Goal: Task Accomplishment & Management: Manage account settings

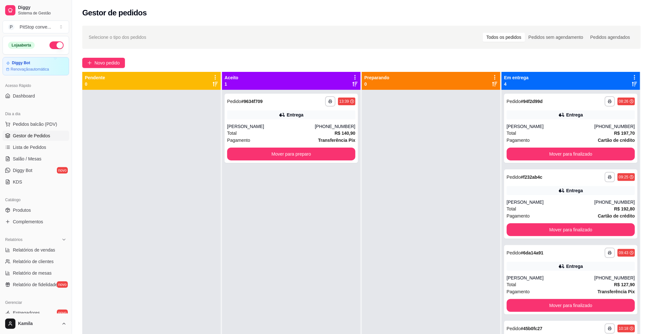
click at [322, 116] on div "Entrega" at bounding box center [291, 114] width 128 height 9
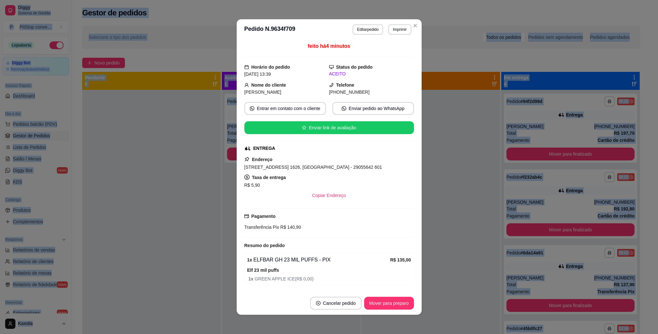
scroll to position [24, 0]
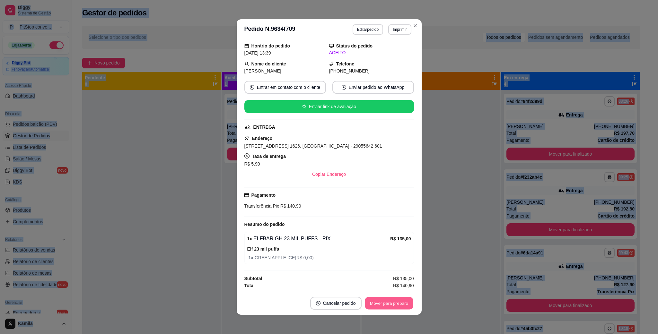
click at [386, 305] on button "Mover para preparo" at bounding box center [389, 303] width 48 height 13
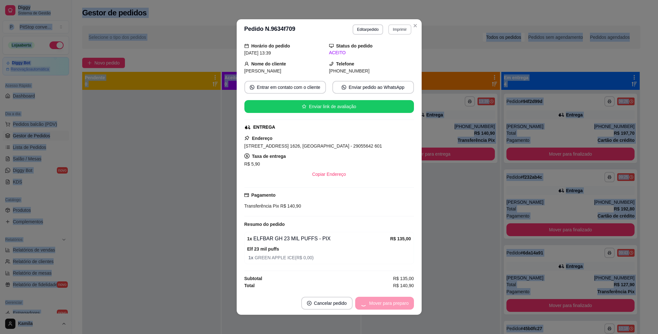
click at [395, 34] on button "Imprimir" at bounding box center [399, 29] width 23 height 10
click at [392, 51] on button "IMPRESSORA" at bounding box center [385, 52] width 47 height 10
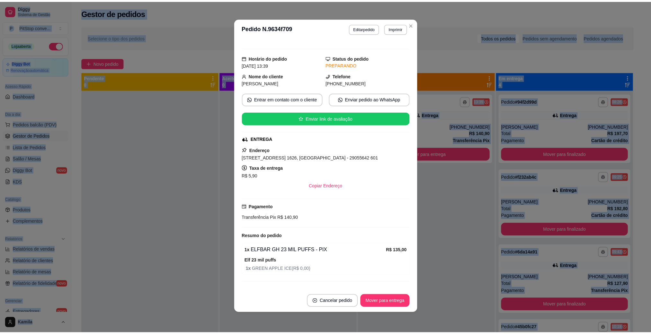
scroll to position [0, 0]
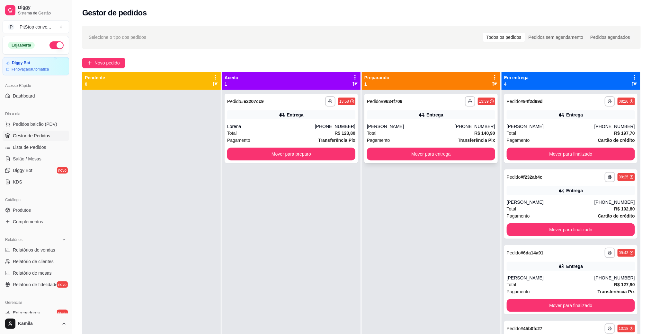
click at [411, 125] on div "[PERSON_NAME]" at bounding box center [411, 126] width 88 height 6
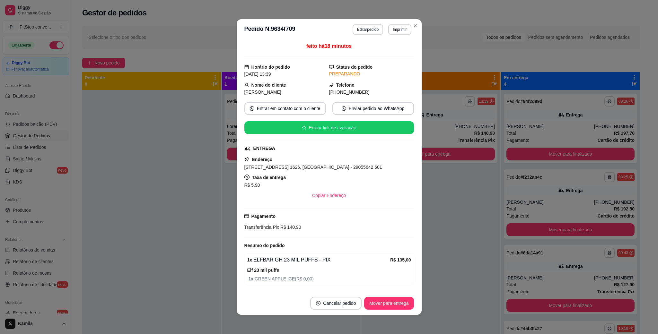
click at [367, 295] on footer "Cancelar pedido Mover para entrega" at bounding box center [329, 303] width 185 height 23
click at [371, 301] on button "Mover para entrega" at bounding box center [388, 303] width 49 height 13
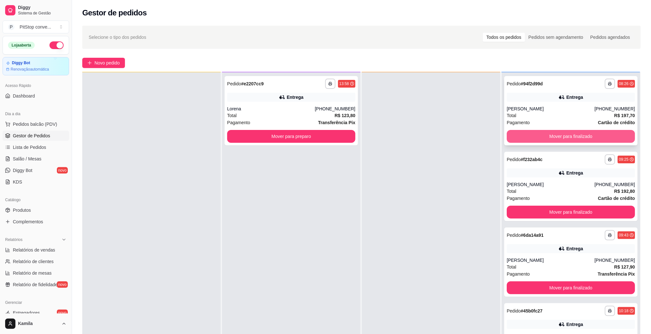
click at [561, 132] on button "Mover para finalizado" at bounding box center [570, 136] width 128 height 13
click at [567, 132] on button "Mover para finalizado" at bounding box center [570, 136] width 124 height 13
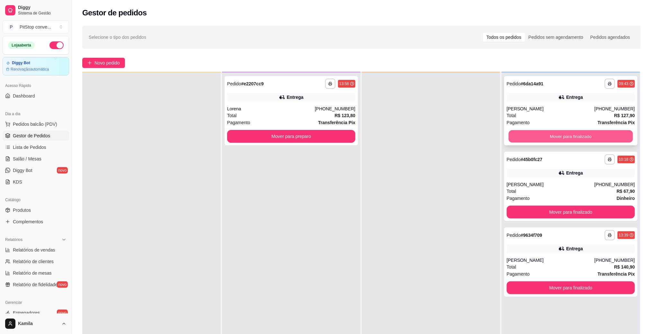
click at [567, 138] on button "Mover para finalizado" at bounding box center [570, 136] width 124 height 13
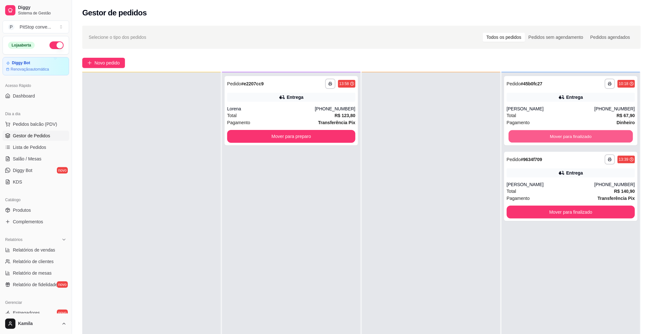
click at [567, 138] on button "Mover para finalizado" at bounding box center [570, 136] width 124 height 13
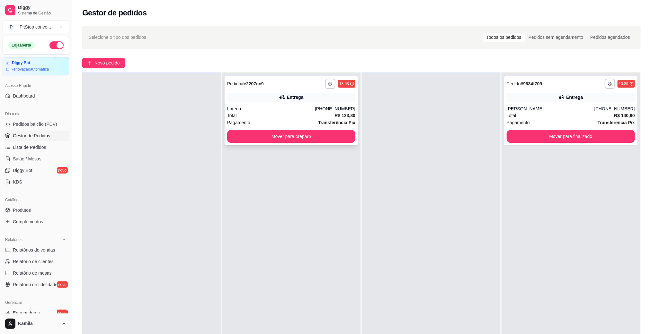
click at [301, 102] on div "**********" at bounding box center [290, 110] width 133 height 69
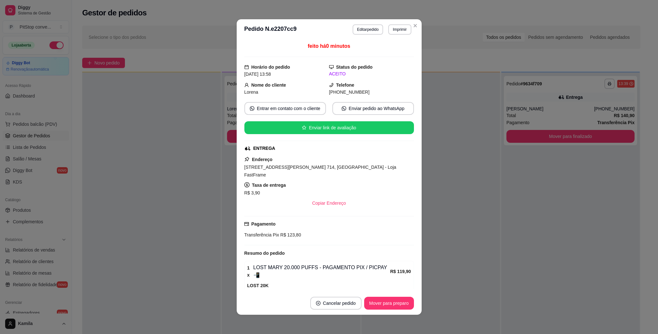
scroll to position [24, 0]
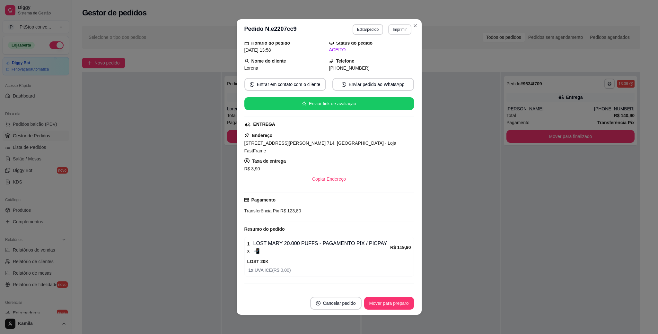
click at [397, 32] on button "Imprimir" at bounding box center [399, 29] width 23 height 10
click at [389, 47] on button "IMPRESSORA" at bounding box center [384, 52] width 45 height 10
click at [395, 308] on button "Mover para preparo" at bounding box center [389, 303] width 50 height 13
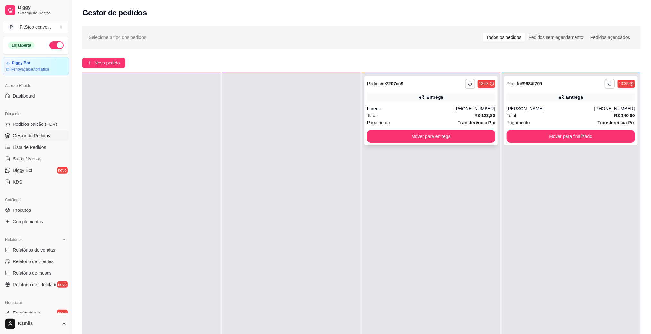
click at [435, 101] on div "Entrega" at bounding box center [431, 97] width 128 height 9
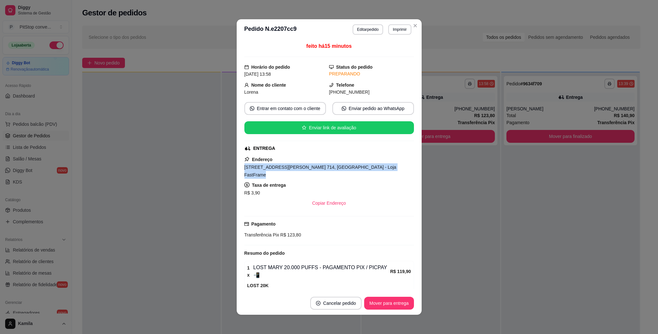
drag, startPoint x: 380, startPoint y: 168, endPoint x: 232, endPoint y: 170, distance: 148.0
click at [237, 170] on div "feito há 15 minutos Horário do pedido [DATE] 13:58 Status do pedido PREPARANDO …" at bounding box center [329, 166] width 185 height 252
copy span "[STREET_ADDRESS][PERSON_NAME] 714, [GEOGRAPHIC_DATA] - Loja FastFrame"
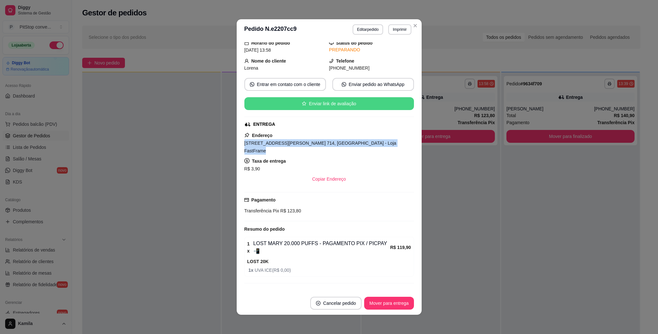
scroll to position [1, 0]
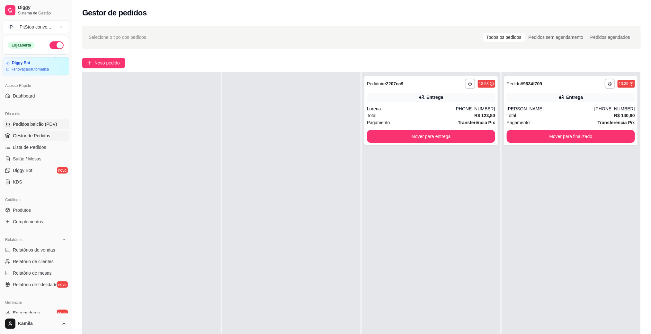
click at [20, 122] on span "Pedidos balcão (PDV)" at bounding box center [35, 124] width 44 height 6
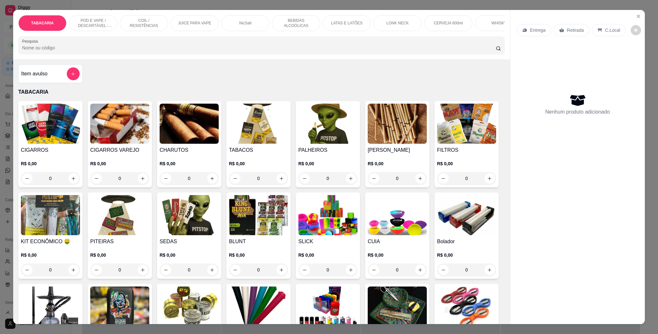
click at [89, 17] on div "POD E VAPE / DESCARTÁVEL - RECARREGAVEL" at bounding box center [93, 23] width 48 height 16
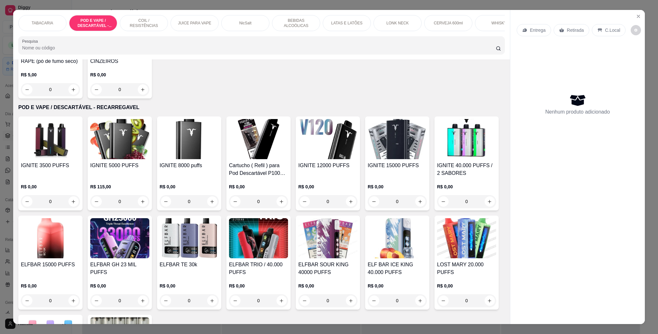
scroll to position [415, 0]
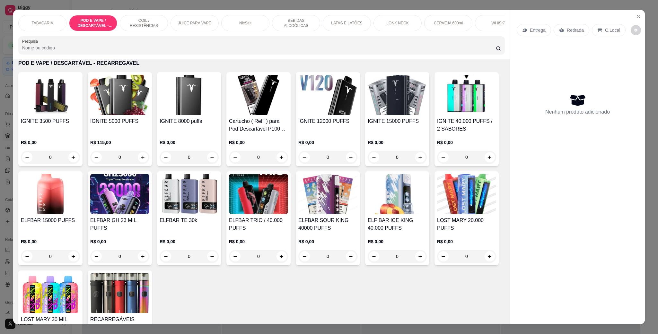
click at [403, 125] on h4 "IGNITE 15000 PUFFS" at bounding box center [397, 122] width 59 height 8
click at [313, 114] on img at bounding box center [327, 95] width 59 height 40
click at [206, 133] on div "IGNITE 8000 puffs" at bounding box center [189, 125] width 59 height 15
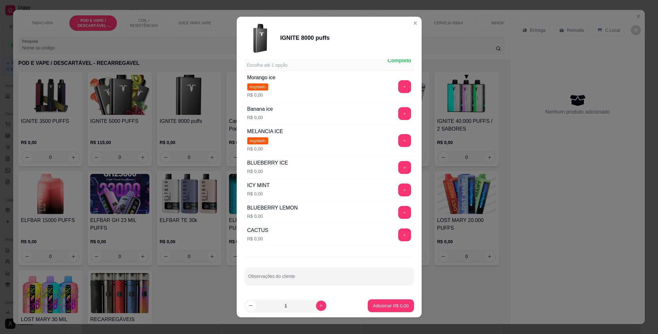
scroll to position [96, 0]
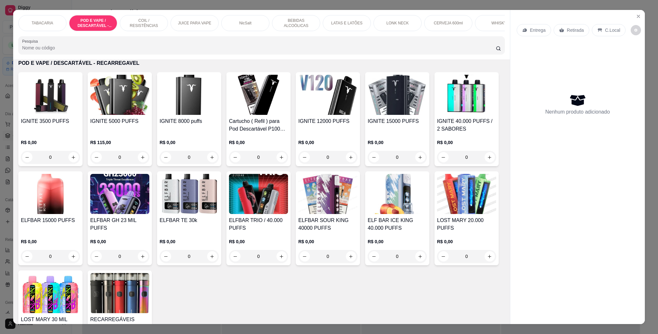
click at [110, 124] on div "IGNITE 5000 PUFFS R$ 115,00 0" at bounding box center [120, 119] width 64 height 94
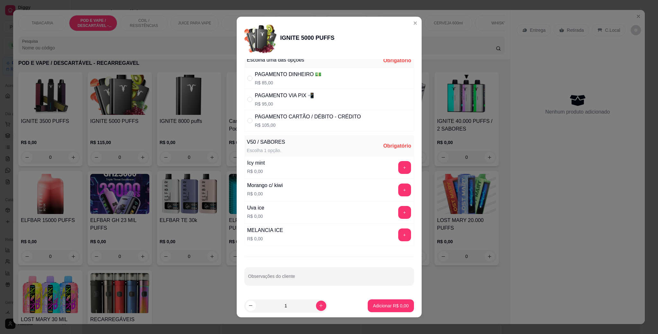
scroll to position [11, 0]
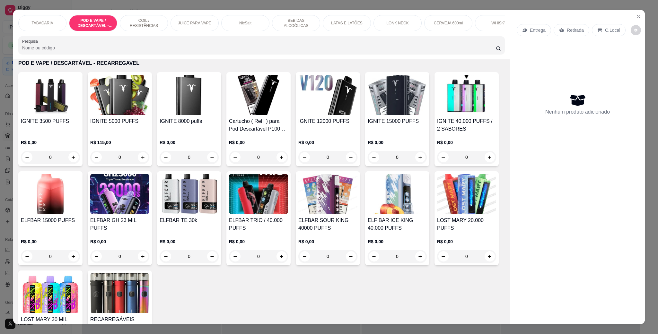
click at [437, 133] on h4 "IGNITE 40.000 PUFFS / 2 SABORES" at bounding box center [466, 125] width 59 height 15
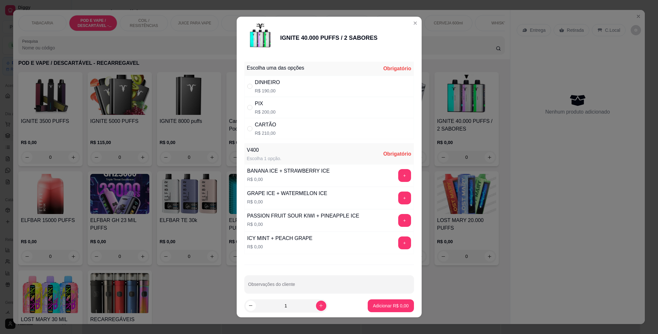
click at [400, 22] on p "LONK NECK" at bounding box center [397, 23] width 22 height 5
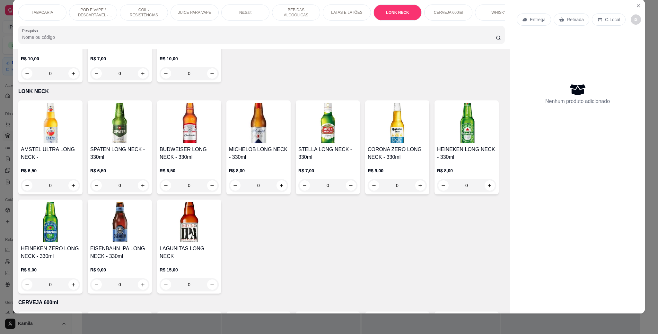
click at [104, 13] on p "POD E VAPE / DESCARTÁVEL - RECARREGAVEL" at bounding box center [92, 12] width 37 height 10
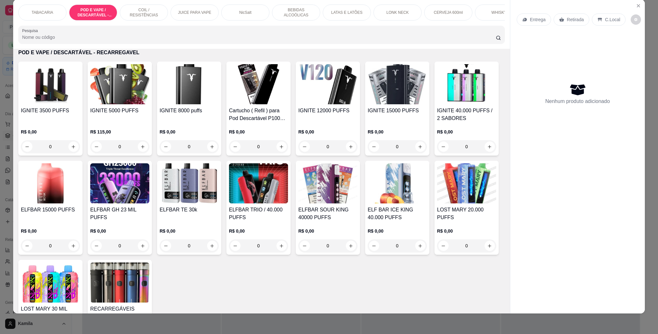
click at [288, 222] on h4 "ELFBAR TRIO / 40.000 PUFFS" at bounding box center [258, 213] width 59 height 15
click at [80, 214] on h4 "ELFBAR 15000 PUFFS" at bounding box center [50, 210] width 59 height 8
click at [321, 104] on img at bounding box center [327, 84] width 59 height 40
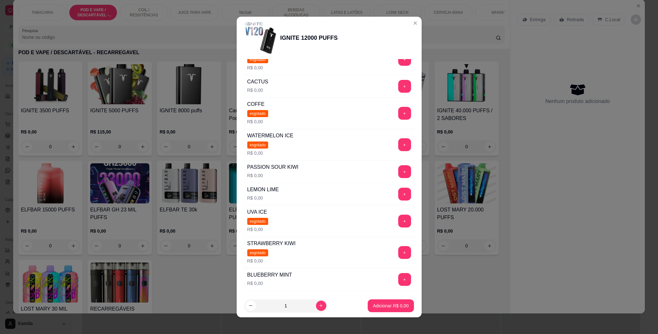
scroll to position [0, 0]
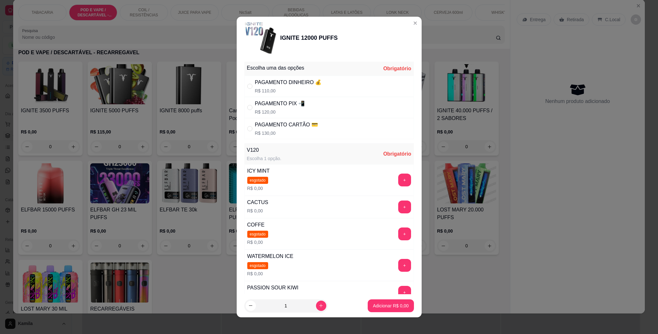
click at [278, 106] on div "PAGAMENTO PIX 📲" at bounding box center [280, 104] width 50 height 8
radio input "true"
click at [279, 89] on p "R$ 110,00" at bounding box center [288, 91] width 67 height 6
radio input "true"
radio input "false"
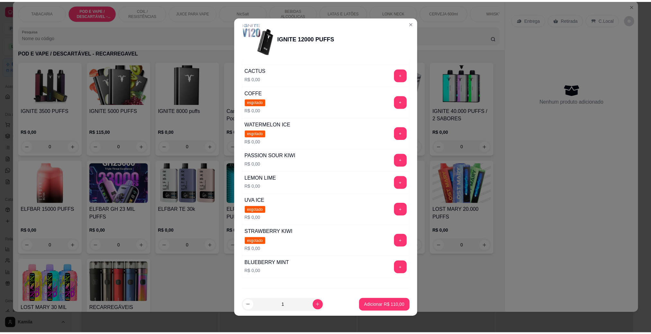
scroll to position [144, 0]
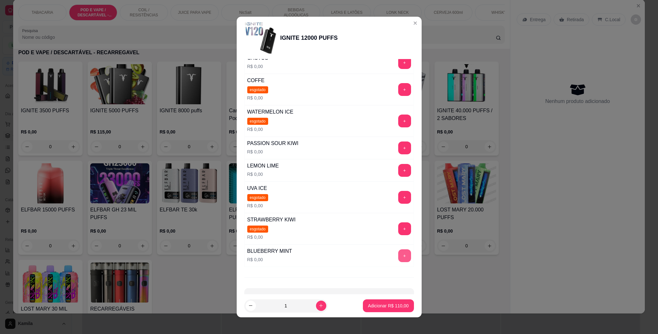
click at [398, 258] on button "+" at bounding box center [404, 255] width 13 height 13
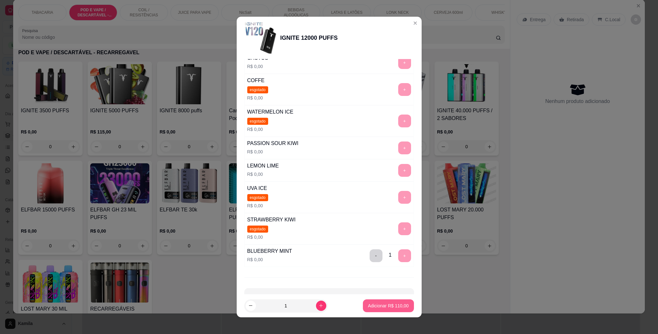
click at [385, 304] on p "Adicionar R$ 110,00" at bounding box center [388, 306] width 41 height 6
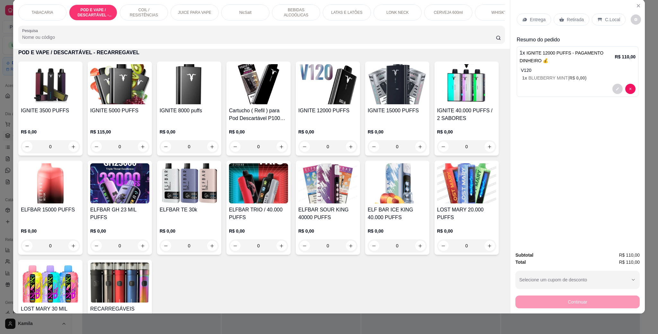
click at [569, 22] on p "Retirada" at bounding box center [575, 19] width 17 height 6
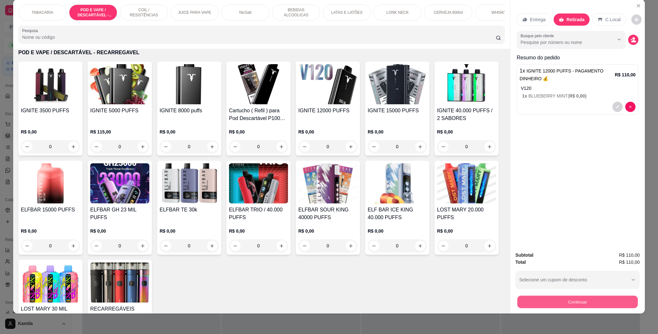
click at [592, 301] on button "Continuar" at bounding box center [577, 302] width 120 height 13
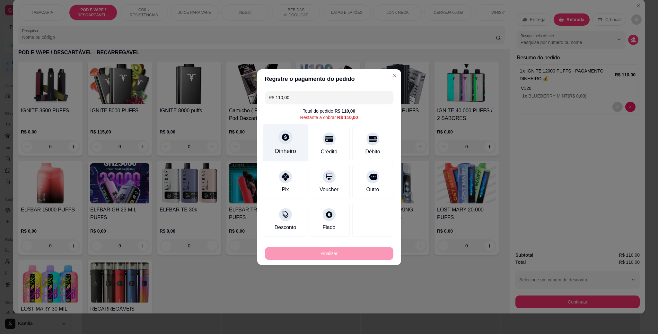
click at [275, 145] on div "Dinheiro" at bounding box center [285, 143] width 45 height 38
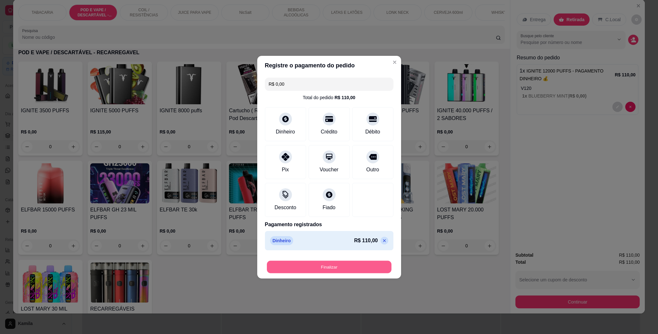
click at [356, 267] on button "Finalizar" at bounding box center [329, 267] width 125 height 13
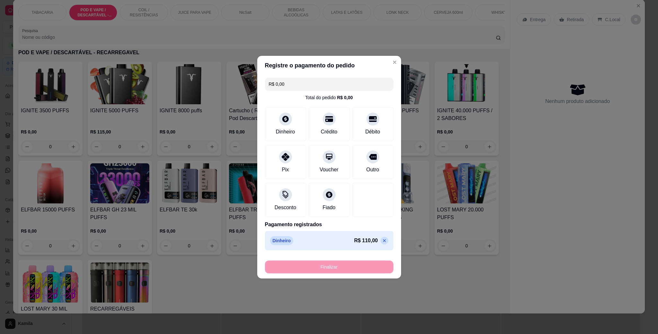
type input "-R$ 110,00"
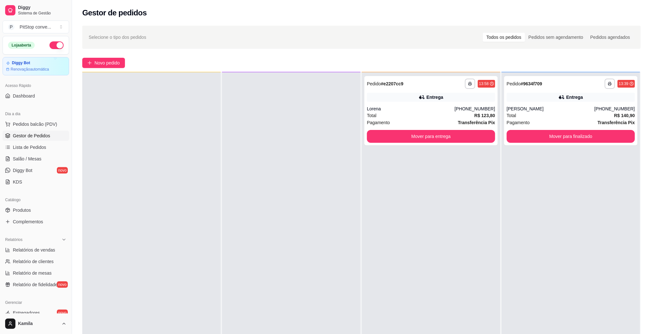
click at [234, 136] on div at bounding box center [291, 239] width 138 height 334
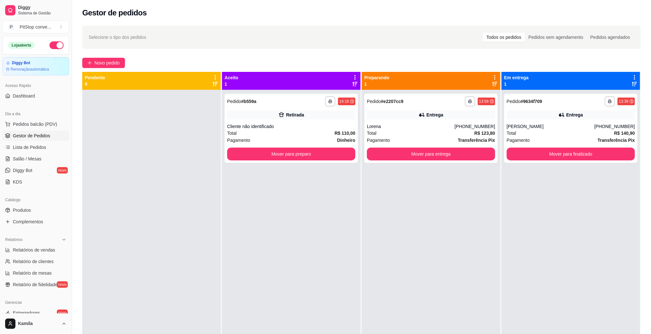
click at [362, 249] on div "**********" at bounding box center [431, 257] width 138 height 334
click at [317, 138] on div "Pagamento Dinheiro" at bounding box center [291, 140] width 128 height 7
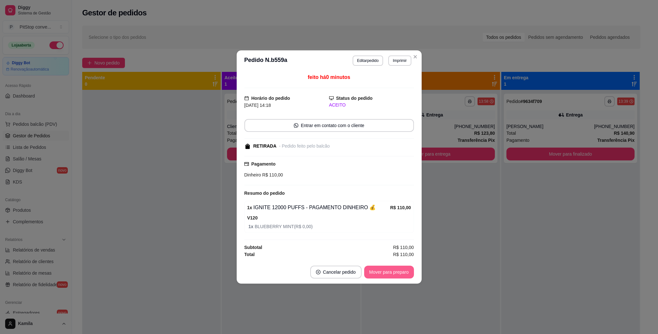
click at [396, 275] on button "Mover para preparo" at bounding box center [389, 272] width 50 height 13
click at [396, 275] on div "Mover para preparo" at bounding box center [384, 272] width 59 height 13
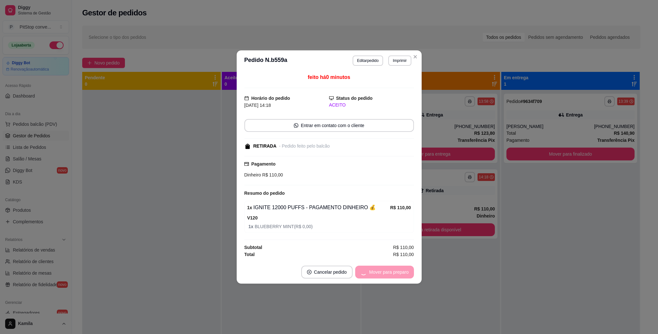
click at [396, 275] on div "Mover para preparo" at bounding box center [384, 272] width 59 height 13
click at [396, 275] on button "Mover para retirada disponível" at bounding box center [378, 272] width 71 height 13
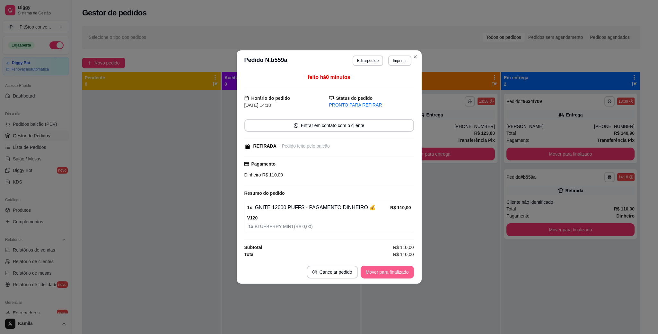
click at [396, 275] on button "Mover para finalizado" at bounding box center [387, 272] width 53 height 13
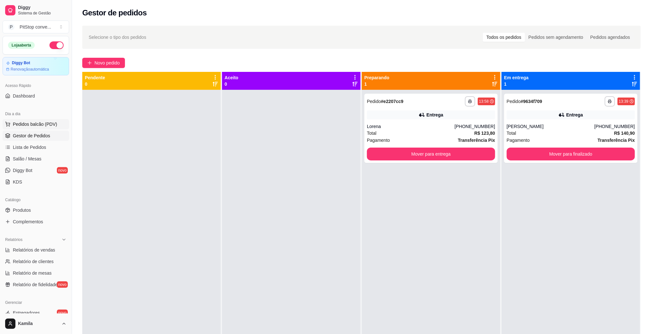
click at [38, 125] on span "Pedidos balcão (PDV)" at bounding box center [35, 124] width 44 height 6
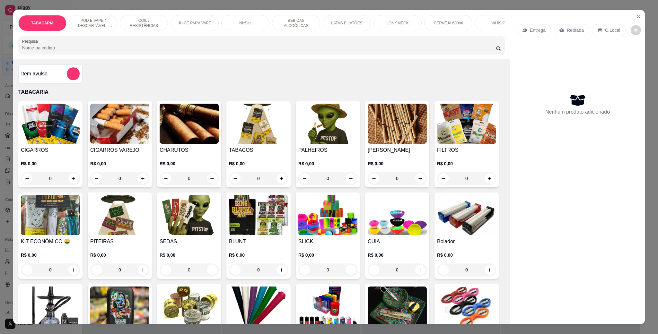
click at [95, 16] on div "POD E VAPE / DESCARTÁVEL - RECARREGAVEL" at bounding box center [93, 23] width 48 height 16
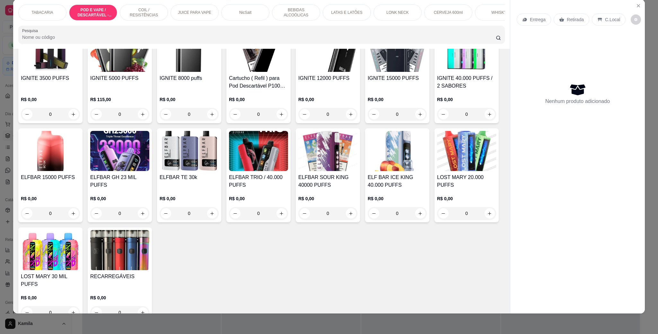
scroll to position [464, 0]
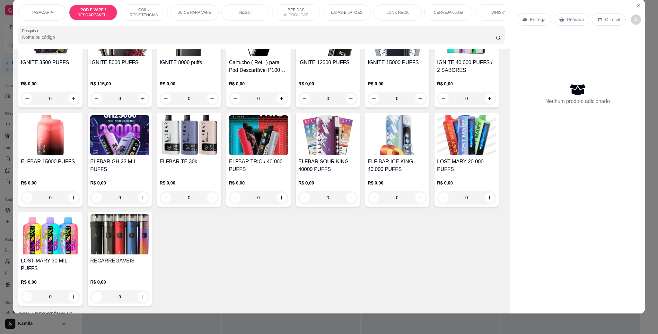
click at [357, 154] on img at bounding box center [327, 135] width 59 height 40
click at [368, 155] on img at bounding box center [397, 135] width 59 height 40
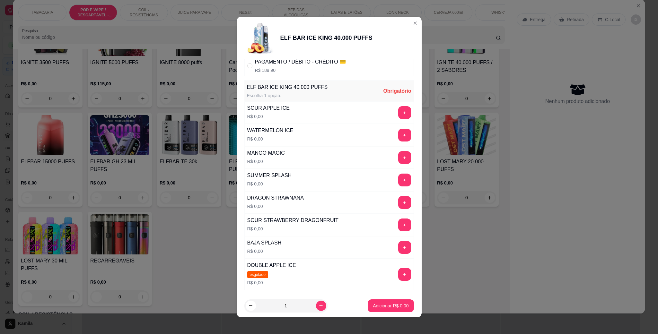
scroll to position [111, 0]
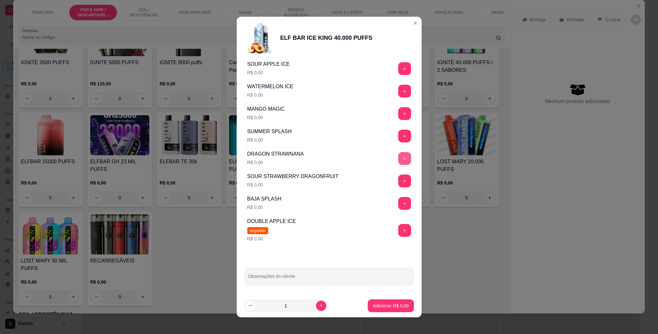
click at [398, 157] on button "+" at bounding box center [404, 158] width 13 height 13
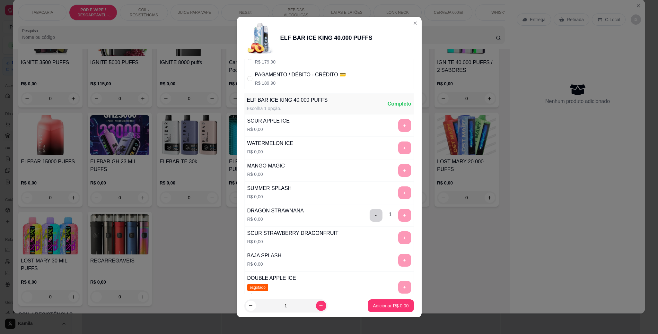
scroll to position [0, 0]
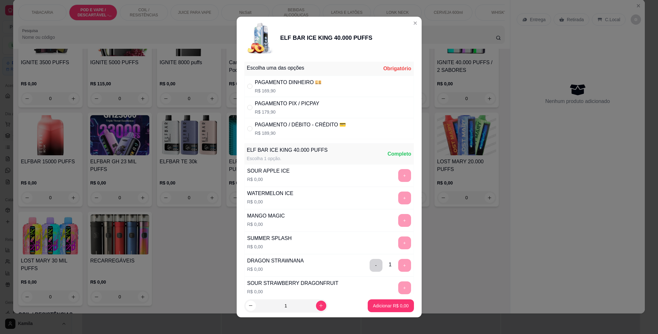
click at [296, 106] on div "PAGAMENTO PIX / PICPAY" at bounding box center [287, 104] width 65 height 8
radio input "true"
click at [307, 85] on div "PAGAMENTO DINHEIRO 💴" at bounding box center [288, 83] width 67 height 8
radio input "true"
radio input "false"
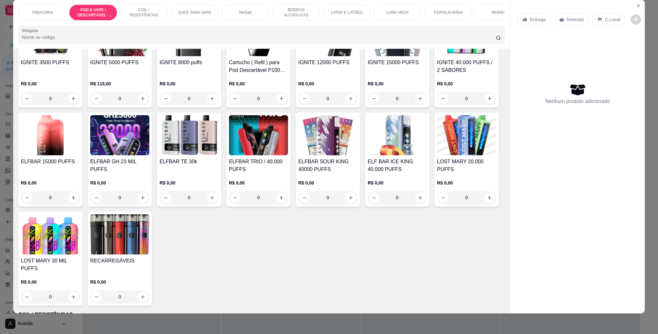
click at [149, 173] on div "ELFBAR GH 23 MIL PUFFS" at bounding box center [119, 165] width 59 height 15
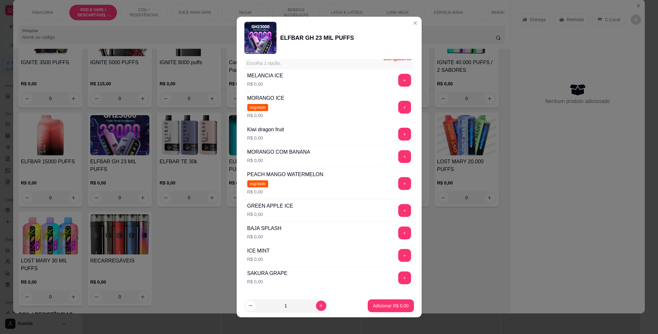
scroll to position [96, 0]
click at [398, 158] on button "+" at bounding box center [404, 155] width 13 height 13
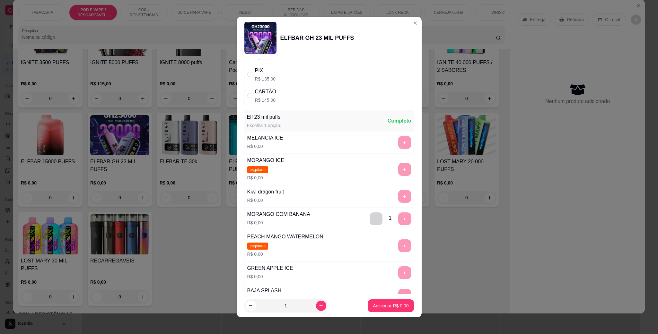
scroll to position [0, 0]
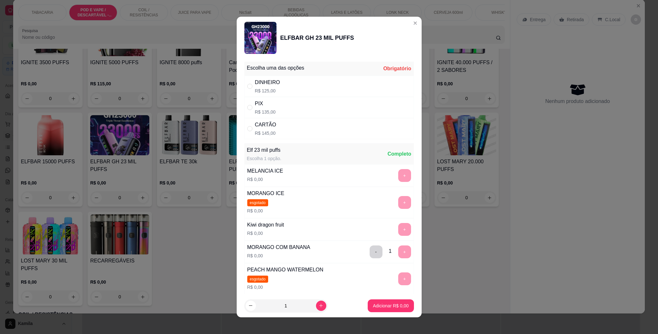
click at [273, 91] on p "R$ 125,00" at bounding box center [267, 91] width 25 height 6
radio input "true"
click at [385, 310] on button "Adicionar R$ 125,00" at bounding box center [387, 306] width 49 height 13
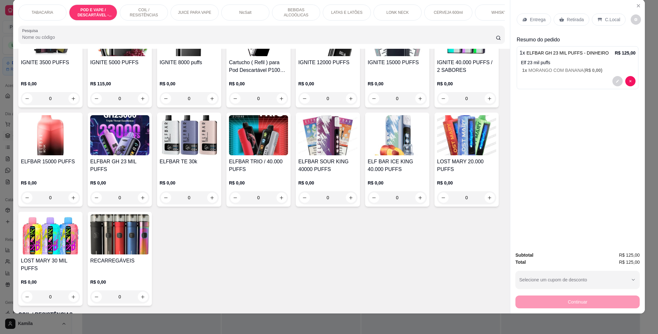
click at [567, 18] on p "Retirada" at bounding box center [575, 19] width 17 height 6
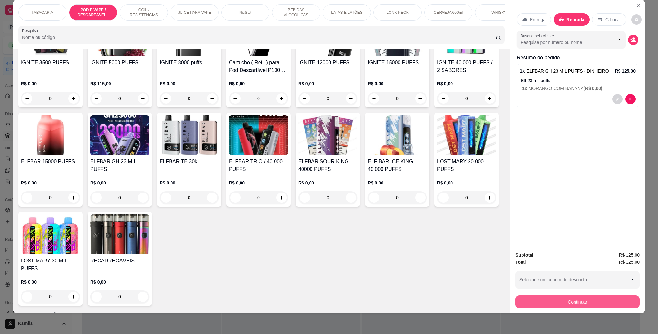
click at [597, 300] on button "Continuar" at bounding box center [577, 302] width 124 height 13
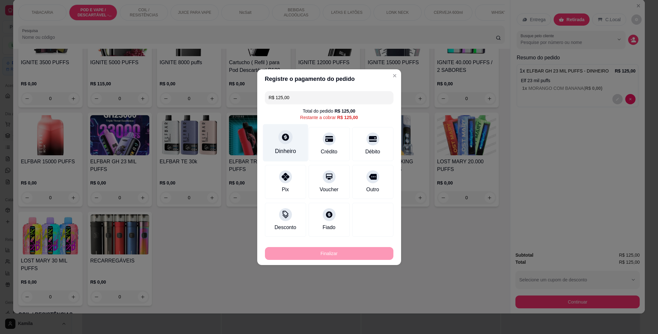
click at [285, 132] on div at bounding box center [285, 137] width 14 height 14
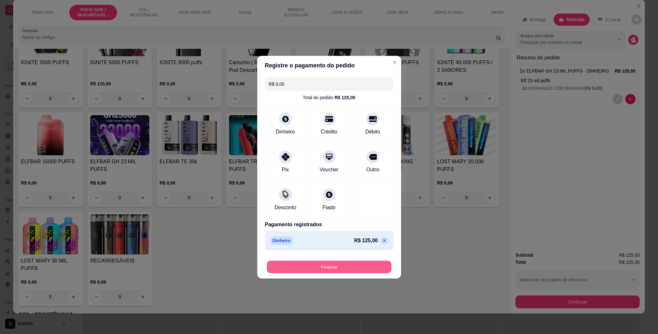
click at [342, 264] on button "Finalizar" at bounding box center [329, 267] width 125 height 13
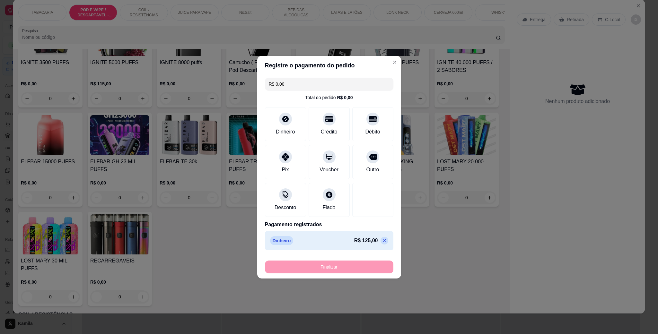
type input "-R$ 125,00"
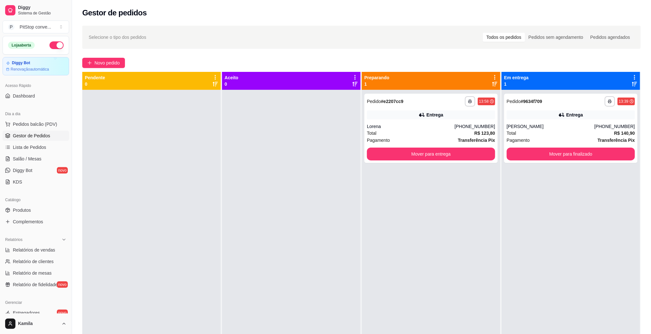
click at [294, 108] on div at bounding box center [291, 257] width 138 height 334
drag, startPoint x: 294, startPoint y: 108, endPoint x: 297, endPoint y: 123, distance: 14.7
click at [294, 118] on div at bounding box center [291, 257] width 138 height 334
click at [438, 121] on div "**********" at bounding box center [430, 128] width 133 height 69
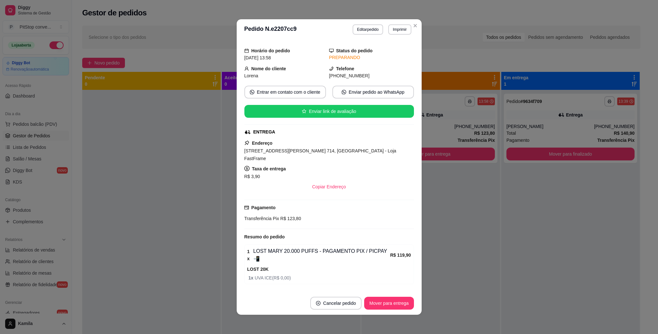
scroll to position [24, 0]
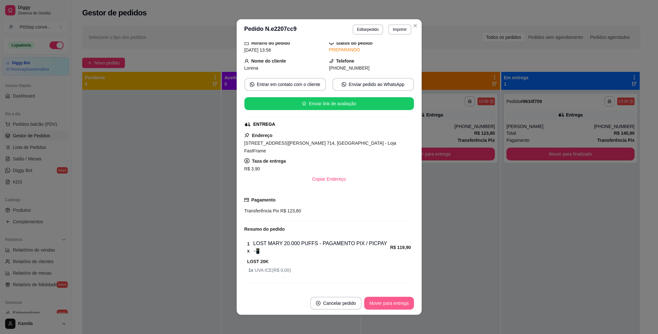
click at [386, 298] on button "Mover para entrega" at bounding box center [388, 303] width 49 height 13
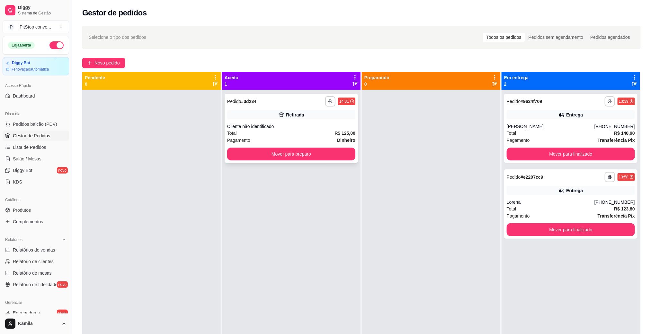
click at [310, 133] on div "Total R$ 125,00" at bounding box center [291, 133] width 128 height 7
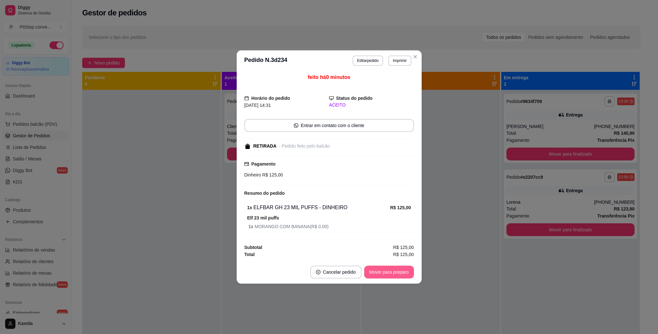
click at [378, 275] on button "Mover para preparo" at bounding box center [389, 272] width 50 height 13
click at [378, 275] on div "Mover para preparo" at bounding box center [384, 272] width 59 height 13
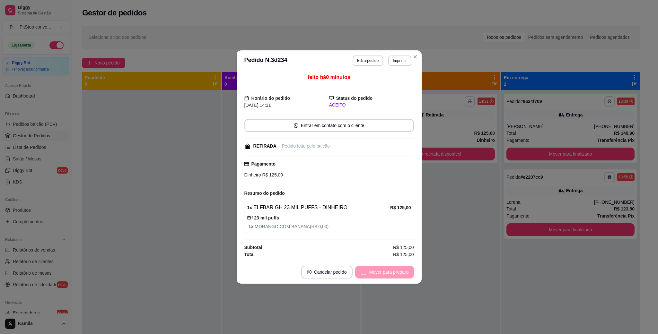
click at [378, 275] on div "Mover para preparo" at bounding box center [384, 272] width 59 height 13
click at [378, 275] on div "Mover para retirada disponível" at bounding box center [374, 272] width 80 height 13
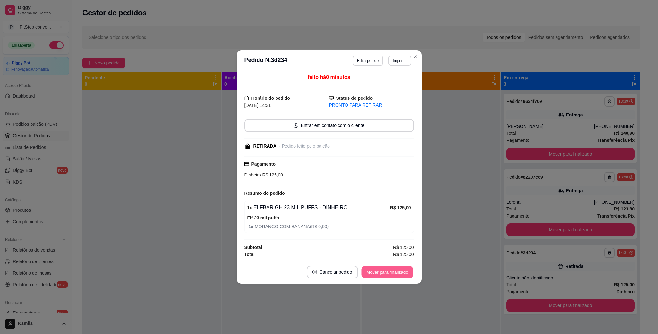
click at [378, 275] on button "Mover para finalizado" at bounding box center [387, 272] width 52 height 13
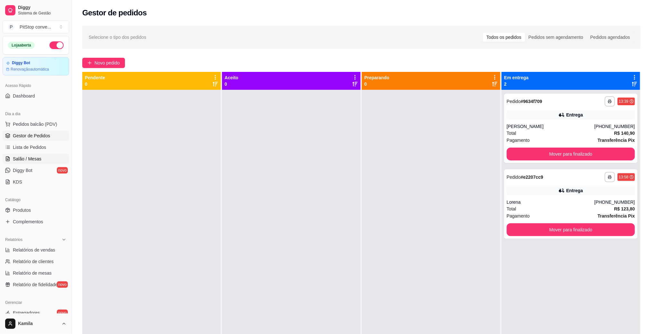
click at [33, 157] on span "Salão / Mesas" at bounding box center [27, 159] width 29 height 6
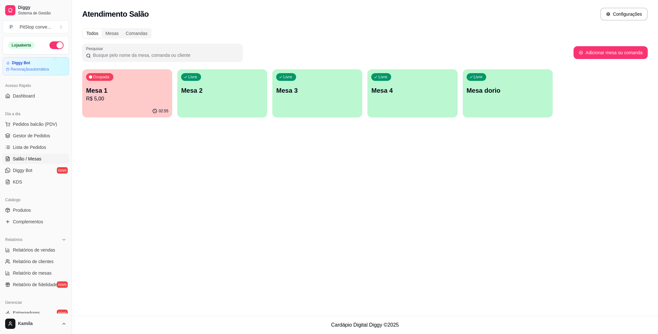
click at [137, 98] on p "R$ 5,00" at bounding box center [127, 99] width 82 height 8
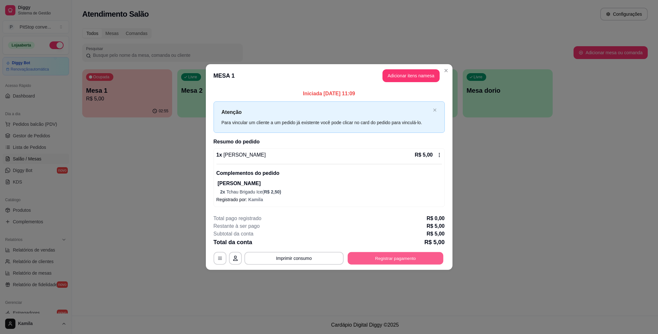
click at [419, 261] on button "Registrar pagamento" at bounding box center [395, 258] width 96 height 13
click at [413, 258] on button "Registrar pagamento" at bounding box center [395, 258] width 96 height 13
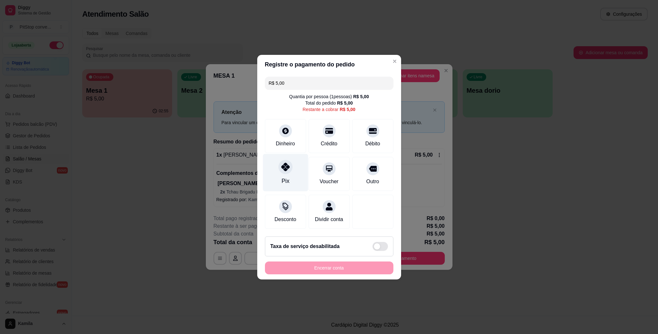
click at [293, 169] on div "Pix" at bounding box center [285, 173] width 45 height 38
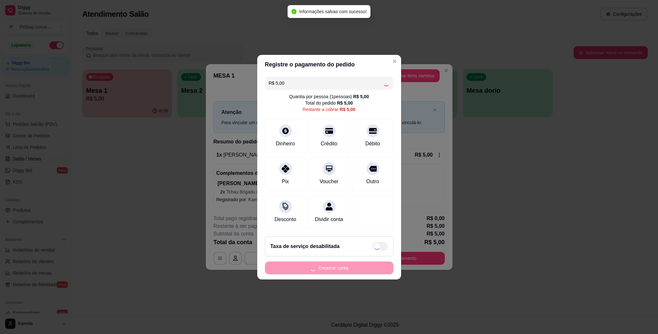
type input "R$ 0,00"
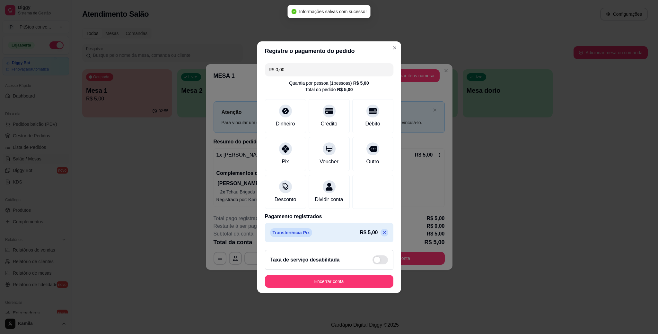
click at [337, 286] on button "Encerrar conta" at bounding box center [329, 281] width 128 height 13
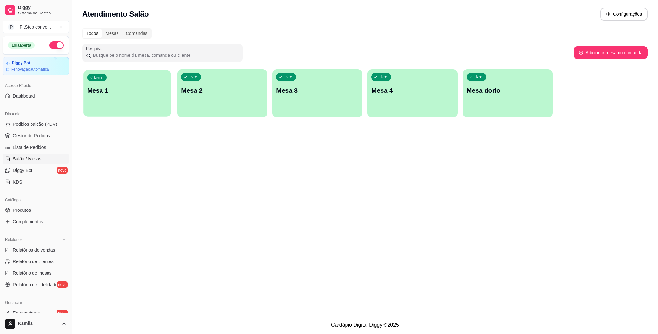
click at [122, 105] on div "Livre Mesa 1" at bounding box center [126, 89] width 87 height 39
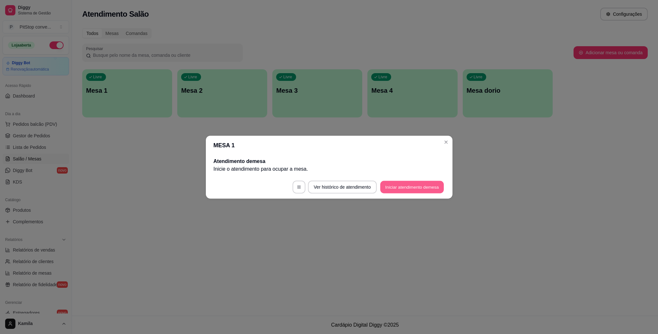
click at [392, 181] on button "Iniciar atendimento de mesa" at bounding box center [412, 187] width 64 height 13
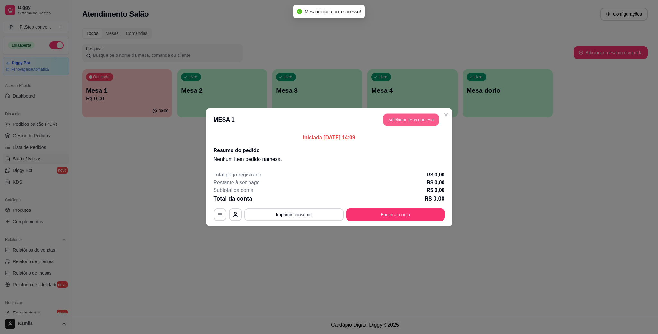
click at [417, 125] on button "Adicionar itens na mesa" at bounding box center [410, 119] width 55 height 13
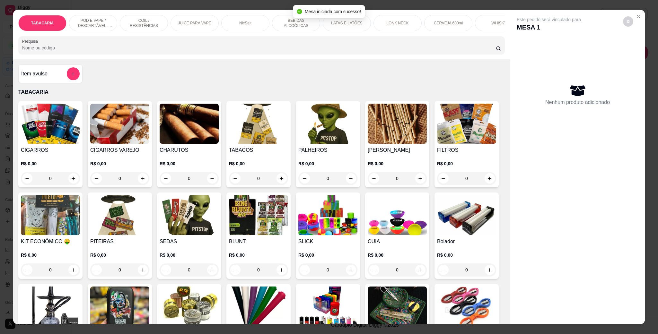
click at [359, 29] on div "LATAS E LATÕES" at bounding box center [347, 23] width 48 height 16
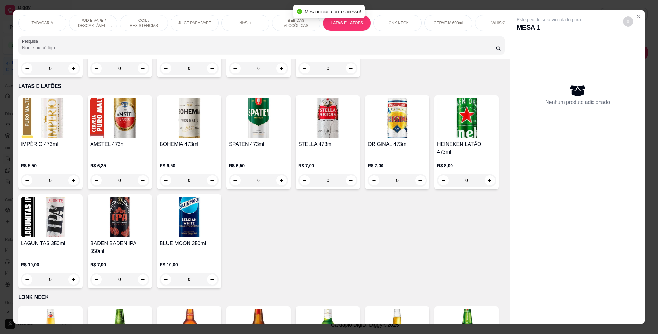
scroll to position [11, 0]
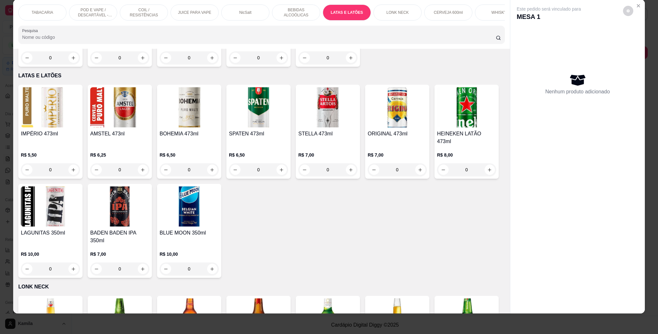
click at [127, 130] on h4 "AMSTEL 473nl" at bounding box center [119, 134] width 59 height 8
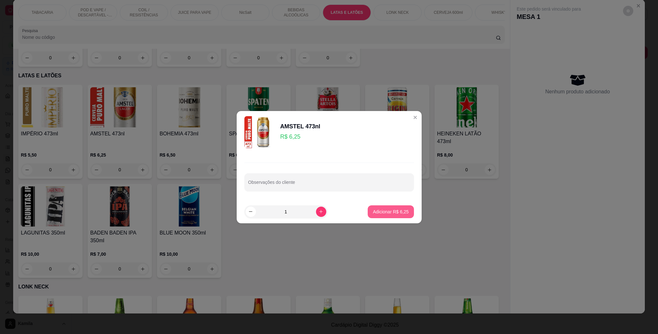
click at [373, 208] on button "Adicionar R$ 6,25" at bounding box center [391, 211] width 46 height 13
type input "1"
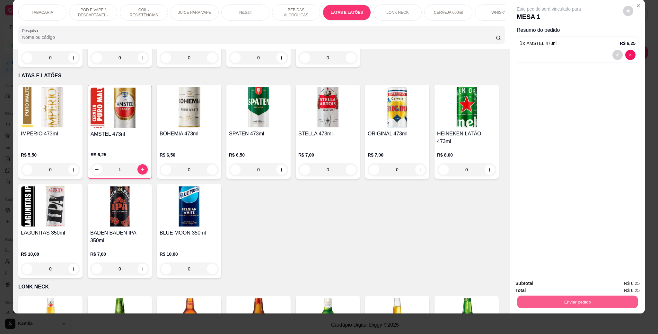
click at [567, 300] on button "Enviar pedido" at bounding box center [577, 302] width 120 height 13
click at [582, 283] on button "Não registrar e enviar pedido" at bounding box center [555, 286] width 65 height 12
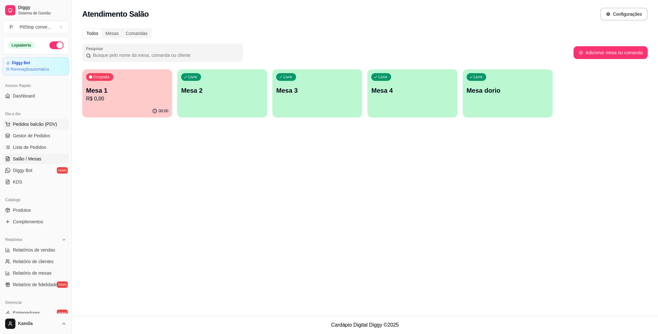
click at [39, 128] on button "Pedidos balcão (PDV)" at bounding box center [36, 124] width 66 height 10
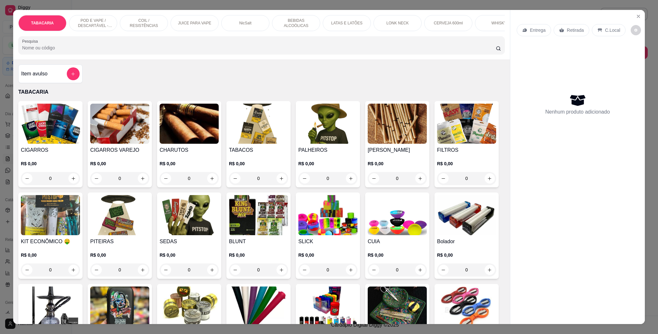
click at [631, 21] on div "Entrega Retirada C.Local" at bounding box center [578, 30] width 122 height 22
click at [636, 19] on icon "Close" at bounding box center [638, 16] width 5 height 5
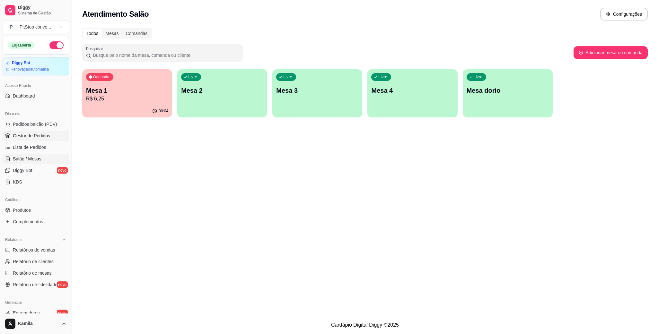
click at [34, 134] on span "Gestor de Pedidos" at bounding box center [31, 136] width 37 height 6
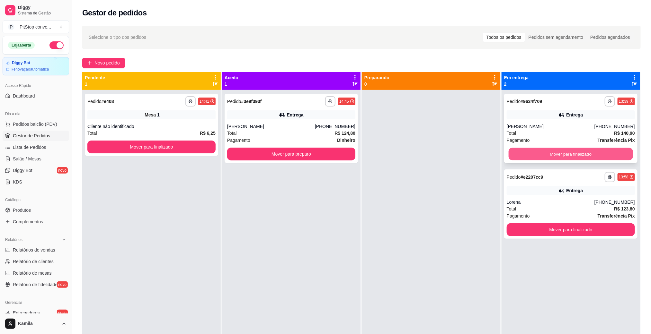
click at [562, 155] on button "Mover para finalizado" at bounding box center [570, 154] width 124 height 13
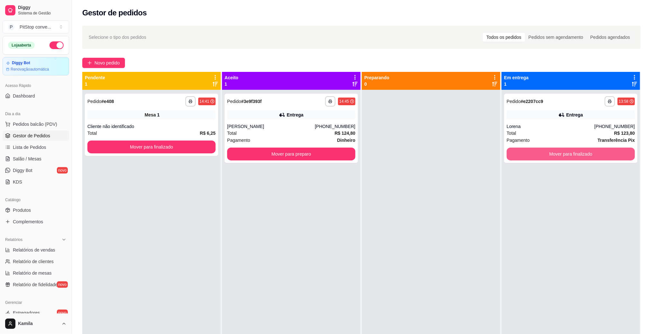
click at [562, 155] on button "Mover para finalizado" at bounding box center [570, 154] width 128 height 13
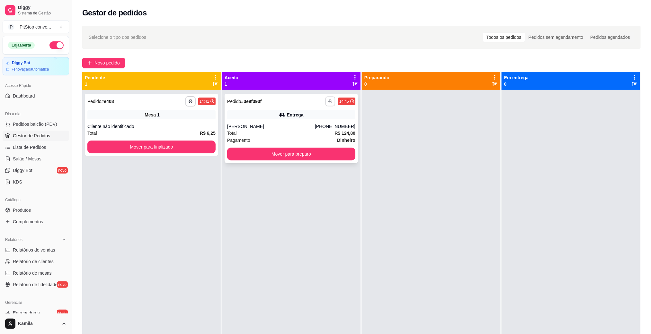
click at [328, 101] on icon "button" at bounding box center [330, 102] width 4 height 4
click at [314, 129] on div "Escolha a impressora IMPRESSORA" at bounding box center [310, 120] width 53 height 22
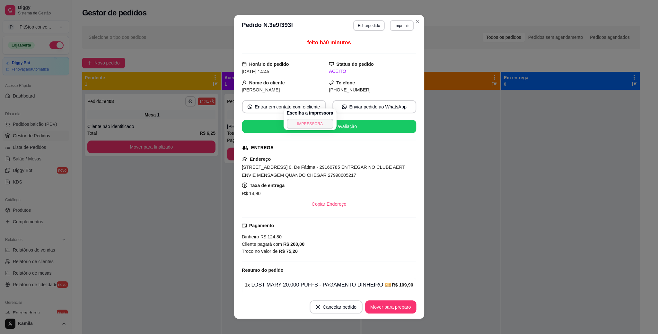
click at [313, 122] on button "IMPRESSORA" at bounding box center [310, 124] width 47 height 10
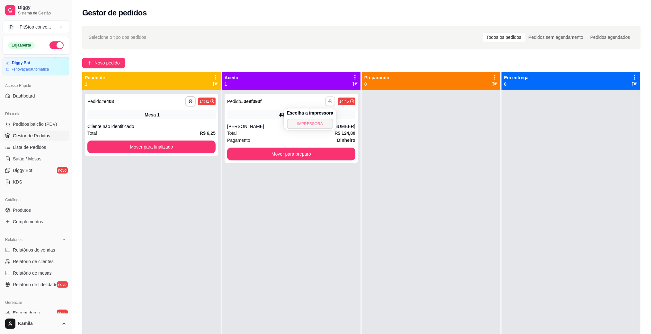
click at [313, 122] on button "IMPRESSORA" at bounding box center [310, 124] width 47 height 10
click at [35, 154] on link "Salão / Mesas" at bounding box center [36, 159] width 66 height 10
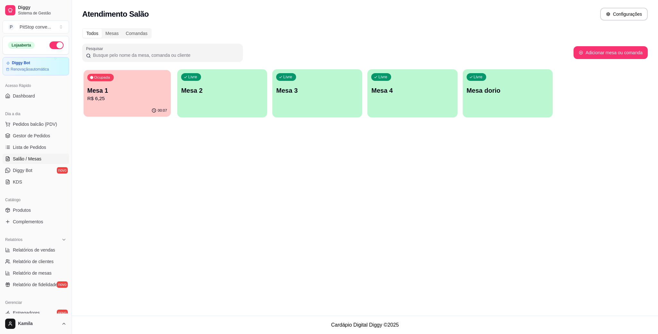
click at [146, 105] on div "00:07" at bounding box center [126, 111] width 87 height 12
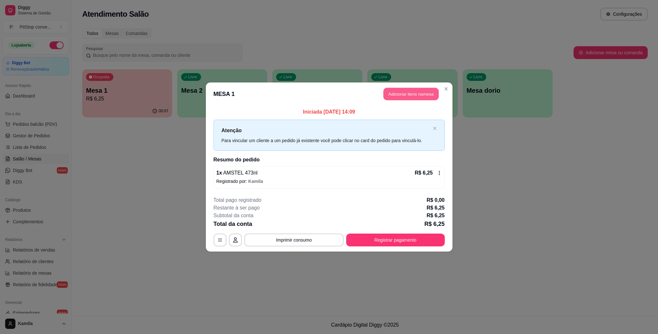
click at [413, 89] on button "Adicionar itens na mesa" at bounding box center [410, 94] width 55 height 13
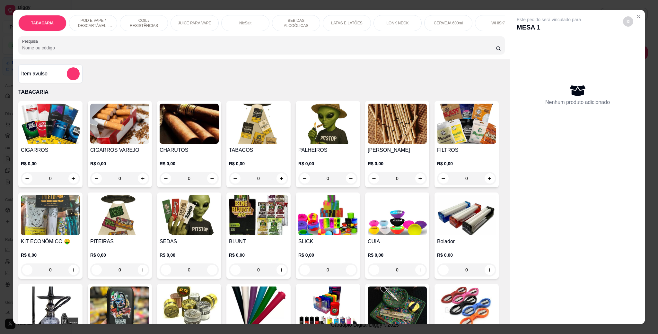
click at [340, 24] on p "LATAS E LATÕES" at bounding box center [346, 23] width 31 height 5
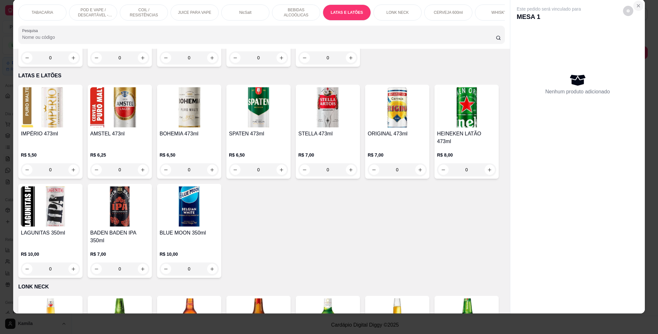
click at [636, 7] on icon "Close" at bounding box center [638, 5] width 5 height 5
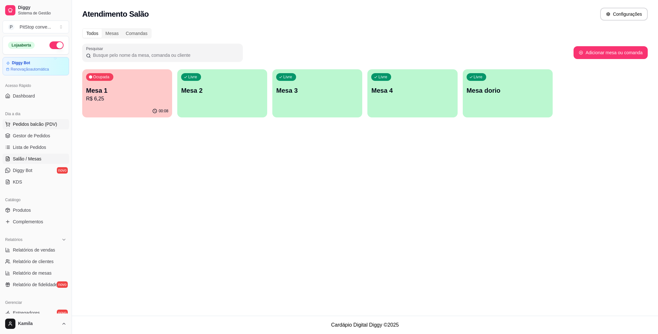
click at [41, 121] on button "Pedidos balcão (PDV)" at bounding box center [36, 124] width 66 height 10
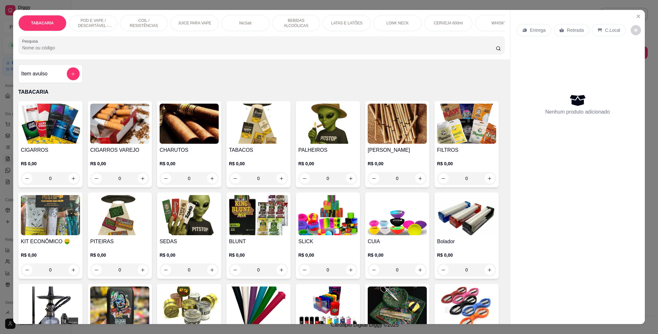
click at [102, 26] on p "POD E VAPE / DESCARTÁVEL - RECARREGAVEL" at bounding box center [92, 23] width 37 height 10
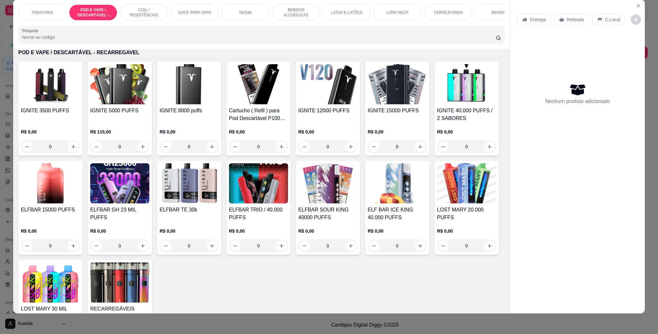
click at [314, 112] on div "IGNITE 12000 PUFFS R$ 0,00 0" at bounding box center [328, 109] width 64 height 94
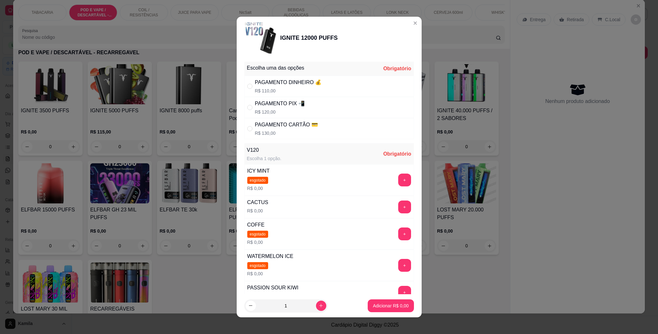
click at [303, 85] on div "PAGAMENTO DINHEIRO 💰" at bounding box center [288, 83] width 67 height 8
radio input "true"
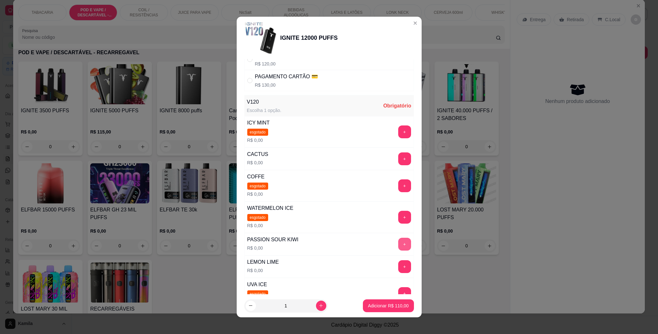
click at [398, 250] on button "+" at bounding box center [404, 244] width 13 height 13
click at [389, 298] on footer "1 Adicionar R$ 110,00" at bounding box center [329, 305] width 185 height 23
click at [390, 303] on p "Adicionar R$ 110,00" at bounding box center [388, 306] width 41 height 6
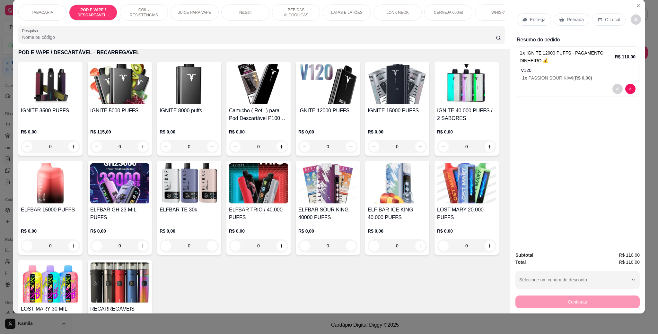
click at [608, 20] on p "C.Local" at bounding box center [612, 19] width 15 height 6
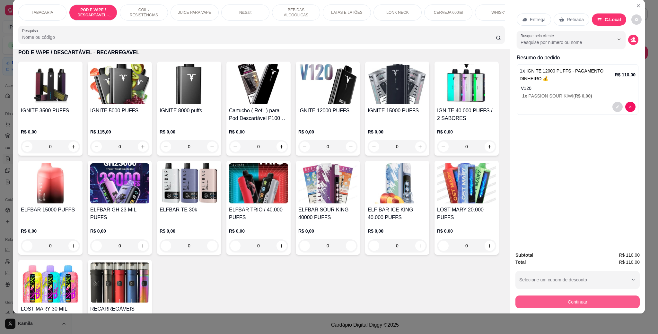
click at [572, 302] on button "Continuar" at bounding box center [577, 302] width 124 height 13
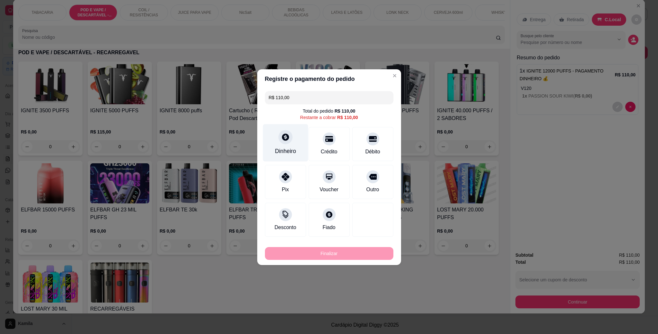
click at [284, 149] on div "Dinheiro" at bounding box center [285, 151] width 21 height 8
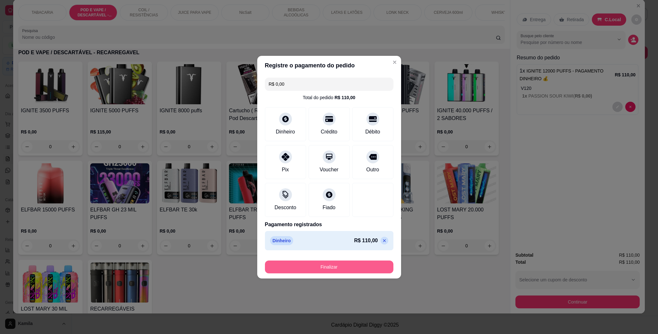
click at [355, 270] on button "Finalizar" at bounding box center [329, 267] width 128 height 13
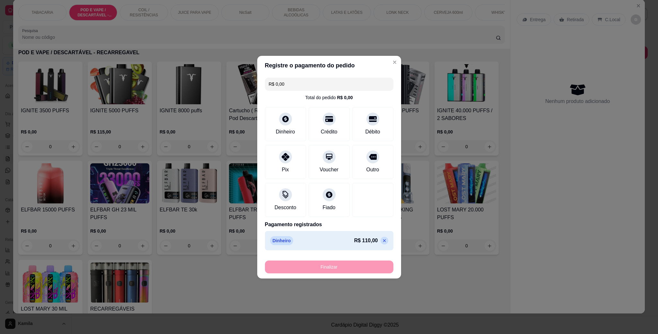
type input "-R$ 110,00"
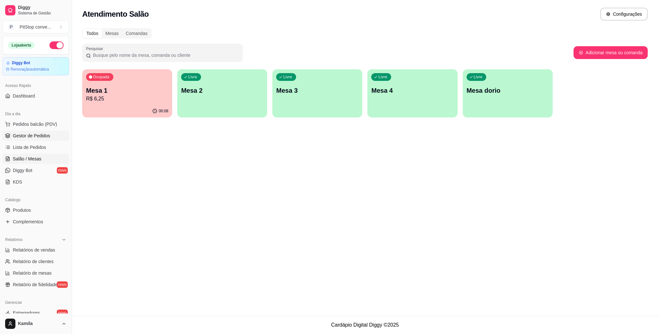
click at [36, 135] on span "Gestor de Pedidos" at bounding box center [31, 136] width 37 height 6
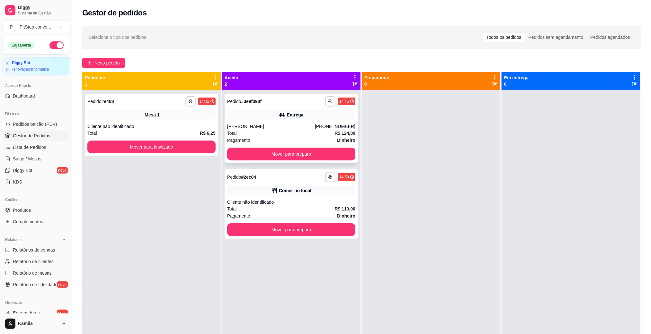
click at [304, 131] on div "Total R$ 124,80" at bounding box center [291, 133] width 128 height 7
click at [300, 126] on div "[PERSON_NAME]" at bounding box center [271, 126] width 88 height 6
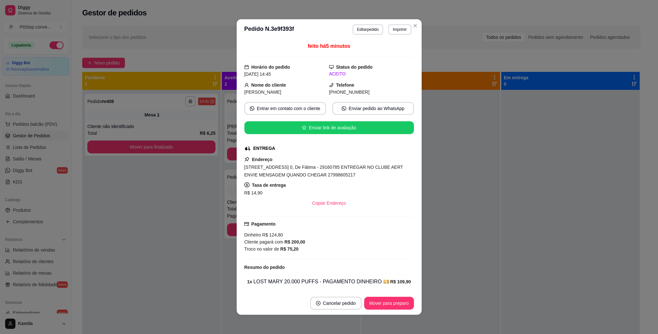
drag, startPoint x: 352, startPoint y: 175, endPoint x: 240, endPoint y: 170, distance: 112.2
click at [240, 170] on div "feito há 5 minutos Horário do pedido [DATE] 14:45 Status do pedido ACEITO Nome …" at bounding box center [329, 166] width 185 height 252
copy span "[STREET_ADDRESS] 0, De Fátima - 29160785 ENTREGAR NO CLUBE AERT ENVIE MENSAGEM …"
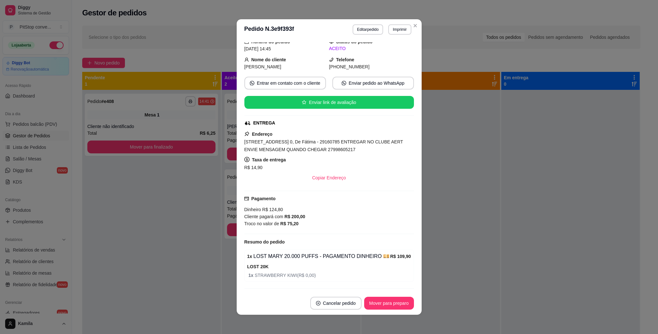
scroll to position [46, 0]
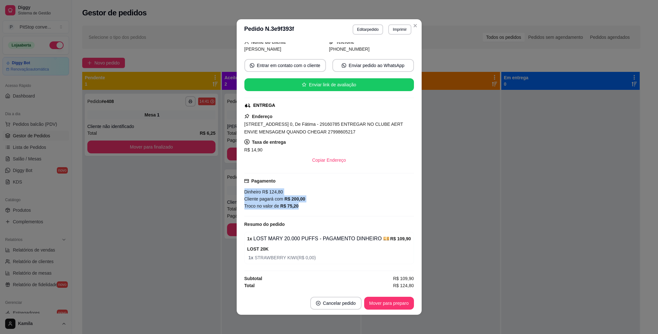
drag, startPoint x: 313, startPoint y: 211, endPoint x: 238, endPoint y: 193, distance: 77.3
click at [238, 193] on div "feito há 5 minutos Horário do pedido [DATE] 14:45 Status do pedido ACEITO Nome …" at bounding box center [329, 166] width 185 height 252
copy div "Dinheiro R$ 124,80 Cliente pagará com R$ 200,00 Troco no valor de R$ 75,20"
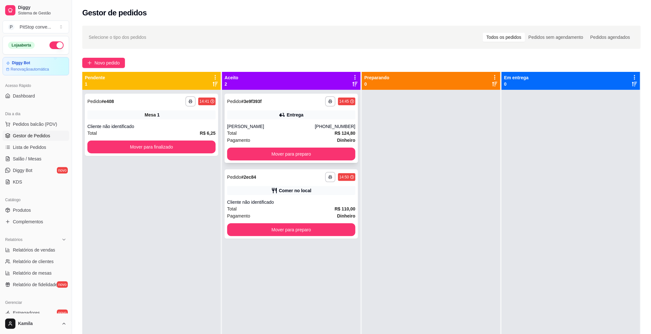
click at [286, 156] on button "Mover para preparo" at bounding box center [291, 154] width 128 height 13
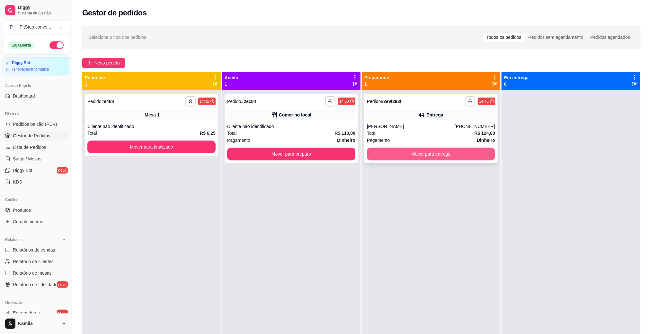
click at [421, 153] on button "Mover para entrega" at bounding box center [431, 154] width 128 height 13
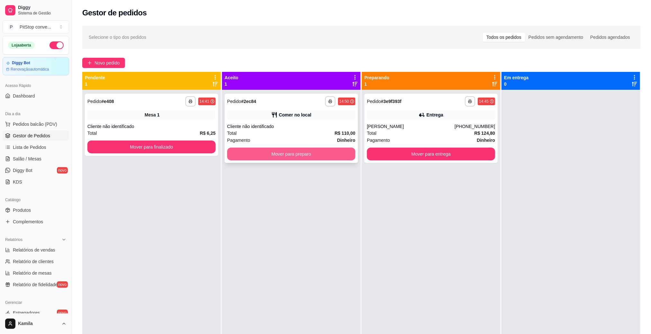
click at [328, 153] on button "Mover para preparo" at bounding box center [291, 154] width 128 height 13
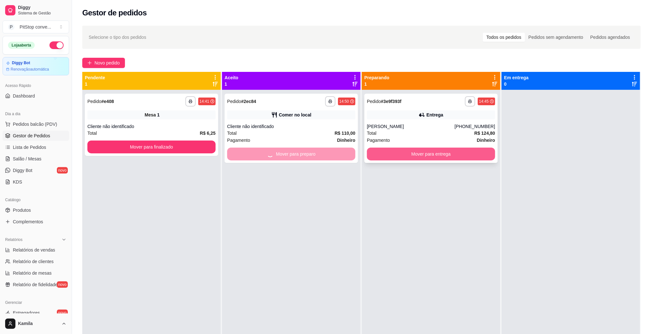
click at [448, 156] on button "Mover para entrega" at bounding box center [431, 154] width 128 height 13
click at [448, 156] on div "Mover para entrega" at bounding box center [431, 154] width 128 height 13
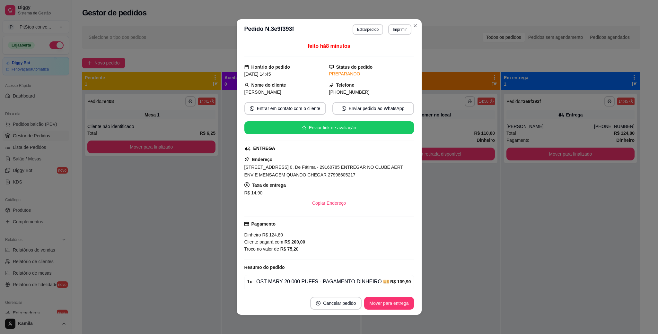
click at [470, 157] on button "Mover para retirada disponível" at bounding box center [431, 154] width 128 height 13
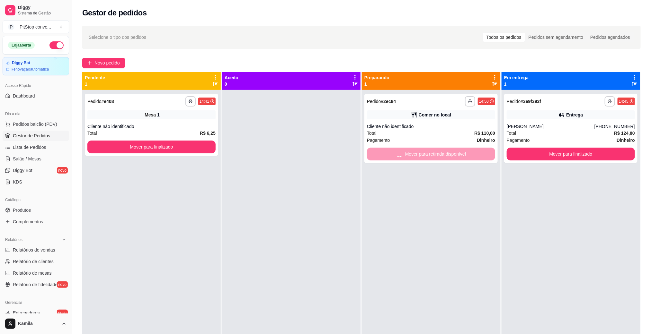
click at [470, 157] on div "Mover para retirada disponível" at bounding box center [431, 154] width 128 height 13
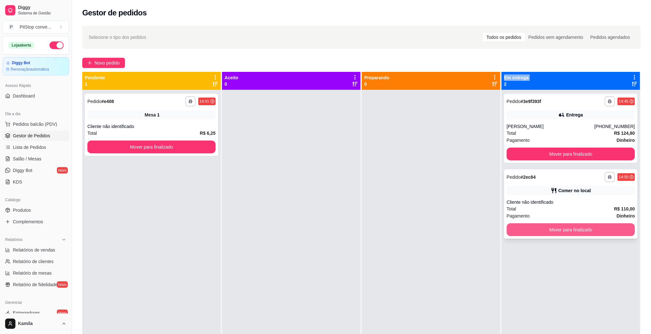
click at [562, 229] on button "Mover para finalizado" at bounding box center [570, 229] width 128 height 13
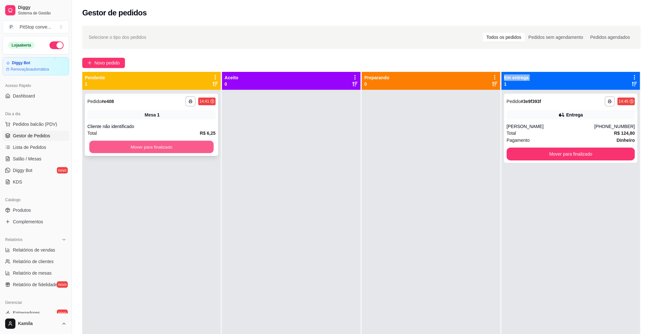
click at [182, 147] on button "Mover para finalizado" at bounding box center [151, 147] width 124 height 13
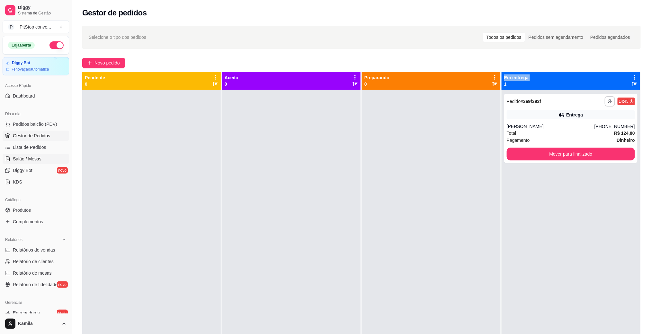
click at [26, 155] on link "Salão / Mesas" at bounding box center [36, 159] width 66 height 10
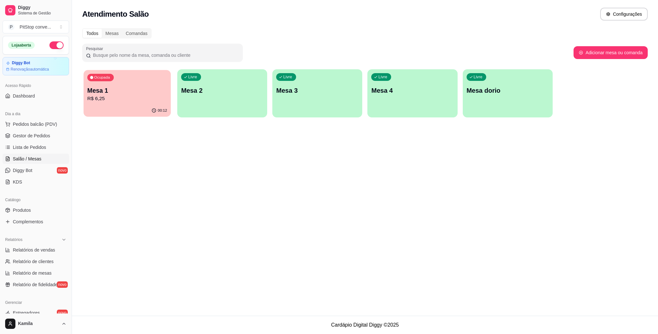
click at [143, 102] on p "R$ 6,25" at bounding box center [127, 98] width 80 height 7
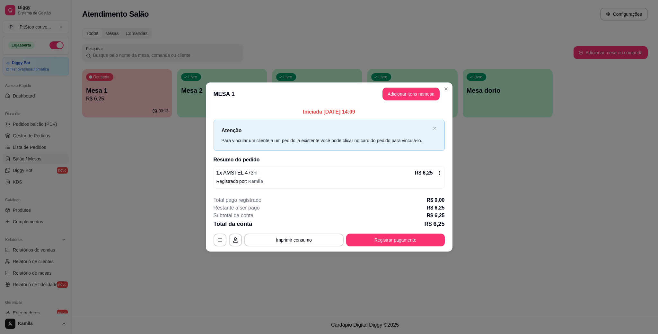
click at [414, 96] on button "Adicionar itens na mesa" at bounding box center [410, 94] width 57 height 13
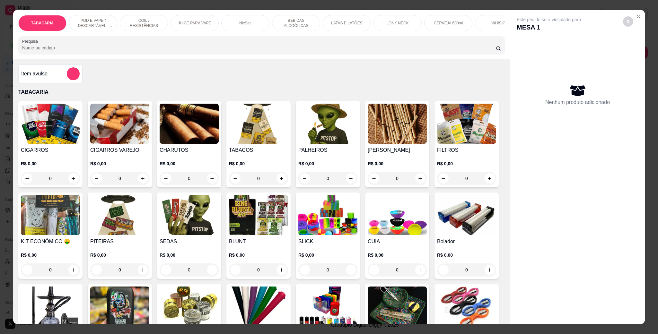
click at [96, 20] on p "POD E VAPE / DESCARTÁVEL - RECARREGAVEL" at bounding box center [92, 23] width 37 height 10
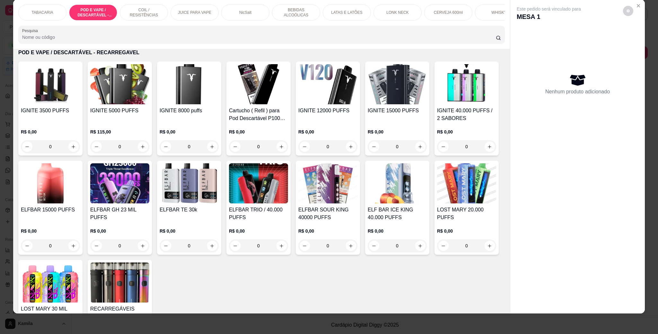
click at [339, 14] on p "LATAS E LATÕES" at bounding box center [346, 12] width 31 height 5
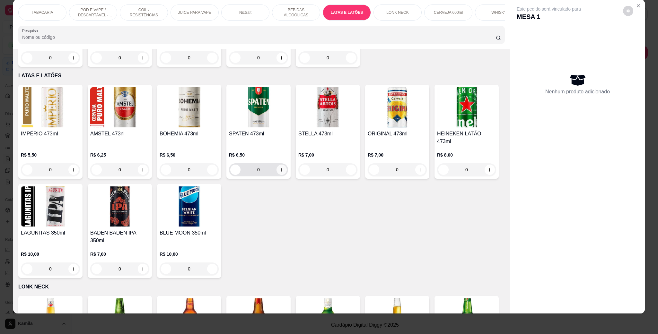
click at [279, 168] on icon "increase-product-quantity" at bounding box center [281, 170] width 5 height 5
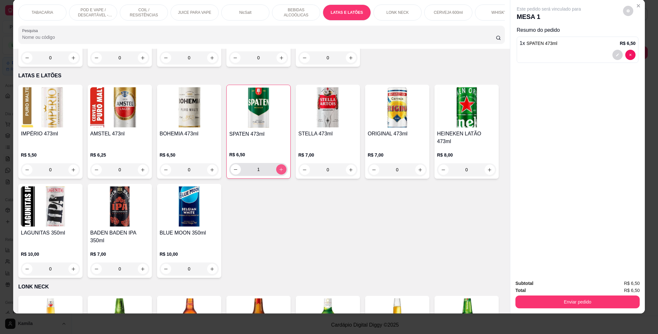
click at [279, 167] on icon "increase-product-quantity" at bounding box center [281, 169] width 5 height 5
type input "2"
click at [588, 304] on button "Enviar pedido" at bounding box center [577, 302] width 124 height 13
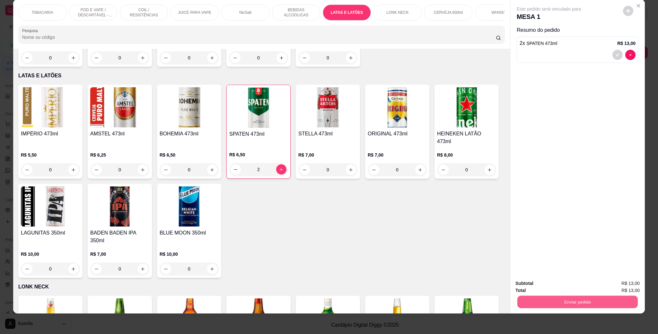
click at [565, 305] on button "Enviar pedido" at bounding box center [577, 302] width 120 height 13
click at [554, 283] on button "Não registrar e enviar pedido" at bounding box center [555, 286] width 65 height 12
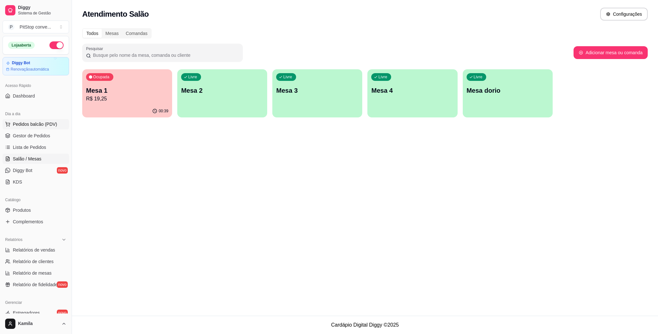
click at [39, 123] on span "Pedidos balcão (PDV)" at bounding box center [35, 124] width 44 height 6
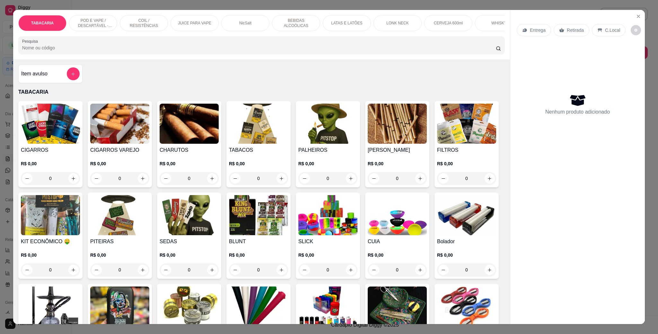
click at [95, 20] on p "POD E VAPE / DESCARTÁVEL - RECARREGAVEL" at bounding box center [92, 23] width 37 height 10
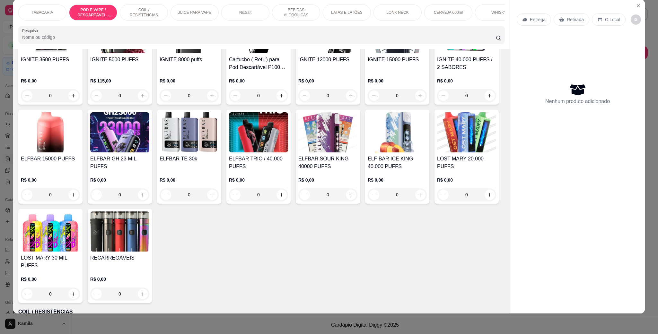
scroll to position [512, 0]
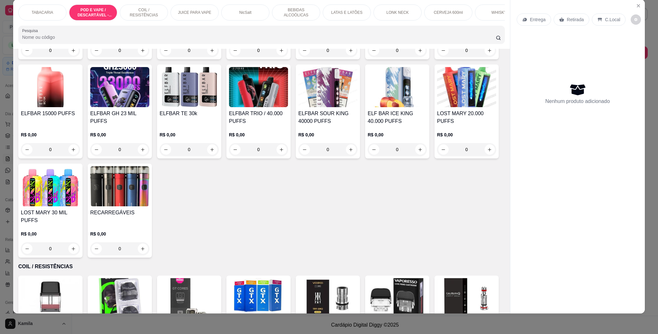
click at [368, 107] on img at bounding box center [397, 87] width 59 height 40
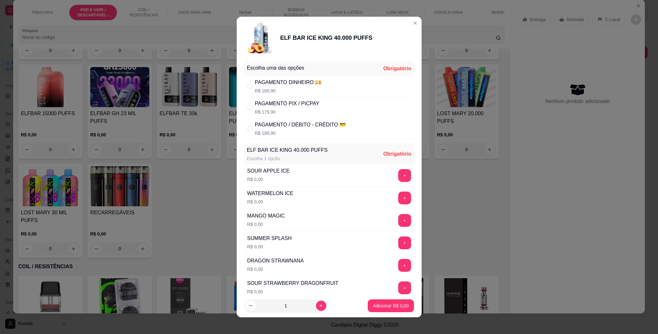
click at [285, 101] on div "PAGAMENTO PIX / PICPAY" at bounding box center [287, 104] width 65 height 8
radio input "true"
click at [398, 221] on button "+" at bounding box center [404, 220] width 13 height 13
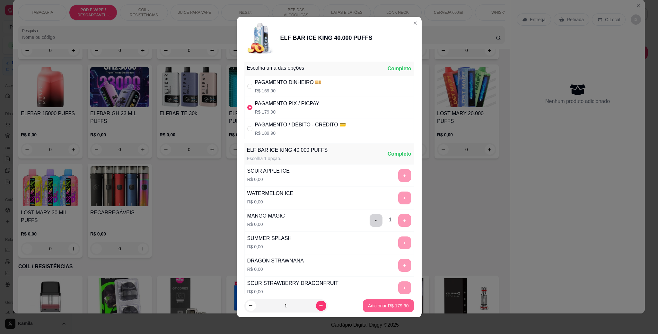
click at [386, 304] on p "Adicionar R$ 179,90" at bounding box center [388, 306] width 41 height 6
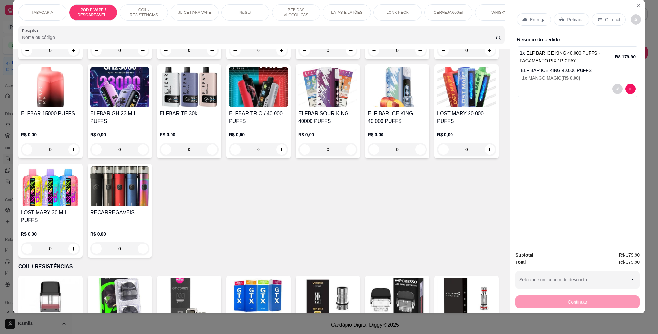
click at [601, 15] on div "C.Local" at bounding box center [609, 19] width 34 height 12
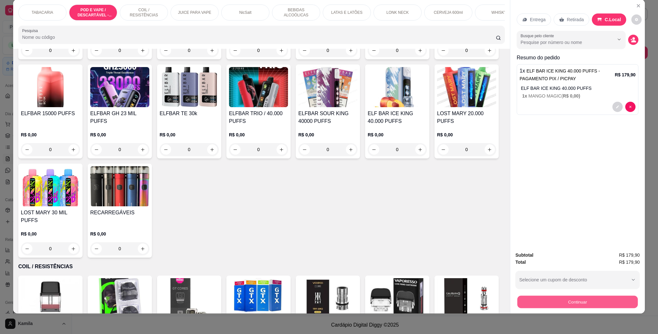
click at [593, 298] on button "Continuar" at bounding box center [577, 302] width 120 height 13
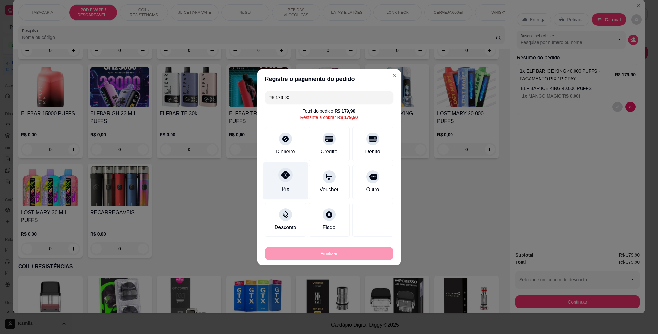
click at [282, 179] on div at bounding box center [285, 175] width 14 height 14
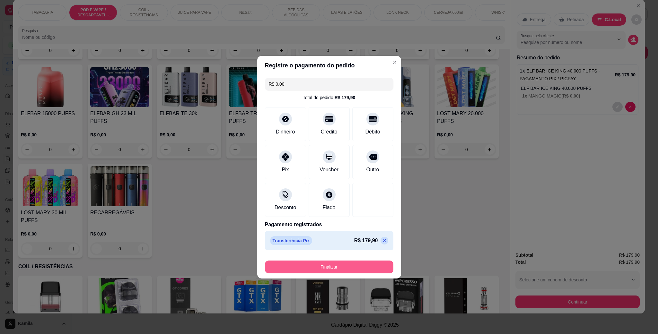
click at [346, 266] on button "Finalizar" at bounding box center [329, 267] width 128 height 13
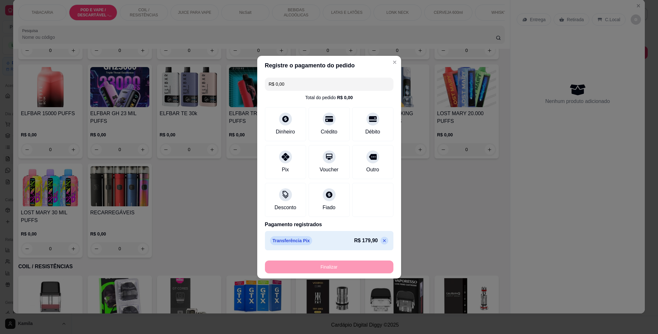
type input "-R$ 179,90"
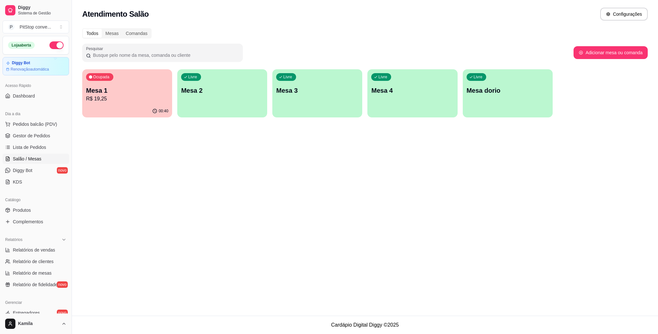
click at [128, 81] on div "Ocupada Mesa 1 R$ 19,25" at bounding box center [127, 87] width 90 height 36
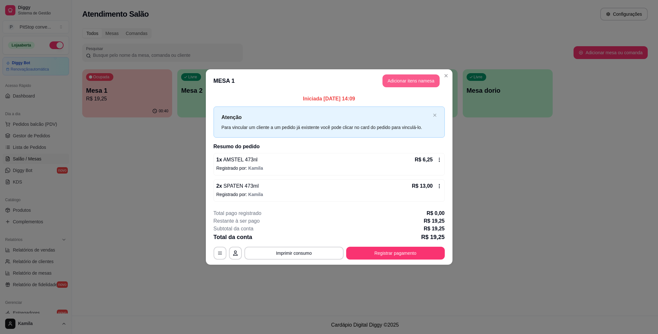
click at [414, 82] on button "Adicionar itens na mesa" at bounding box center [410, 80] width 57 height 13
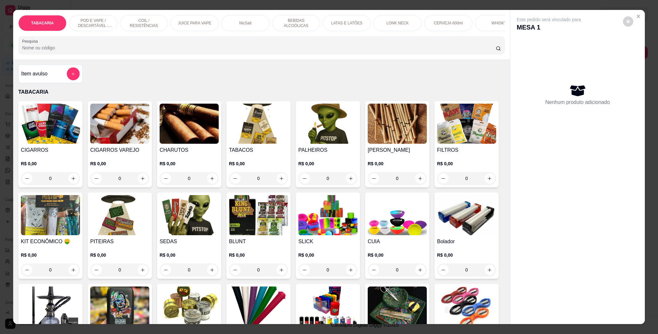
click at [345, 25] on p "LATAS E LATÕES" at bounding box center [346, 23] width 31 height 5
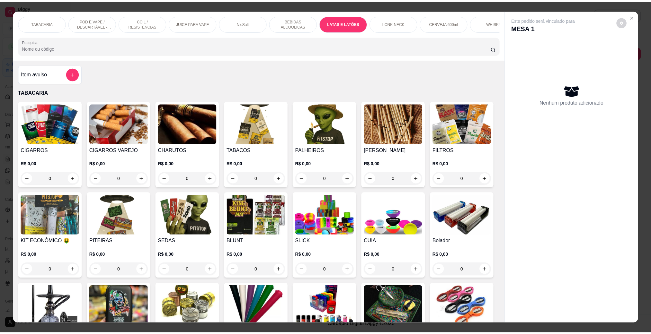
scroll to position [11, 0]
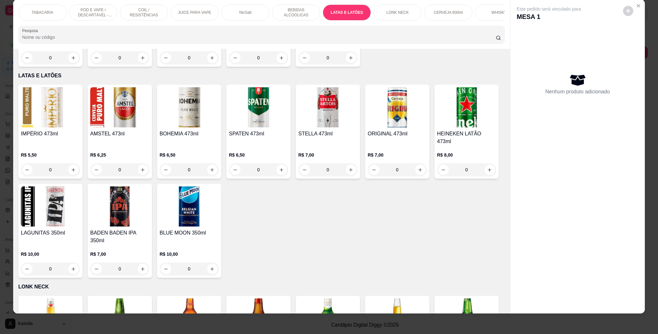
click at [133, 99] on img at bounding box center [119, 107] width 59 height 40
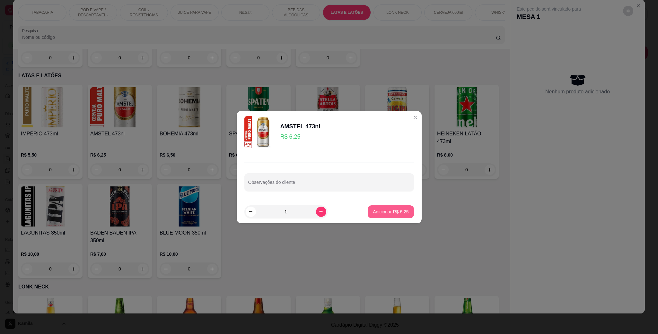
click at [392, 212] on p "Adicionar R$ 6,25" at bounding box center [391, 212] width 36 height 6
type input "1"
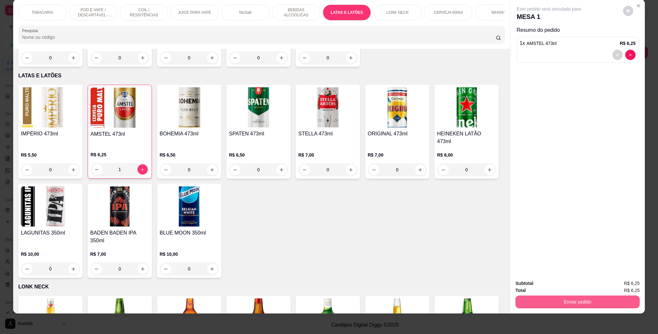
click at [547, 306] on button "Enviar pedido" at bounding box center [577, 302] width 124 height 13
click at [562, 285] on button "Não registrar e enviar pedido" at bounding box center [555, 286] width 65 height 12
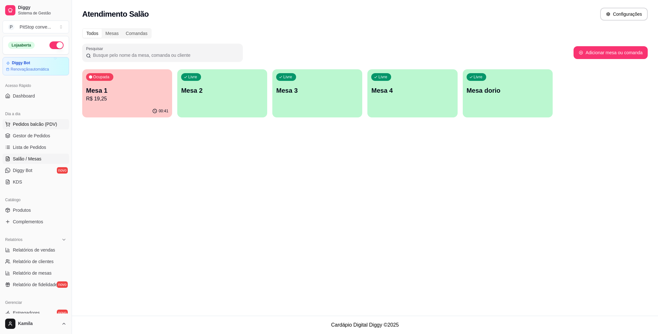
click at [28, 125] on span "Pedidos balcão (PDV)" at bounding box center [35, 124] width 44 height 6
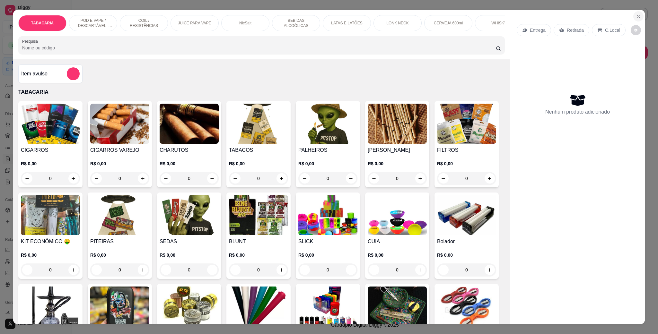
click at [636, 15] on icon "Close" at bounding box center [638, 16] width 5 height 5
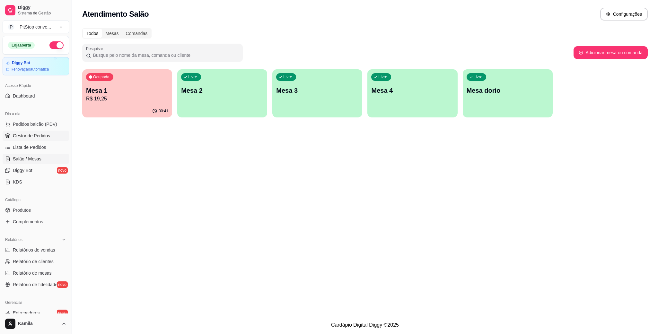
click at [31, 137] on span "Gestor de Pedidos" at bounding box center [31, 136] width 37 height 6
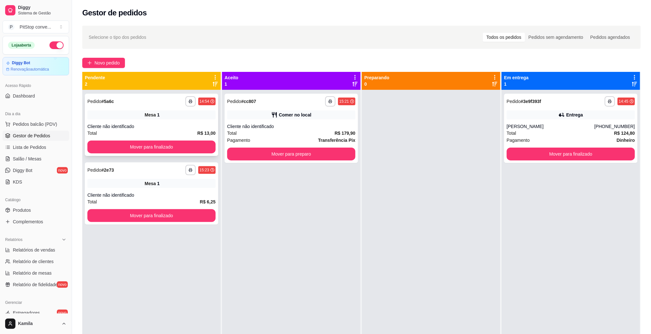
click at [192, 139] on div "**********" at bounding box center [151, 125] width 133 height 62
click at [182, 146] on button "Mover para finalizado" at bounding box center [151, 147] width 128 height 13
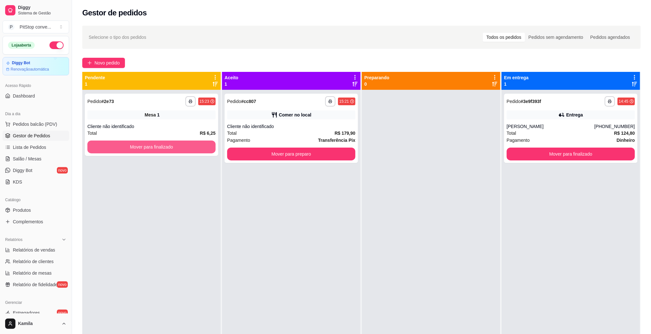
click at [182, 146] on button "Mover para finalizado" at bounding box center [151, 147] width 128 height 13
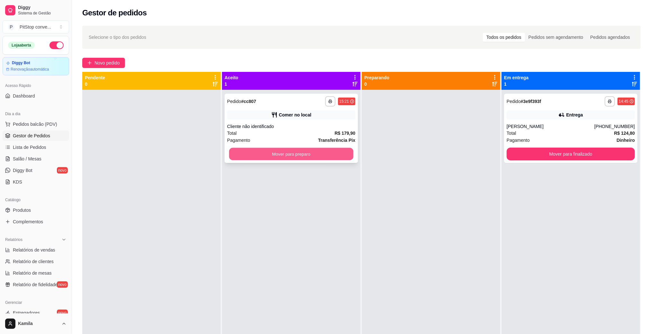
click at [297, 154] on button "Mover para preparo" at bounding box center [291, 154] width 124 height 13
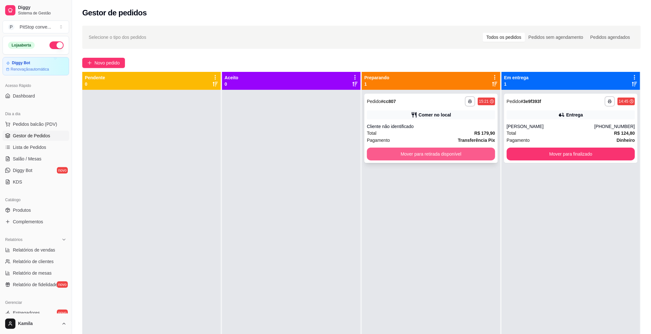
click at [442, 152] on button "Mover para retirada disponível" at bounding box center [431, 154] width 128 height 13
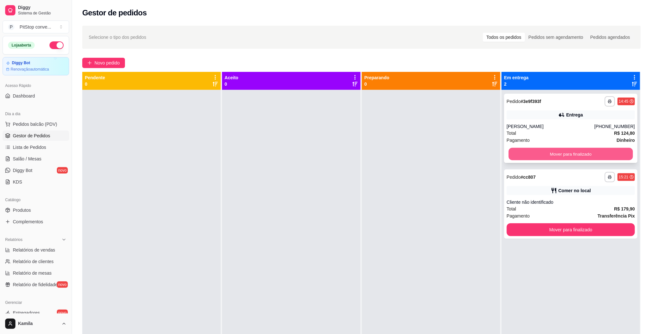
click at [547, 155] on button "Mover para finalizado" at bounding box center [570, 154] width 124 height 13
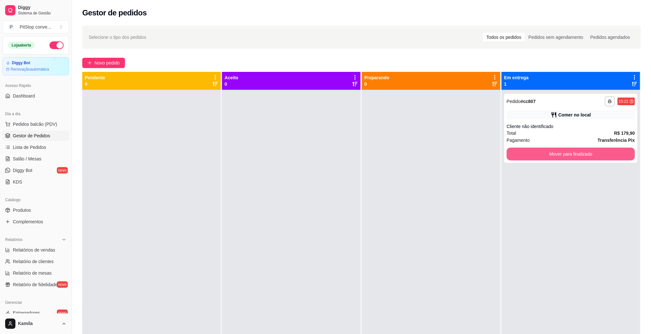
click at [547, 155] on button "Mover para finalizado" at bounding box center [570, 154] width 128 height 13
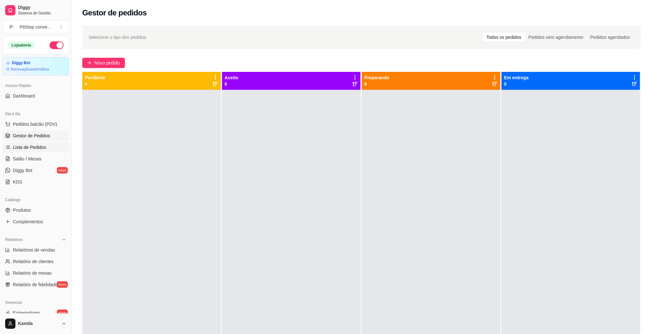
click at [42, 144] on span "Lista de Pedidos" at bounding box center [29, 147] width 33 height 6
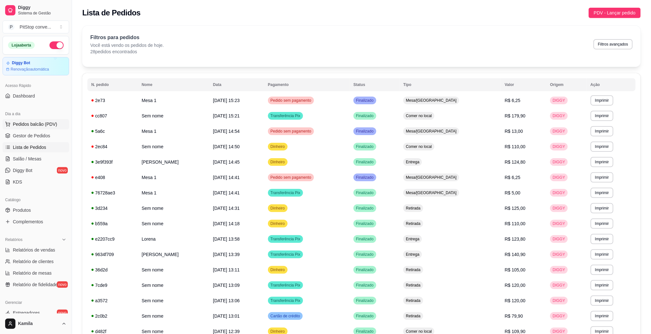
click at [36, 123] on span "Pedidos balcão (PDV)" at bounding box center [35, 124] width 44 height 6
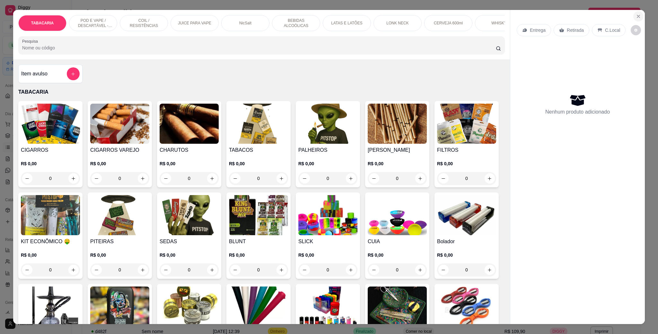
click at [634, 12] on button "Close" at bounding box center [638, 16] width 10 height 10
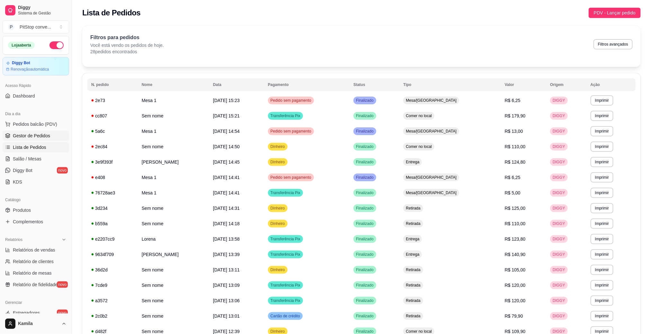
click at [45, 133] on span "Gestor de Pedidos" at bounding box center [31, 136] width 37 height 6
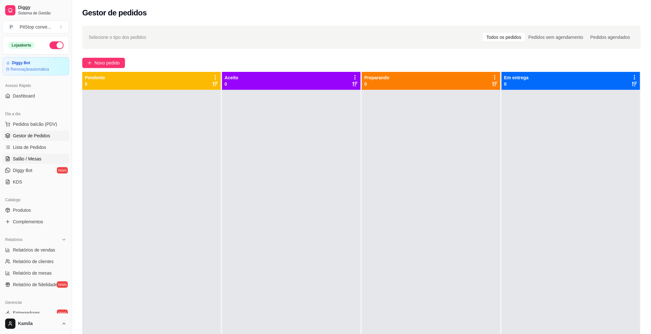
click at [34, 157] on span "Salão / Mesas" at bounding box center [27, 159] width 29 height 6
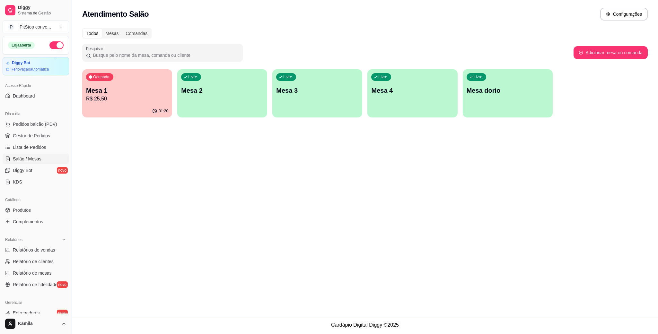
click at [135, 95] on p "R$ 25,50" at bounding box center [127, 99] width 82 height 8
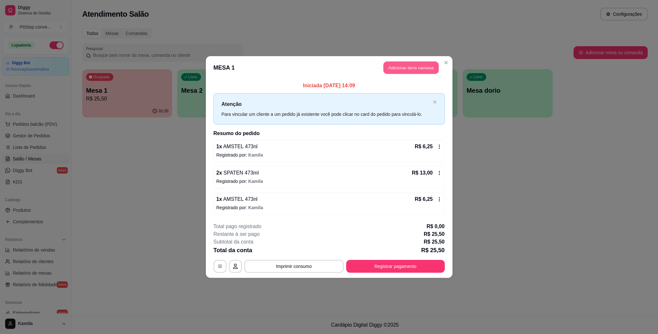
click at [410, 64] on button "Adicionar itens na mesa" at bounding box center [410, 68] width 55 height 13
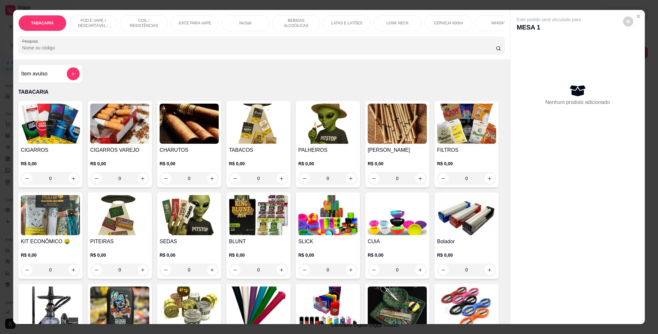
click at [340, 23] on p "LATAS E LATÕES" at bounding box center [346, 23] width 31 height 5
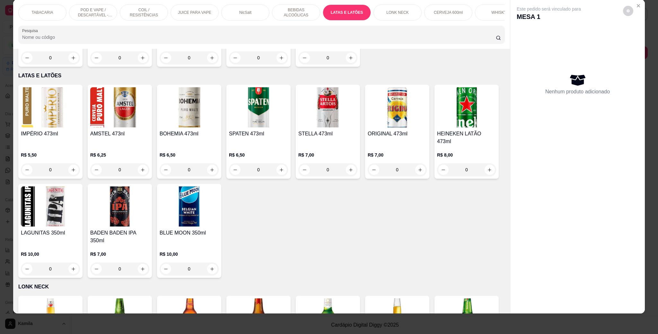
click at [132, 106] on img at bounding box center [119, 107] width 59 height 40
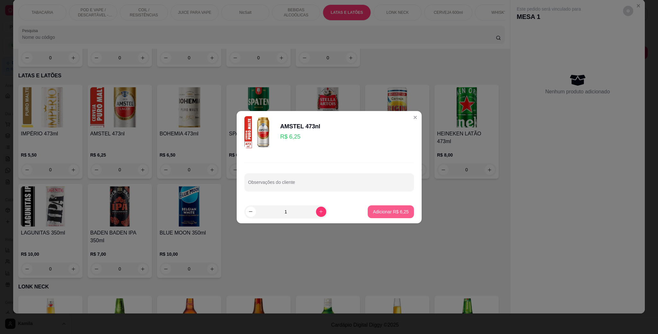
click at [379, 210] on p "Adicionar R$ 6,25" at bounding box center [391, 212] width 36 height 6
type input "1"
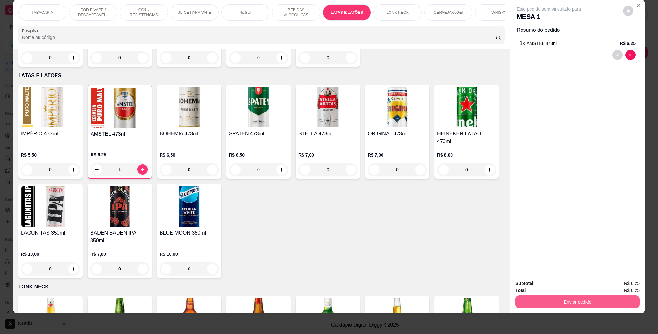
click at [580, 303] on button "Enviar pedido" at bounding box center [577, 302] width 124 height 13
click at [546, 287] on button "Não registrar e enviar pedido" at bounding box center [555, 286] width 67 height 12
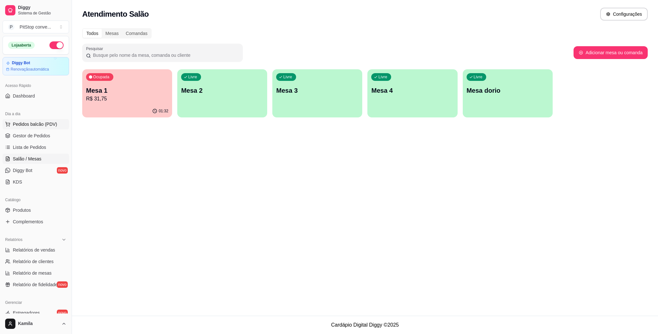
click at [21, 123] on span "Pedidos balcão (PDV)" at bounding box center [35, 124] width 44 height 6
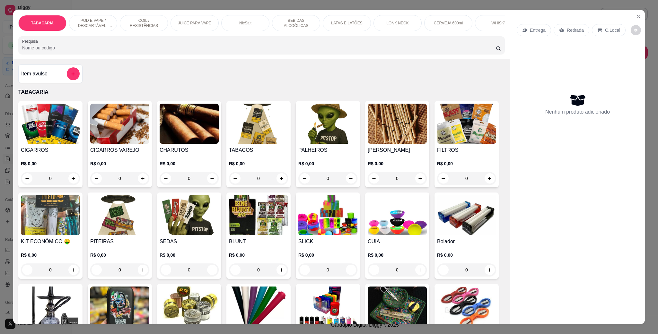
click at [93, 25] on p "POD E VAPE / DESCARTÁVEL - RECARREGAVEL" at bounding box center [92, 23] width 37 height 10
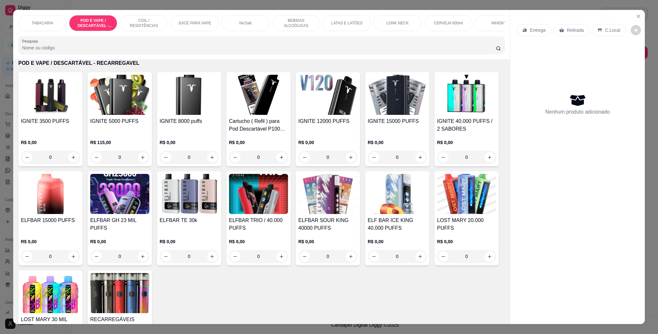
scroll to position [11, 0]
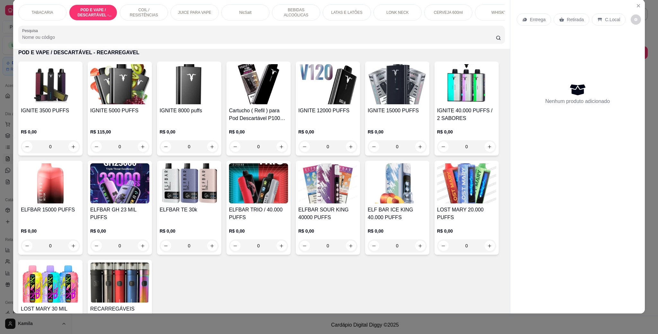
click at [149, 204] on img at bounding box center [119, 183] width 59 height 40
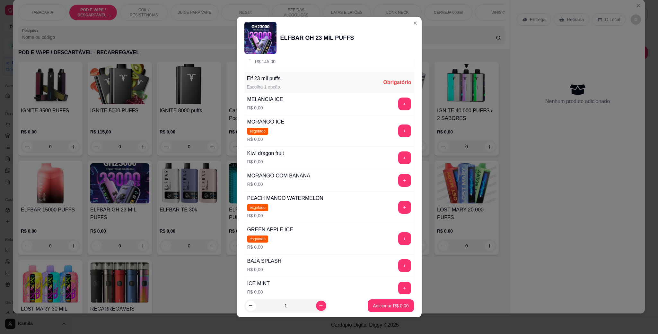
scroll to position [144, 0]
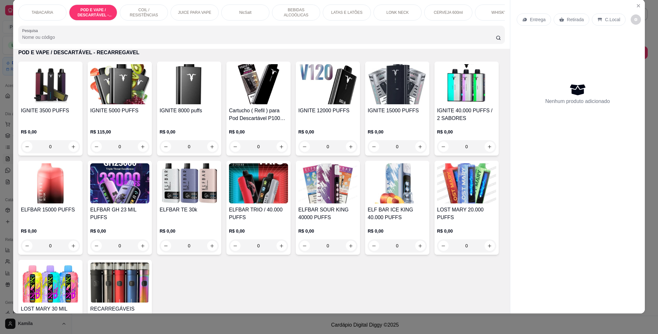
click at [197, 104] on img at bounding box center [189, 84] width 59 height 40
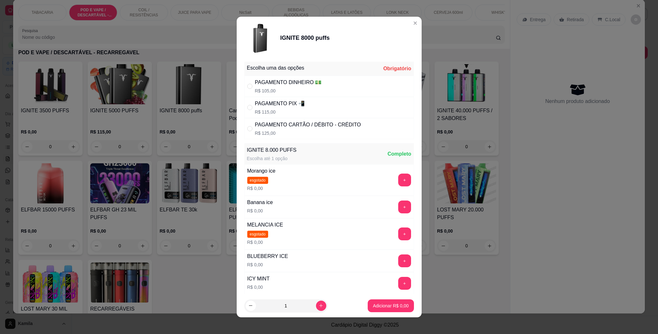
click at [276, 103] on div "PAGAMENTO PIX 📲" at bounding box center [280, 104] width 50 height 8
radio input "true"
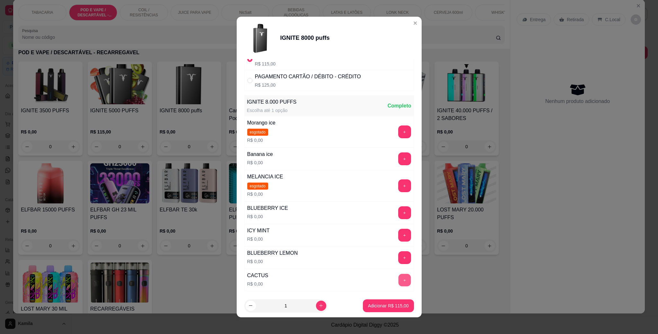
click at [398, 280] on button "+" at bounding box center [404, 280] width 13 height 13
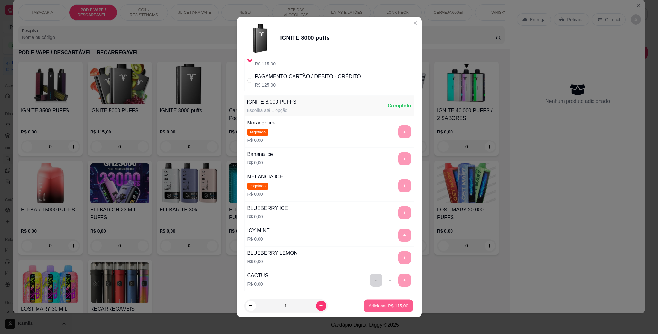
click at [387, 305] on p "Adicionar R$ 115,00" at bounding box center [388, 306] width 39 height 6
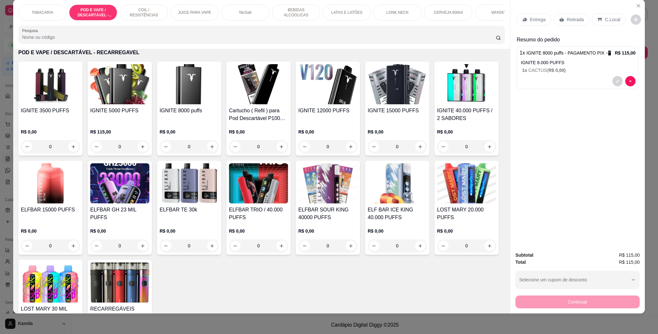
click at [605, 20] on p "C.Local" at bounding box center [612, 19] width 15 height 6
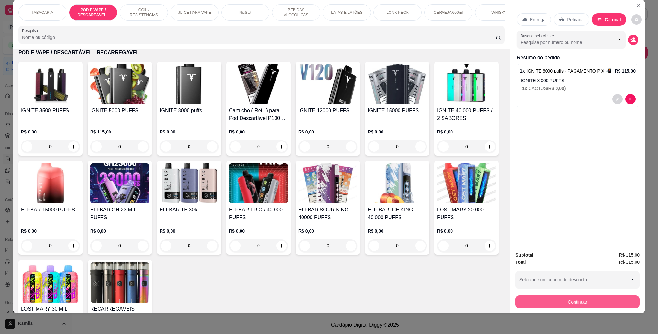
click at [588, 304] on button "Continuar" at bounding box center [577, 302] width 124 height 13
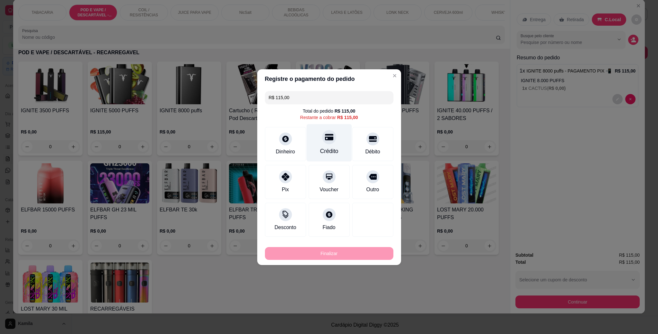
click at [322, 148] on div "Crédito" at bounding box center [329, 151] width 18 height 8
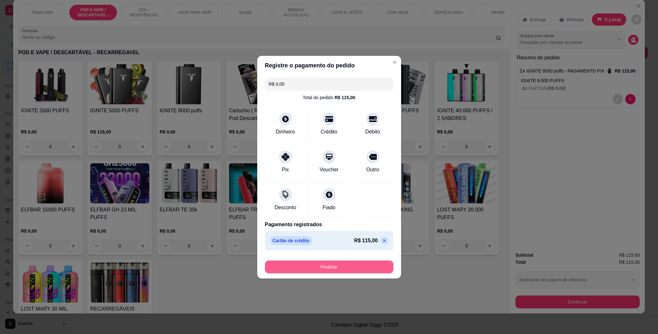
click at [349, 262] on button "Finalizar" at bounding box center [329, 267] width 128 height 13
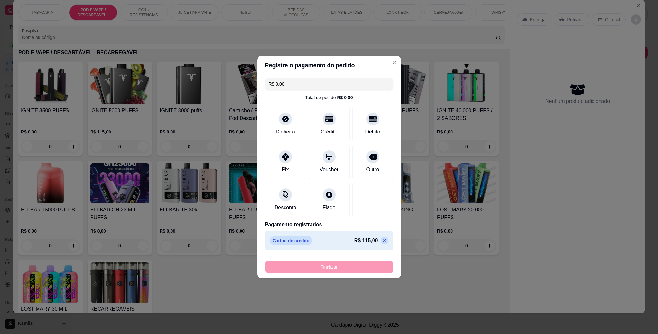
type input "-R$ 115,00"
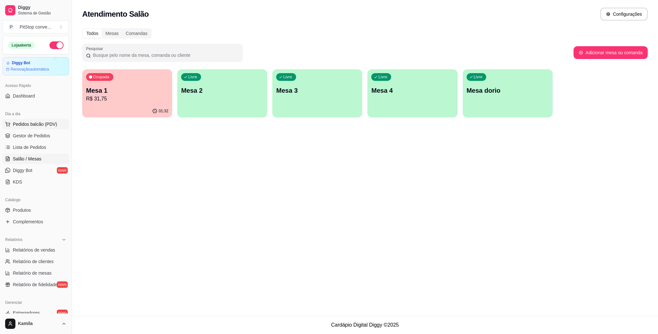
click at [44, 125] on span "Pedidos balcão (PDV)" at bounding box center [35, 124] width 44 height 6
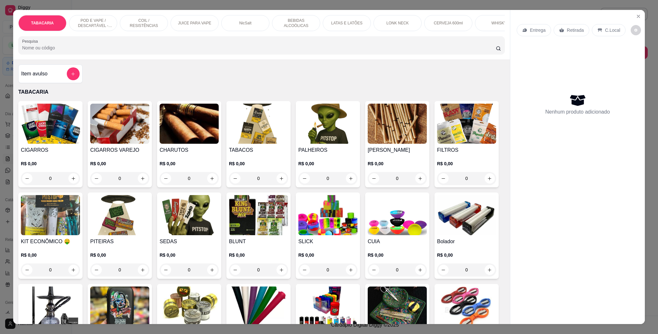
click at [108, 24] on p "POD E VAPE / DESCARTÁVEL - RECARREGAVEL" at bounding box center [92, 23] width 37 height 10
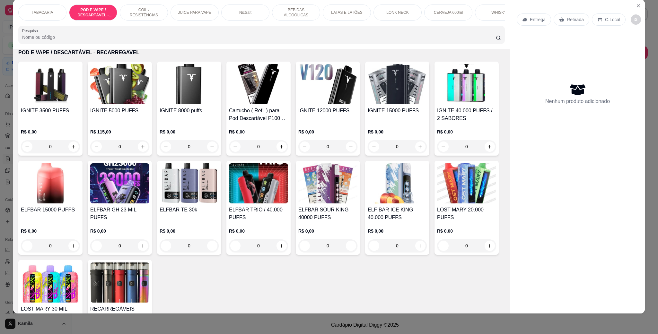
click at [149, 218] on h4 "ELFBAR GH 23 MIL PUFFS" at bounding box center [119, 213] width 59 height 15
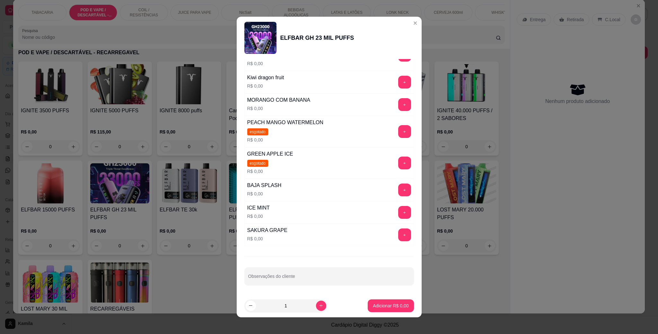
scroll to position [152, 0]
click at [398, 21] on header "ELFBAR GH 23 MIL PUFFS" at bounding box center [329, 38] width 185 height 42
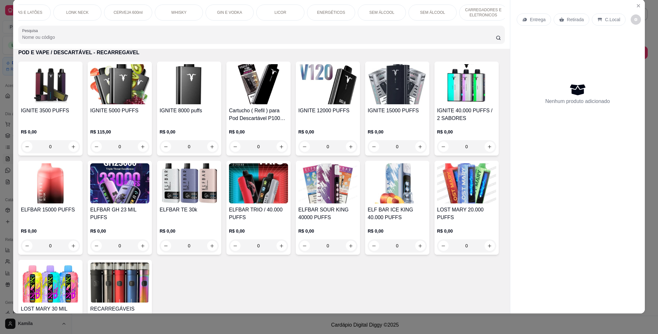
scroll to position [0, 322]
click at [636, 3] on icon "Close" at bounding box center [638, 5] width 5 height 5
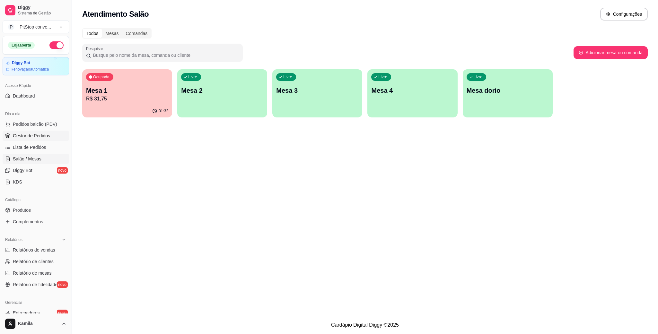
click at [39, 134] on span "Gestor de Pedidos" at bounding box center [31, 136] width 37 height 6
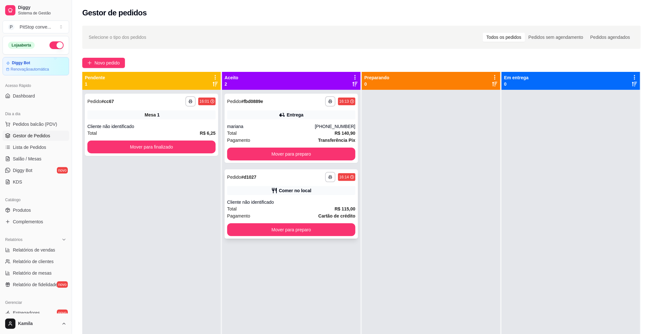
click at [313, 226] on button "Mover para preparo" at bounding box center [291, 229] width 128 height 13
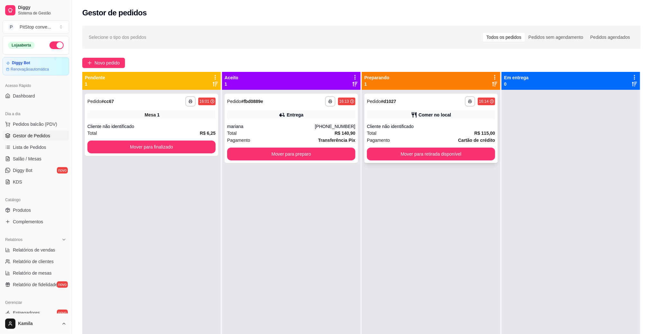
click at [432, 161] on div "**********" at bounding box center [430, 128] width 133 height 69
click at [469, 156] on button "Mover para retirada disponível" at bounding box center [431, 154] width 128 height 13
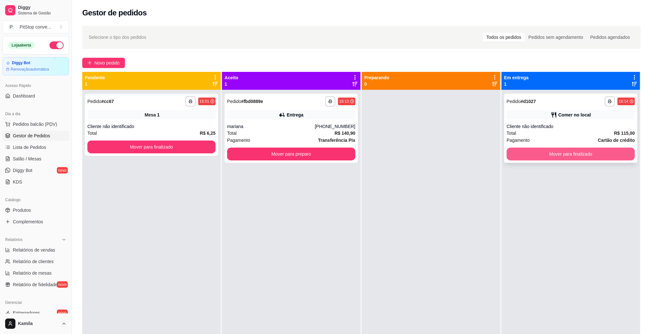
click at [557, 155] on button "Mover para finalizado" at bounding box center [570, 154] width 128 height 13
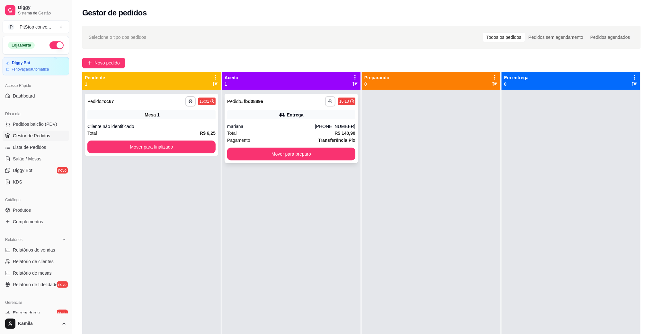
click at [325, 101] on button "button" at bounding box center [330, 101] width 10 height 10
click at [314, 119] on button "IMPRESSORA" at bounding box center [310, 124] width 47 height 10
click at [306, 121] on div "**********" at bounding box center [290, 128] width 133 height 69
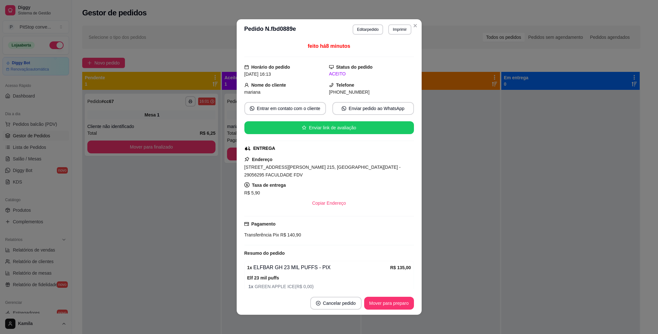
click at [313, 166] on span "[STREET_ADDRESS][PERSON_NAME] 215, [GEOGRAPHIC_DATA][DATE] - 29056295 FACULDADE…" at bounding box center [322, 171] width 156 height 13
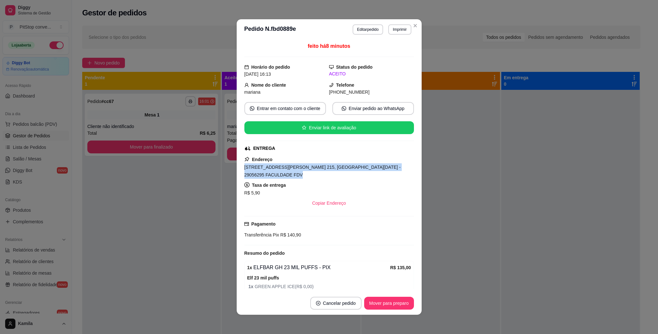
click at [313, 166] on span "[STREET_ADDRESS][PERSON_NAME] 215, [GEOGRAPHIC_DATA][DATE] - 29056295 FACULDADE…" at bounding box center [322, 171] width 156 height 13
copy span "[STREET_ADDRESS][PERSON_NAME] 215, [GEOGRAPHIC_DATA][DATE] - 29056295 FACULDADE…"
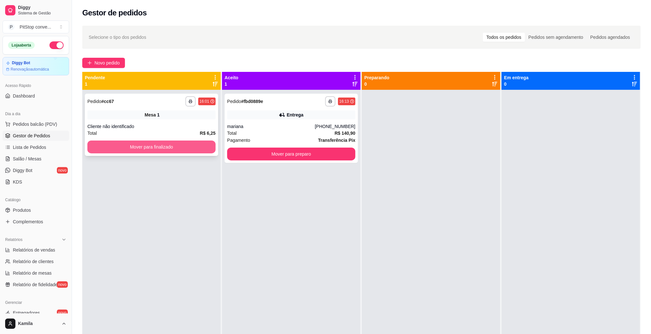
click at [188, 146] on button "Mover para finalizado" at bounding box center [151, 147] width 128 height 13
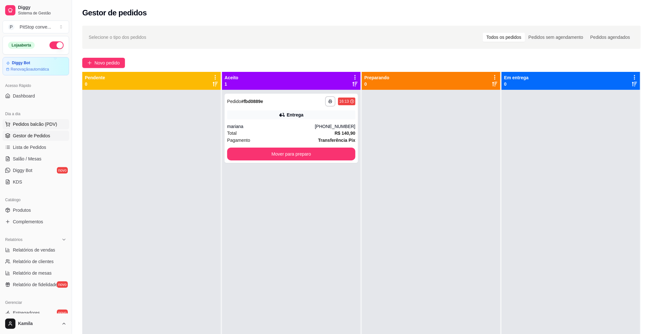
click at [26, 120] on button "Pedidos balcão (PDV)" at bounding box center [36, 124] width 66 height 10
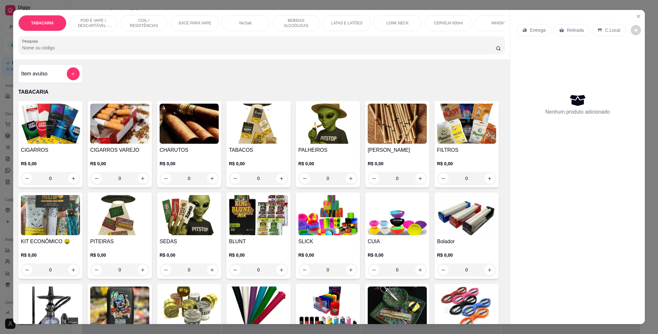
click at [367, 19] on div "TABACARIA POD E VAPE / DESCARTÁVEL - RECARREGAVEL COIL / RESISTÊNCIAS JUICE PAR…" at bounding box center [261, 23] width 486 height 16
click at [361, 19] on div "LATAS E LATÕES" at bounding box center [347, 23] width 48 height 16
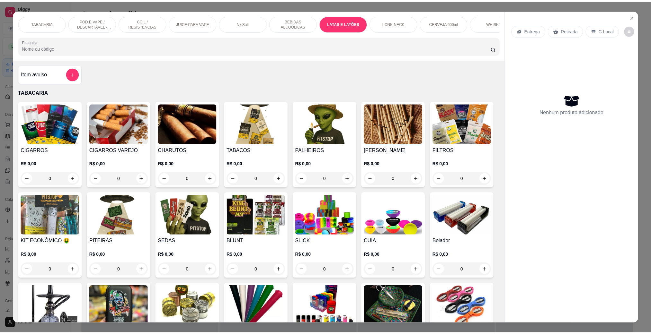
scroll to position [11, 0]
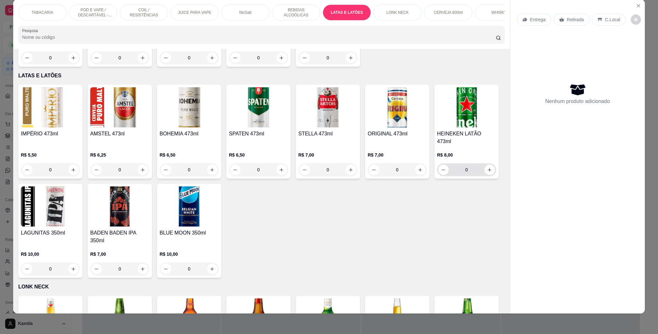
click at [449, 176] on input "0" at bounding box center [467, 169] width 36 height 13
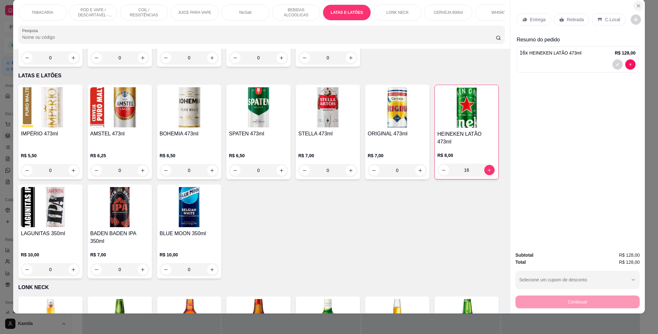
type input "16"
click at [633, 5] on button "Close" at bounding box center [638, 6] width 10 height 10
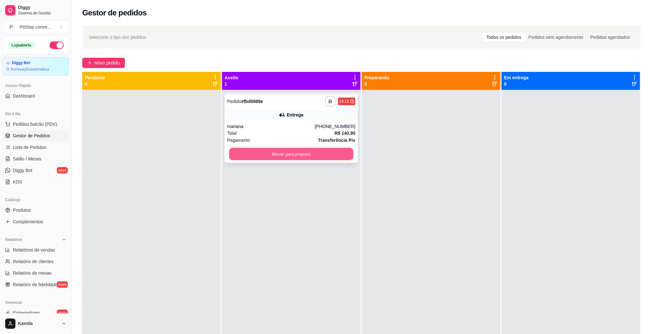
click at [319, 155] on button "Mover para preparo" at bounding box center [291, 154] width 124 height 13
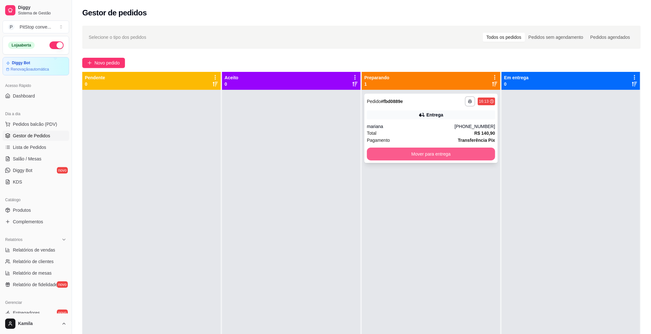
click at [438, 151] on button "Mover para entrega" at bounding box center [431, 154] width 128 height 13
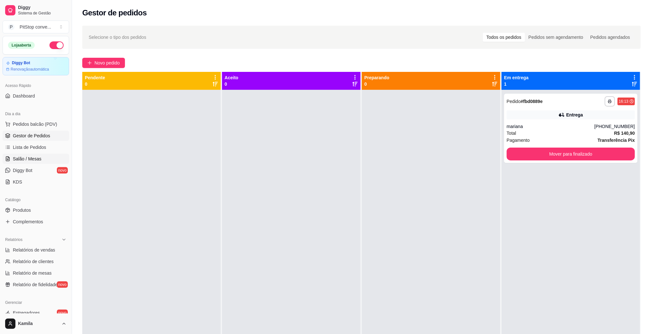
click at [45, 163] on link "Salão / Mesas" at bounding box center [36, 159] width 66 height 10
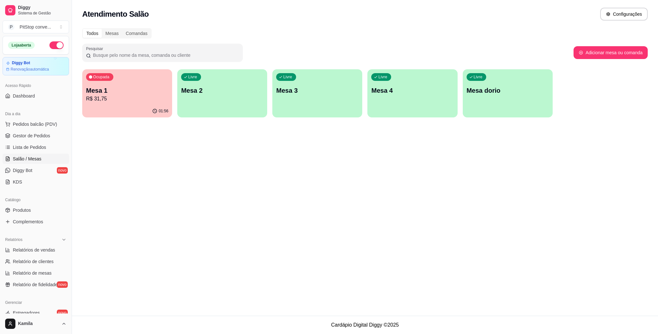
click at [99, 104] on div "Ocupada Mesa 1 R$ 31,75" at bounding box center [127, 87] width 90 height 36
click at [154, 104] on div "Ocupada Mesa 1 R$ 31,75" at bounding box center [127, 87] width 90 height 36
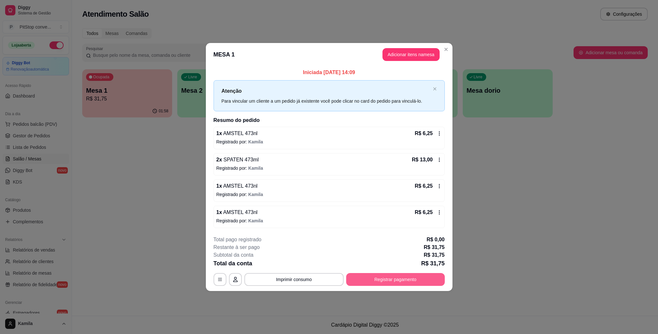
click at [391, 279] on button "Registrar pagamento" at bounding box center [395, 279] width 99 height 13
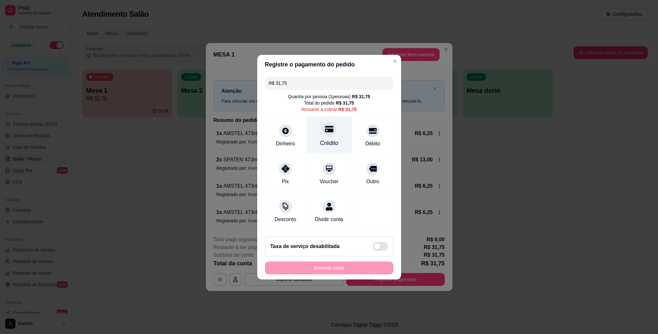
click at [336, 130] on div "Crédito" at bounding box center [328, 135] width 45 height 38
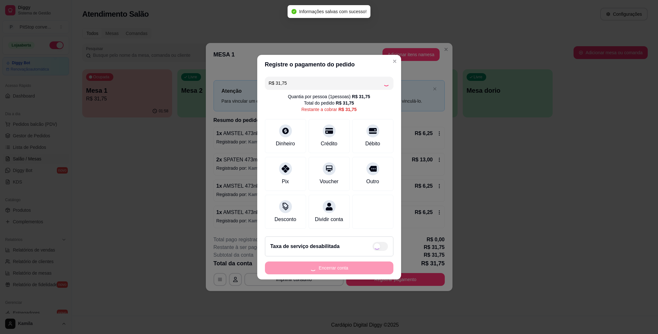
type input "R$ 0,00"
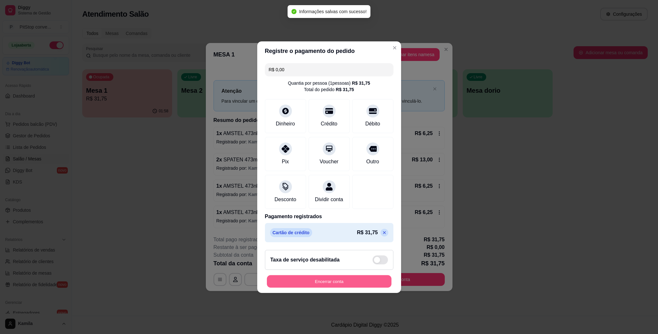
click at [336, 283] on button "Encerrar conta" at bounding box center [329, 281] width 125 height 13
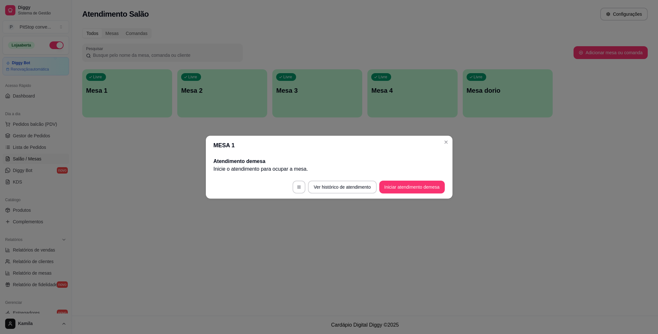
drag, startPoint x: 439, startPoint y: 144, endPoint x: 446, endPoint y: 139, distance: 8.5
click at [440, 144] on header "MESA 1" at bounding box center [329, 145] width 247 height 19
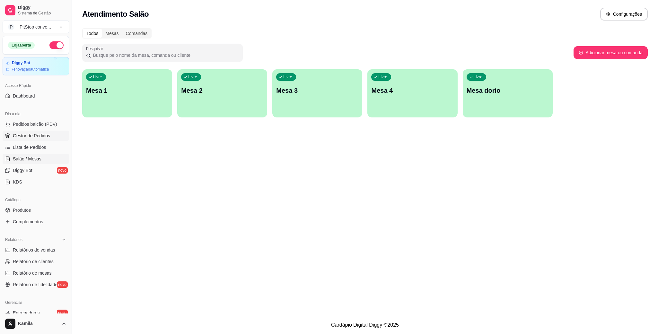
click at [18, 132] on link "Gestor de Pedidos" at bounding box center [36, 136] width 66 height 10
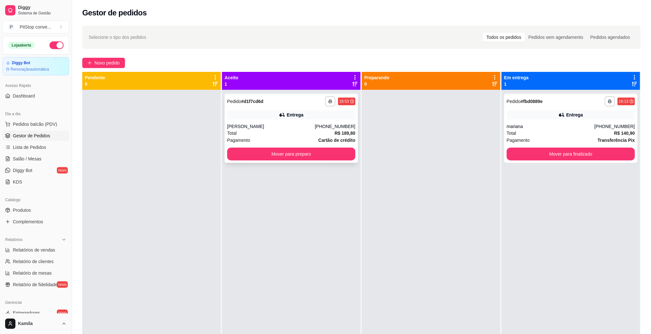
click at [285, 120] on div "**********" at bounding box center [290, 128] width 133 height 69
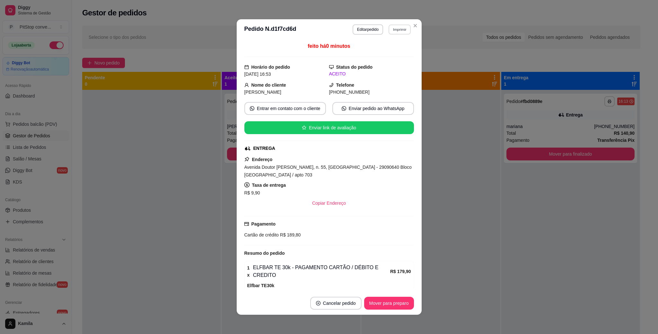
click at [396, 31] on button "Imprimir" at bounding box center [400, 29] width 22 height 10
click at [387, 52] on button "IMPRESSORA" at bounding box center [385, 52] width 47 height 10
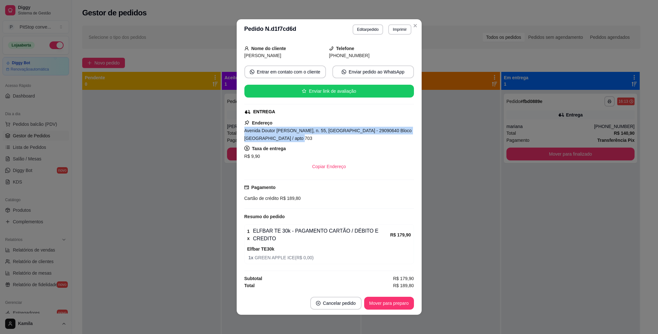
drag, startPoint x: 290, startPoint y: 136, endPoint x: 240, endPoint y: 128, distance: 50.7
click at [244, 128] on div "Avenida Doutor Herwan Modenese Wanderley, n. 55, Jardim Camburi - 29090640 Bloc…" at bounding box center [329, 134] width 170 height 15
copy span "Avenida Doutor Herwan Modenese Wanderley, n. 55, Jardim Camburi - 29090640 Bloc…"
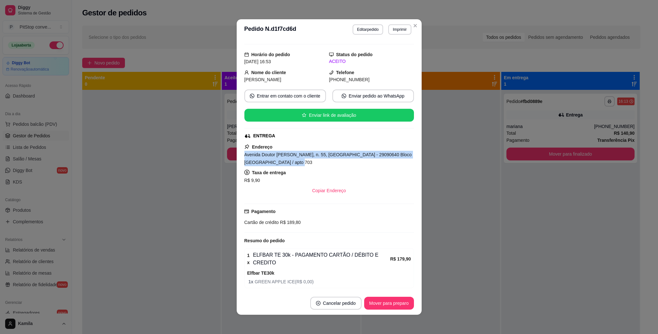
scroll to position [0, 0]
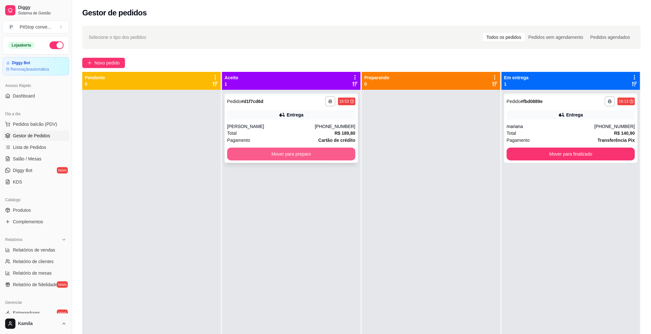
click at [308, 151] on button "Mover para preparo" at bounding box center [291, 154] width 128 height 13
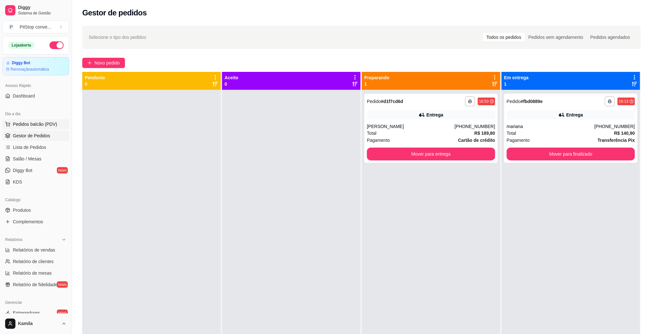
click at [20, 127] on span "Pedidos balcão (PDV)" at bounding box center [35, 124] width 44 height 6
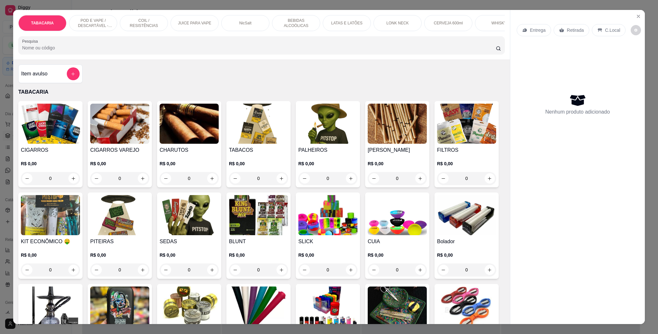
click at [100, 22] on p "POD E VAPE / DESCARTÁVEL - RECARREGAVEL" at bounding box center [92, 23] width 37 height 10
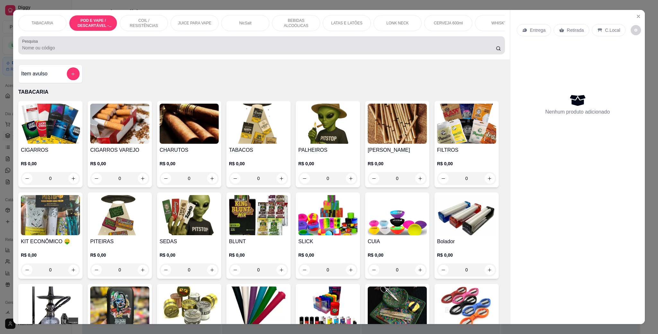
scroll to position [11, 0]
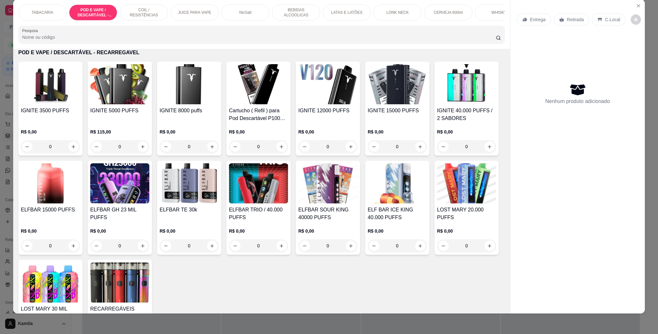
click at [104, 103] on img at bounding box center [119, 84] width 59 height 40
click at [183, 104] on img at bounding box center [189, 84] width 59 height 40
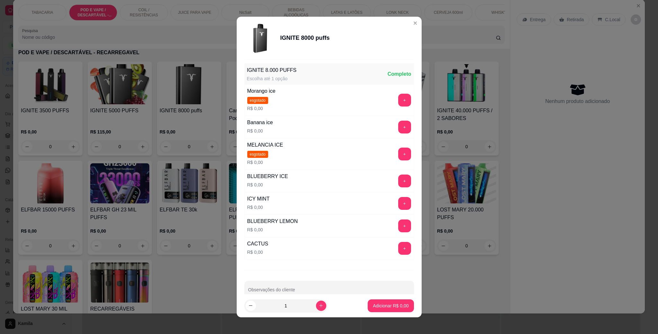
scroll to position [96, 0]
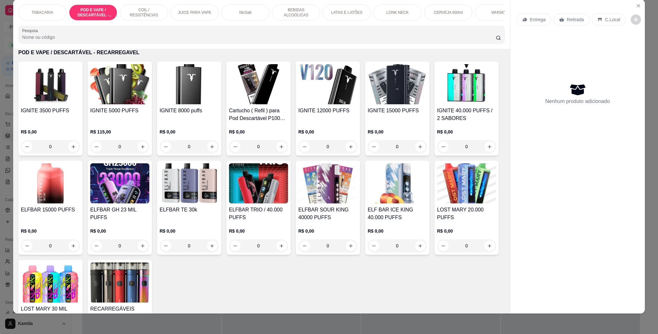
click at [240, 92] on img at bounding box center [258, 84] width 59 height 40
click at [330, 104] on img at bounding box center [327, 84] width 59 height 40
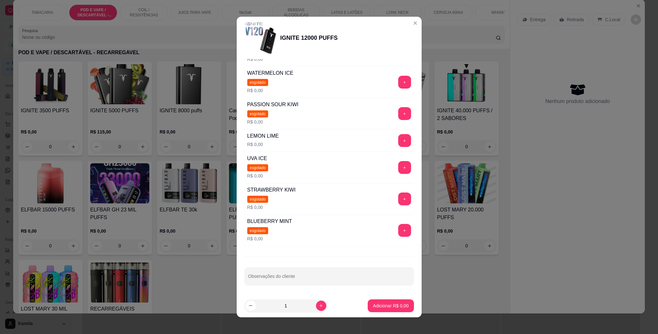
scroll to position [188, 0]
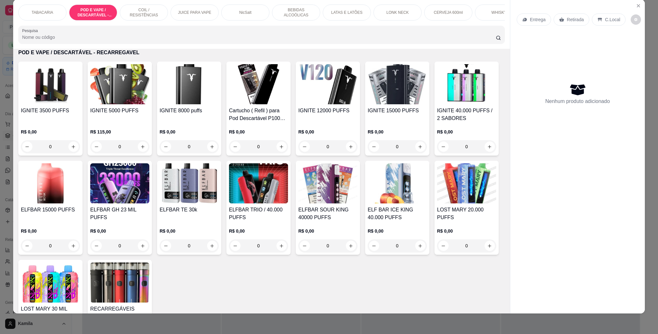
click at [379, 103] on img at bounding box center [397, 84] width 59 height 40
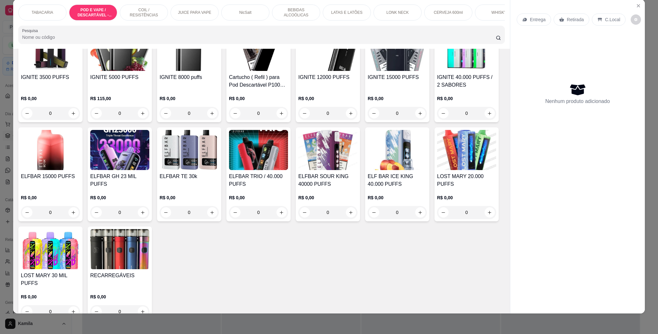
scroll to position [464, 0]
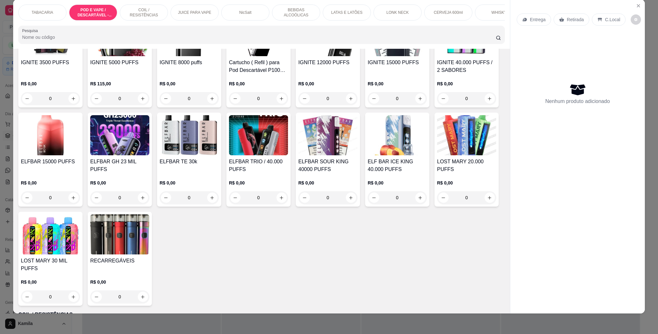
click at [219, 152] on img at bounding box center [189, 135] width 59 height 40
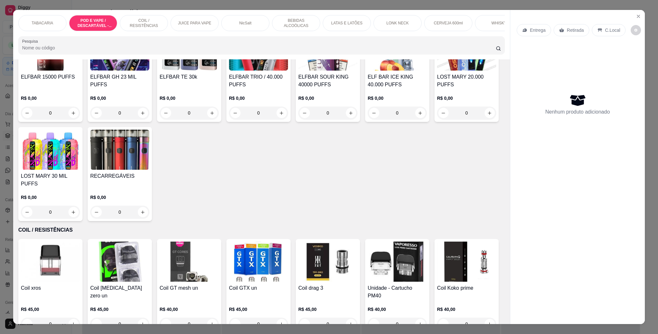
scroll to position [560, 0]
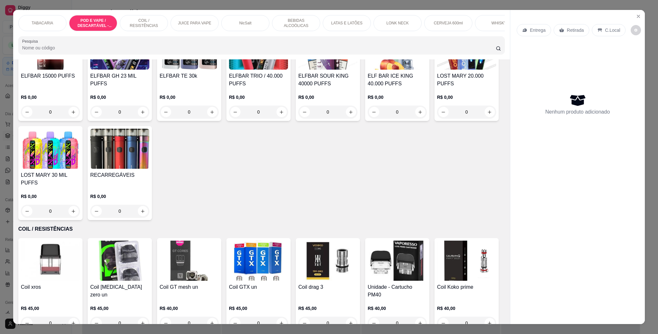
click at [437, 88] on h4 "LOST MARY 20.000 PUFFS" at bounding box center [466, 79] width 59 height 15
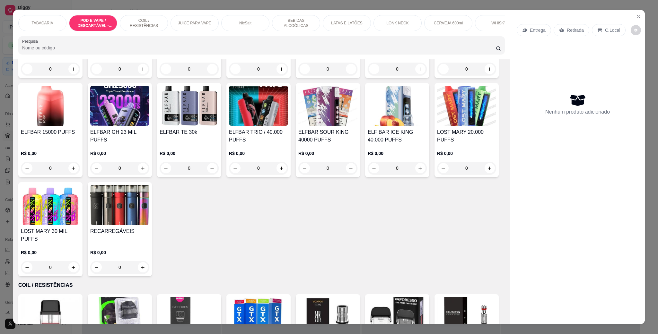
scroll to position [415, 0]
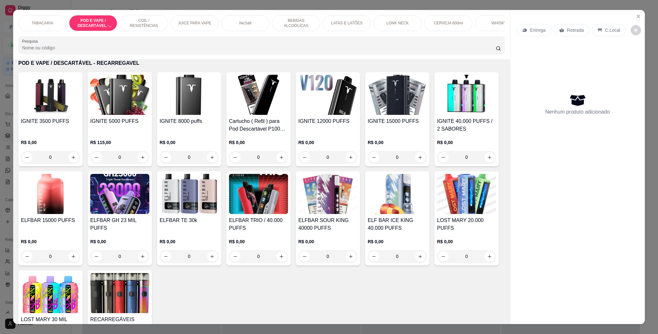
click at [327, 115] on img at bounding box center [327, 95] width 59 height 40
click at [394, 125] on h4 "IGNITE 15000 PUFFS" at bounding box center [397, 122] width 59 height 8
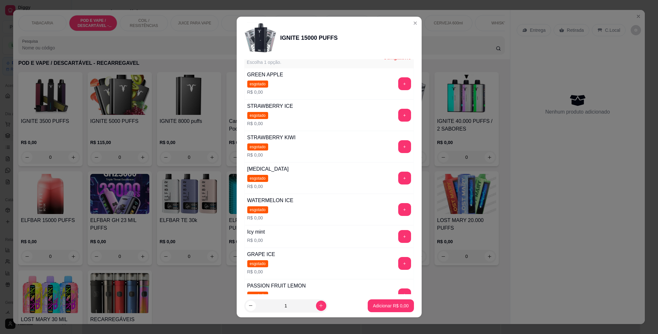
scroll to position [0, 0]
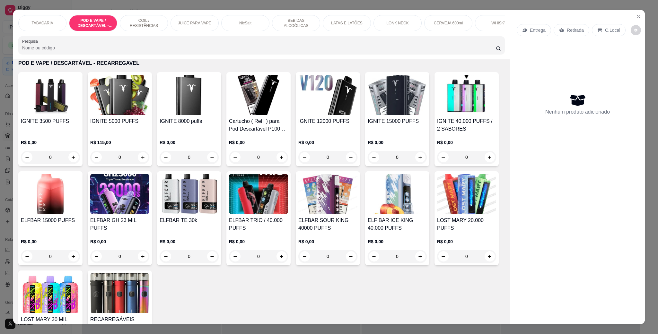
click at [397, 114] on img at bounding box center [397, 95] width 59 height 40
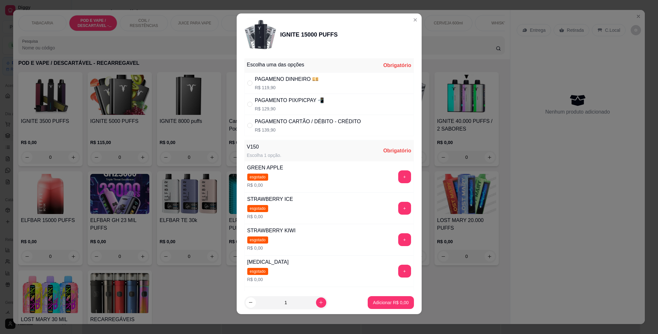
scroll to position [4, 0]
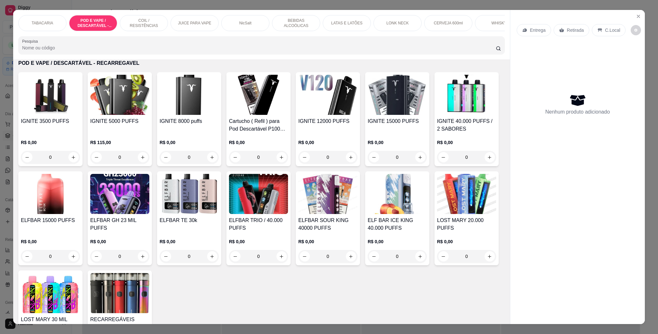
click at [80, 224] on h4 "ELFBAR 15000 PUFFS" at bounding box center [50, 221] width 59 height 8
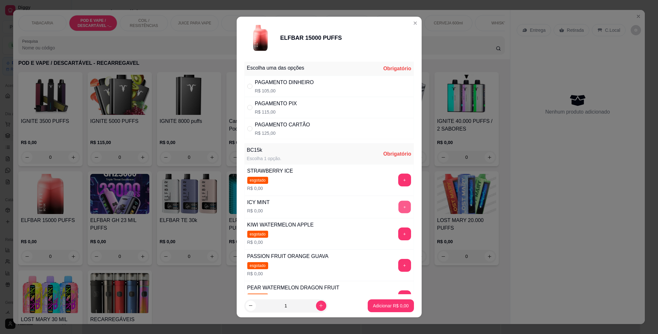
click at [398, 204] on button "+" at bounding box center [404, 207] width 13 height 13
click at [280, 130] on div "PAGAMENTO CARTÃO R$ 125,00" at bounding box center [282, 128] width 55 height 15
radio input "true"
click at [391, 305] on p "Adicionar R$ 125,00" at bounding box center [388, 306] width 41 height 6
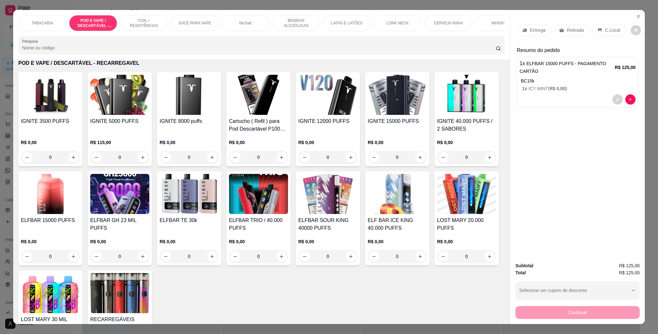
click at [571, 28] on p "Retirada" at bounding box center [575, 30] width 17 height 6
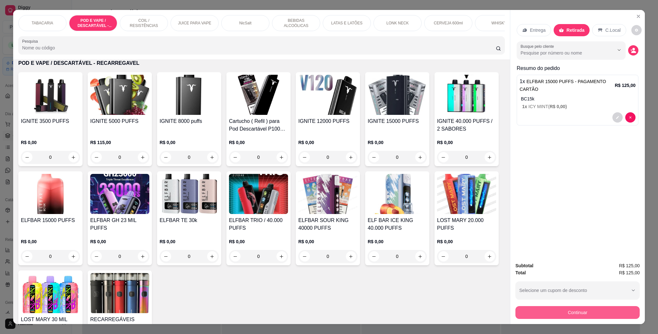
click at [596, 310] on button "Continuar" at bounding box center [577, 312] width 124 height 13
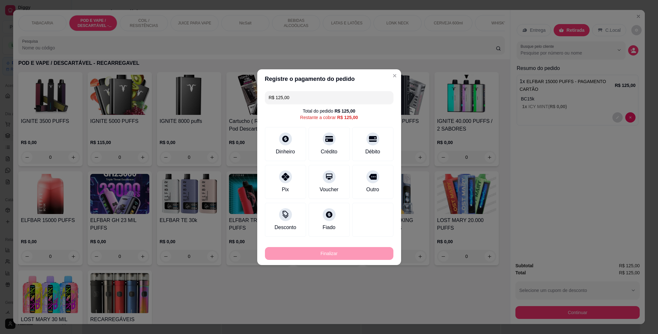
click at [363, 114] on div "Total do pedido R$ 125,00 Restante a cobrar R$ 125,00" at bounding box center [329, 114] width 128 height 13
click at [336, 142] on div "Crédito" at bounding box center [328, 143] width 45 height 38
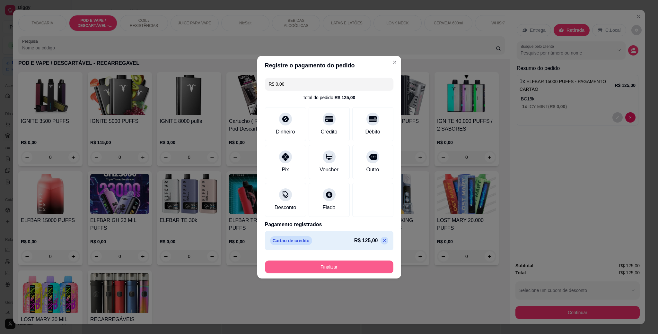
click at [350, 268] on button "Finalizar" at bounding box center [329, 267] width 128 height 13
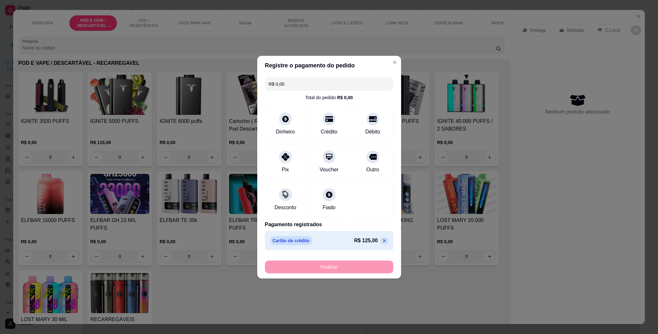
type input "-R$ 125,00"
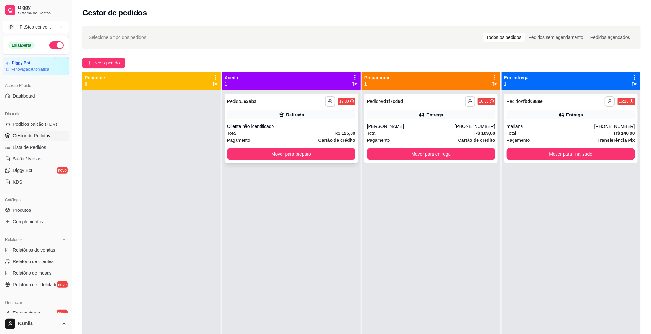
click at [317, 117] on div "Retirada" at bounding box center [291, 114] width 128 height 9
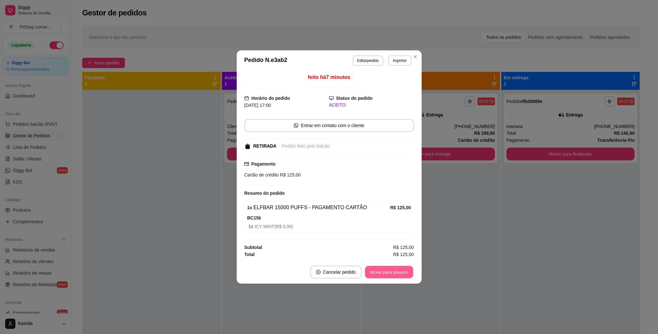
click at [388, 277] on button "Mover para preparo" at bounding box center [389, 272] width 48 height 13
click at [388, 277] on div "Mover para preparo" at bounding box center [389, 272] width 50 height 13
click at [388, 277] on div "Mover para preparo" at bounding box center [384, 272] width 59 height 13
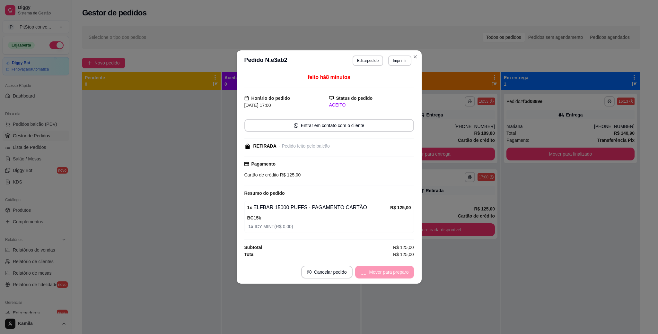
click at [388, 277] on div "Mover para preparo" at bounding box center [384, 272] width 59 height 13
click at [388, 277] on button "Mover para retirada disponível" at bounding box center [378, 272] width 71 height 13
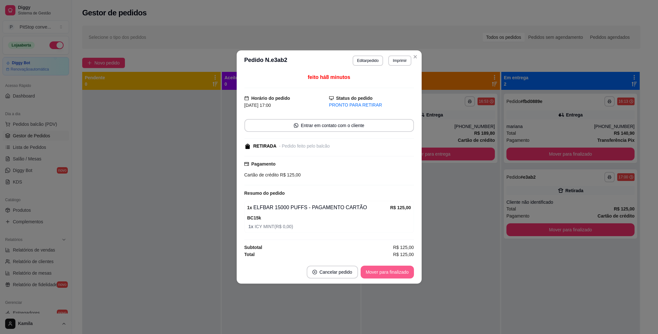
click at [385, 275] on button "Mover para finalizado" at bounding box center [387, 272] width 53 height 13
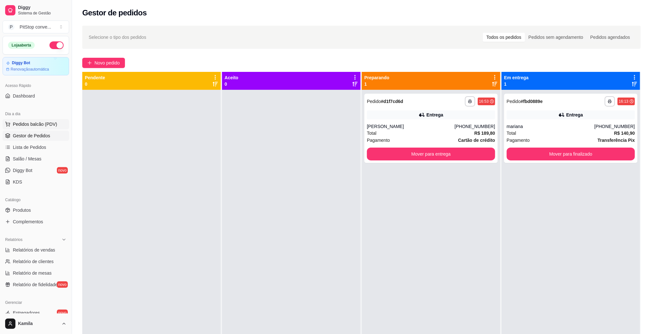
click at [34, 123] on span "Pedidos balcão (PDV)" at bounding box center [35, 124] width 44 height 6
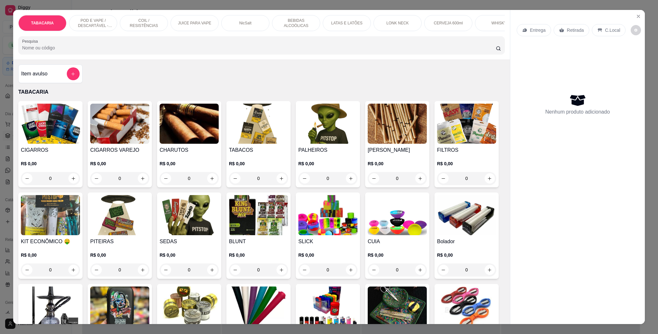
click at [80, 12] on div "TABACARIA POD E VAPE / DESCARTÁVEL - RECARREGAVEL COIL / RESISTÊNCIAS JUICE PAR…" at bounding box center [261, 34] width 497 height 49
click at [85, 19] on p "POD E VAPE / DESCARTÁVEL - RECARREGAVEL" at bounding box center [92, 23] width 37 height 10
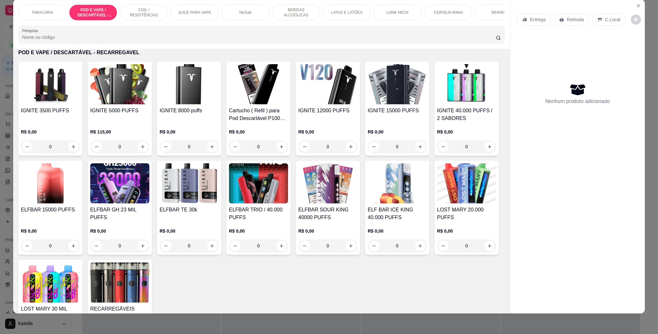
scroll to position [464, 0]
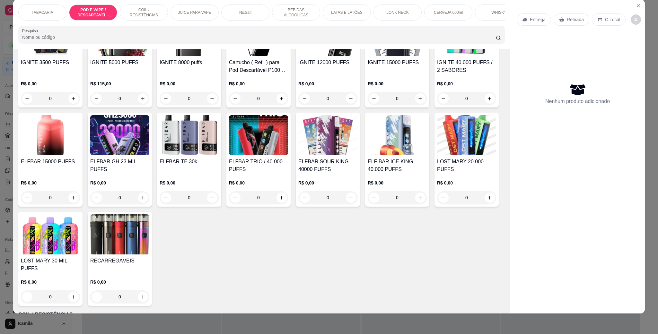
click at [149, 155] on img at bounding box center [119, 135] width 59 height 40
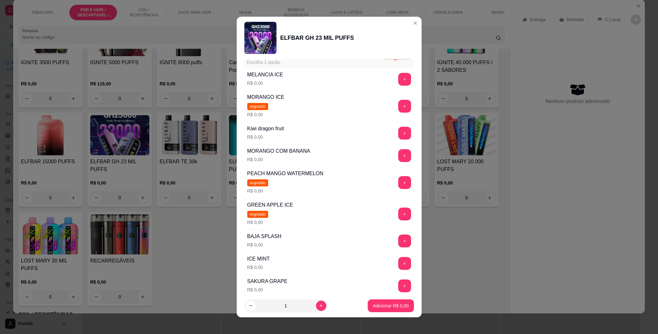
scroll to position [144, 0]
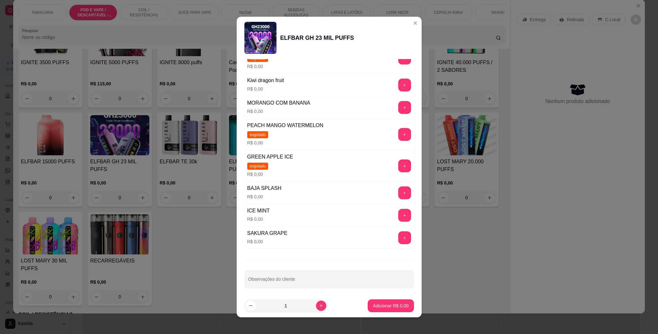
click at [295, 192] on div "BAJA SPLASH R$ 0,00 +" at bounding box center [329, 193] width 170 height 22
click at [398, 197] on button "+" at bounding box center [404, 193] width 13 height 13
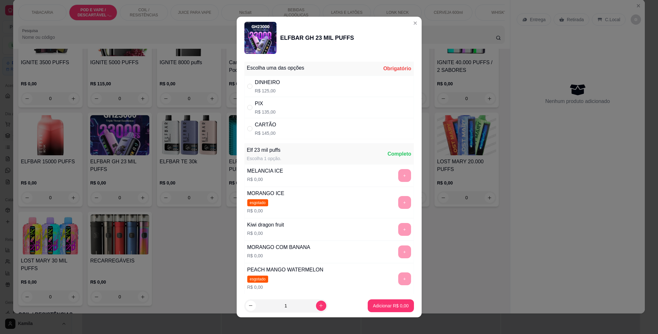
click at [304, 100] on div "PIX R$ 135,00" at bounding box center [329, 107] width 170 height 21
radio input "true"
click at [386, 306] on p "Adicionar R$ 135,00" at bounding box center [388, 306] width 41 height 6
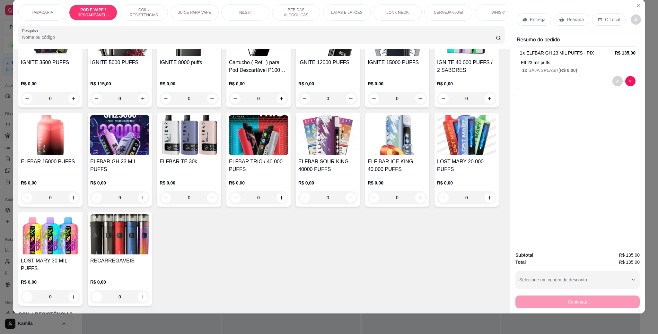
click at [567, 19] on p "Retirada" at bounding box center [575, 19] width 17 height 6
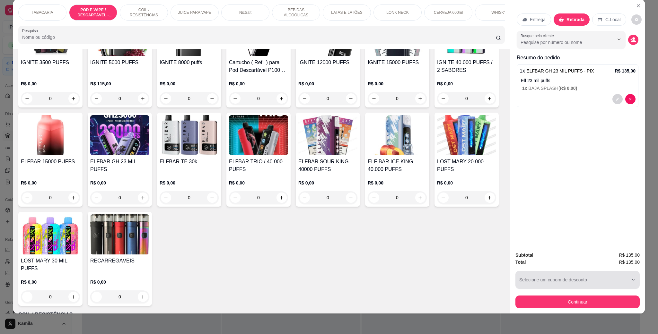
click at [564, 281] on div "button" at bounding box center [573, 280] width 109 height 13
click at [623, 279] on div "button" at bounding box center [573, 280] width 109 height 13
click at [624, 278] on div "button" at bounding box center [573, 280] width 109 height 13
click at [619, 282] on div "button" at bounding box center [573, 280] width 109 height 13
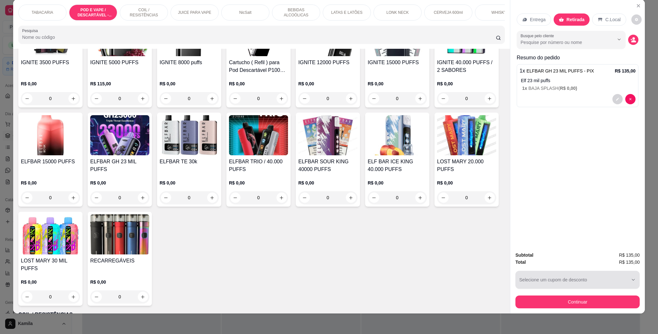
click at [619, 282] on div "button" at bounding box center [573, 280] width 109 height 13
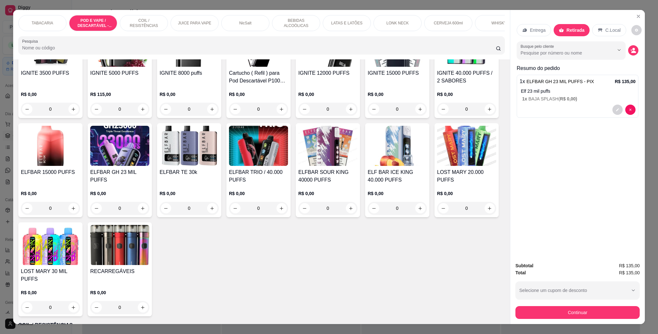
scroll to position [11, 0]
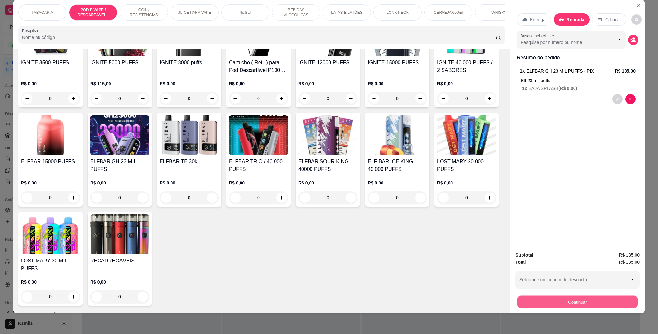
click at [597, 302] on button "Continuar" at bounding box center [577, 302] width 120 height 13
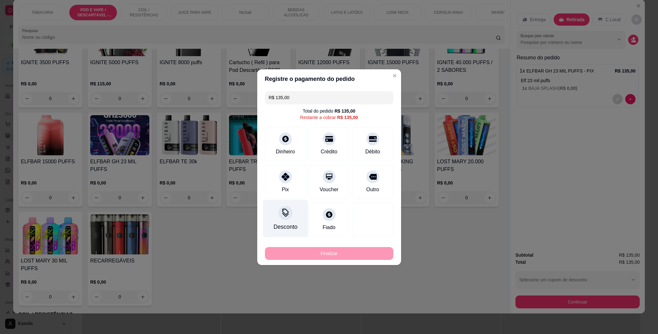
click at [287, 216] on icon at bounding box center [285, 213] width 8 height 8
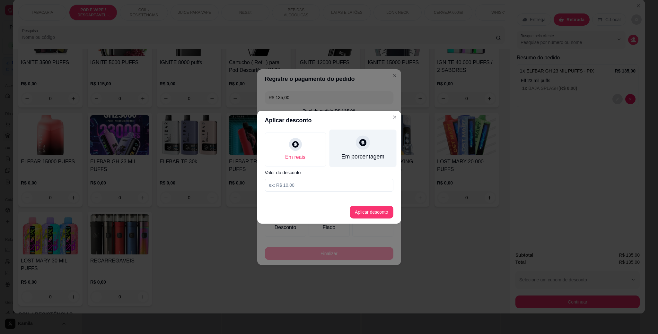
click at [352, 154] on div "Em porcentagem" at bounding box center [362, 157] width 43 height 8
click at [327, 182] on input at bounding box center [329, 185] width 128 height 13
type input "100"
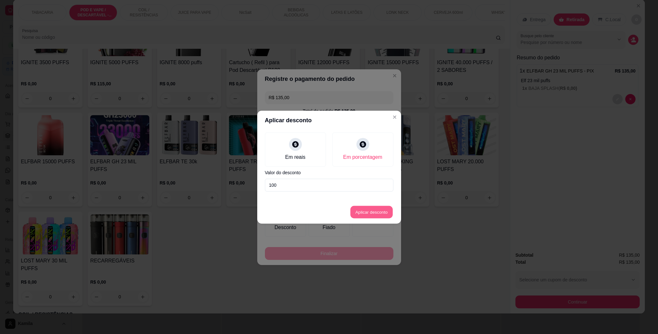
click at [362, 212] on button "Aplicar desconto" at bounding box center [371, 212] width 42 height 13
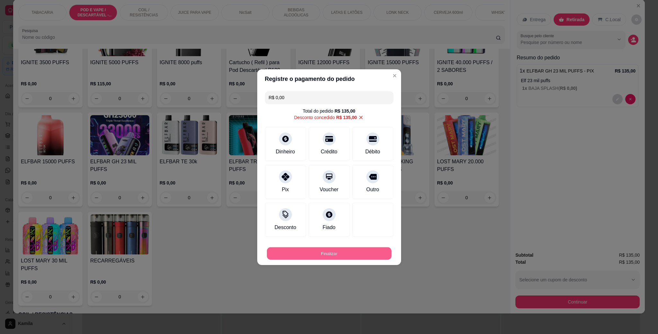
click at [352, 253] on button "Finalizar" at bounding box center [329, 253] width 125 height 13
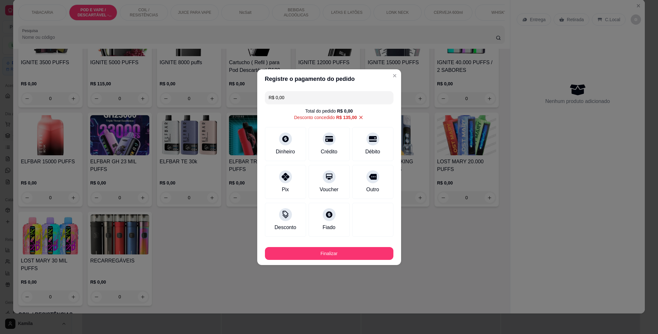
type input "-R$ 135,00"
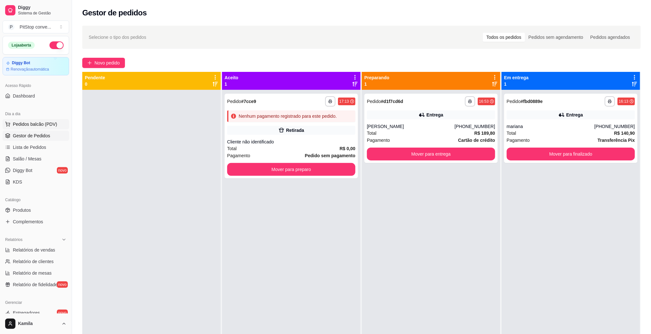
click at [39, 127] on span "Pedidos balcão (PDV)" at bounding box center [35, 124] width 44 height 6
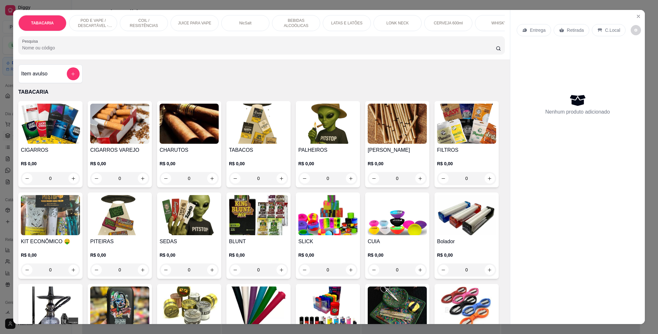
click at [85, 16] on div "POD E VAPE / DESCARTÁVEL - RECARREGAVEL" at bounding box center [93, 23] width 48 height 16
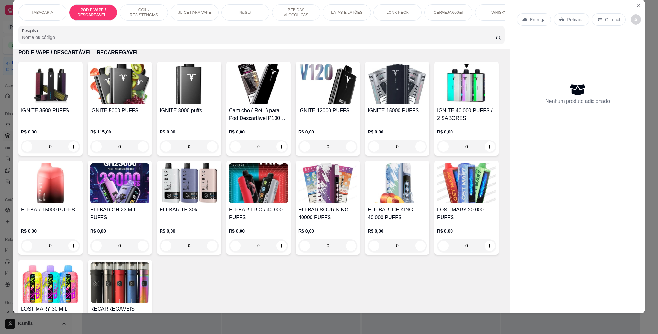
click at [402, 112] on div "IGNITE 15000 PUFFS R$ 0,00 0" at bounding box center [397, 109] width 64 height 94
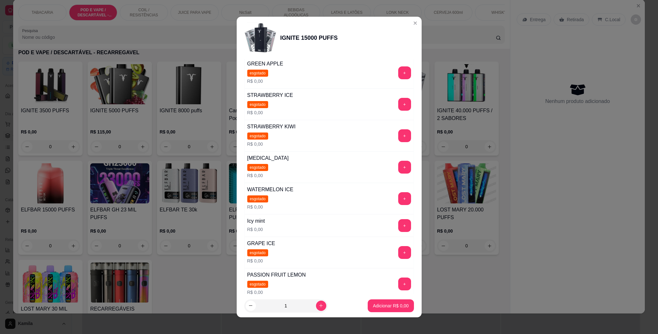
scroll to position [166, 0]
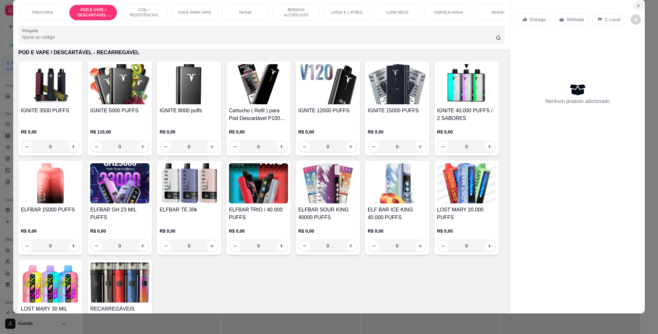
click at [636, 4] on icon "Close" at bounding box center [638, 5] width 5 height 5
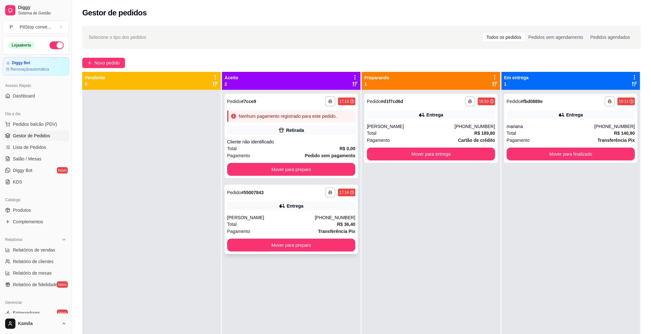
click at [294, 213] on div "**********" at bounding box center [290, 219] width 133 height 69
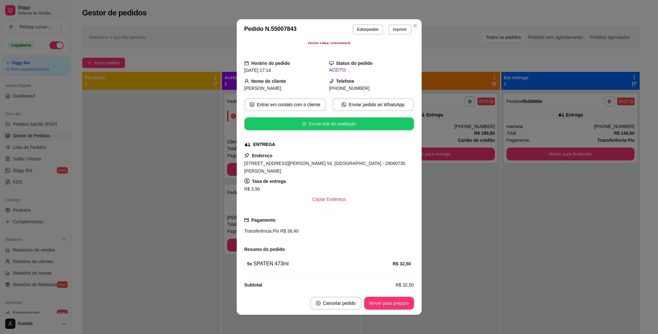
scroll to position [5, 0]
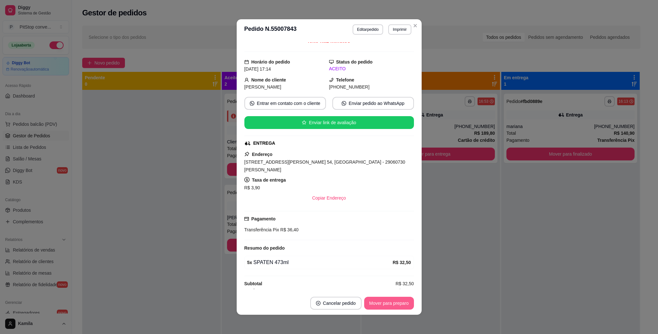
click at [385, 304] on button "Mover para preparo" at bounding box center [389, 303] width 50 height 13
click at [385, 304] on div "Mover para preparo" at bounding box center [384, 303] width 59 height 13
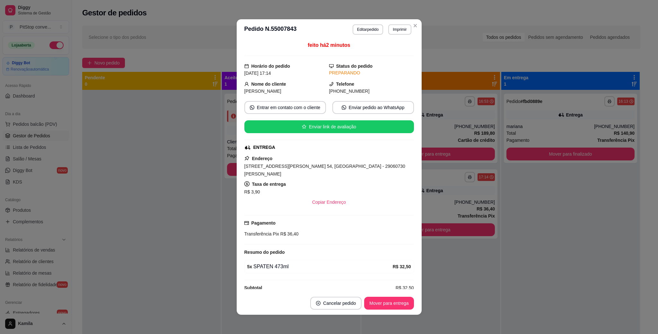
scroll to position [0, 0]
click at [399, 30] on button "Imprimir" at bounding box center [399, 29] width 23 height 10
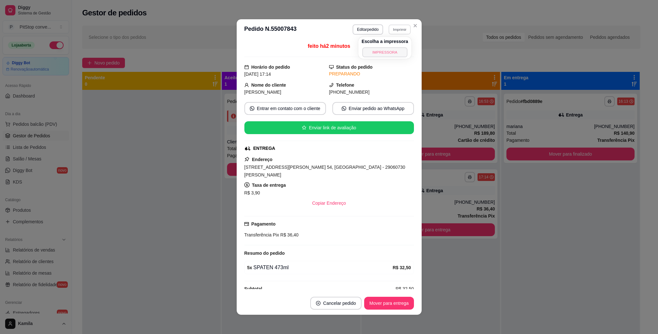
click at [382, 52] on button "IMPRESSORA" at bounding box center [384, 52] width 45 height 10
click at [408, 24] on div "**********" at bounding box center [361, 218] width 579 height 392
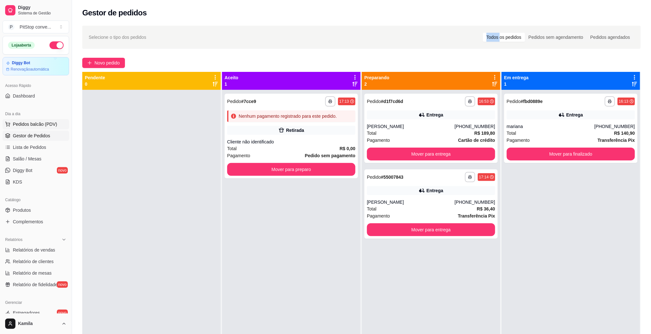
click at [28, 127] on span "Pedidos balcão (PDV)" at bounding box center [35, 124] width 44 height 6
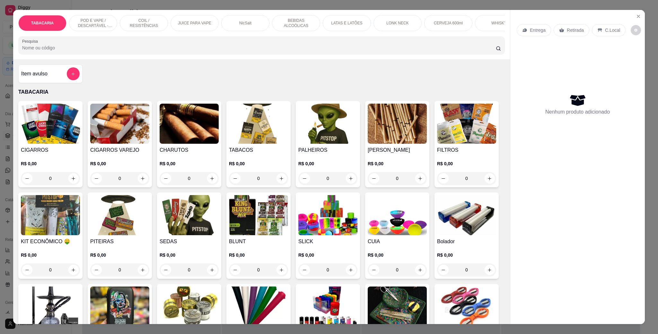
click at [88, 21] on p "POD E VAPE / DESCARTÁVEL - RECARREGAVEL" at bounding box center [92, 23] width 37 height 10
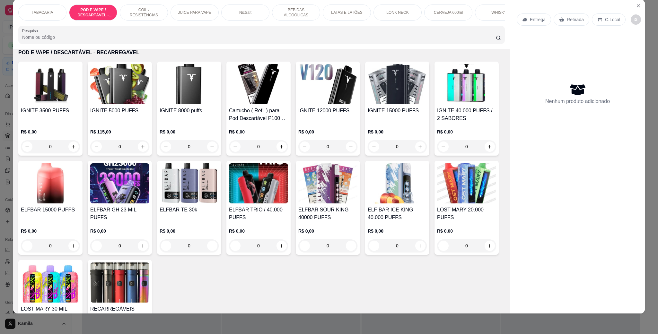
click at [149, 204] on img at bounding box center [119, 183] width 59 height 40
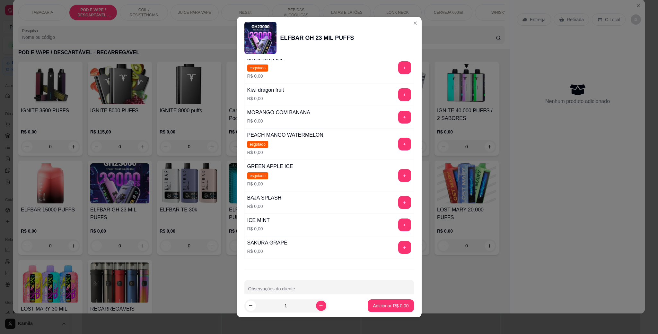
scroll to position [144, 0]
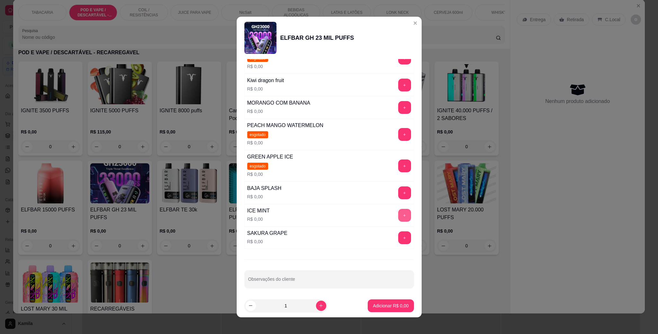
click at [398, 217] on button "+" at bounding box center [404, 215] width 13 height 13
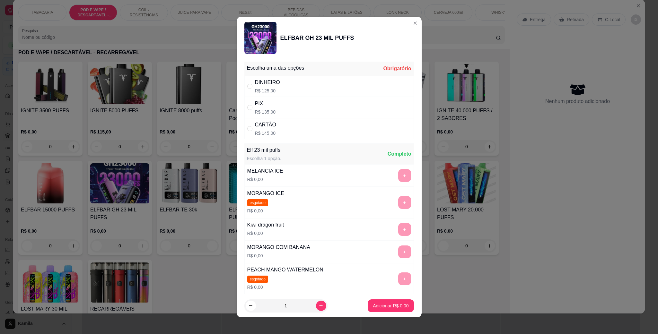
click at [286, 87] on div "DINHEIRO R$ 125,00" at bounding box center [329, 86] width 170 height 21
radio input "true"
click at [386, 306] on p "Adicionar R$ 125,00" at bounding box center [388, 306] width 41 height 6
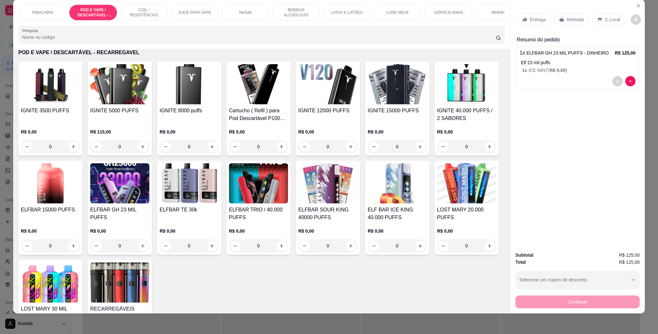
click at [578, 21] on p "Retirada" at bounding box center [575, 19] width 17 height 6
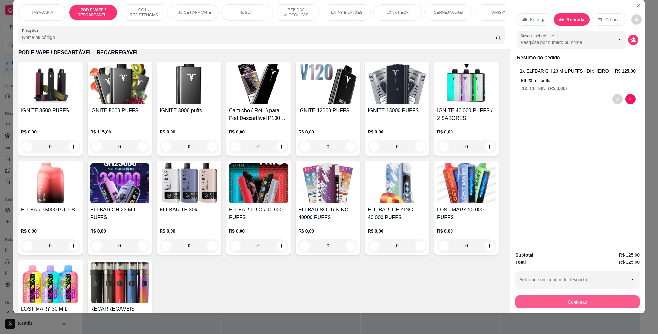
click at [580, 298] on button "Continuar" at bounding box center [577, 302] width 124 height 13
click at [579, 301] on button "Continuar" at bounding box center [577, 302] width 124 height 13
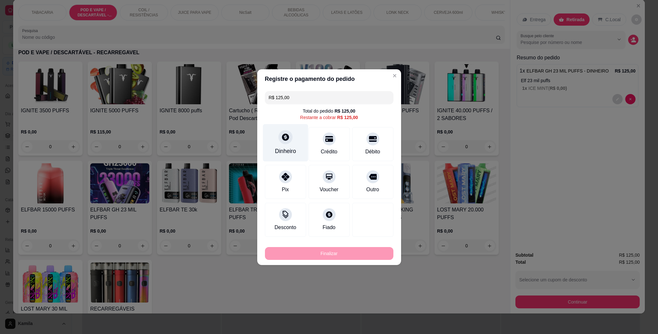
click at [289, 144] on div "Dinheiro" at bounding box center [285, 143] width 45 height 38
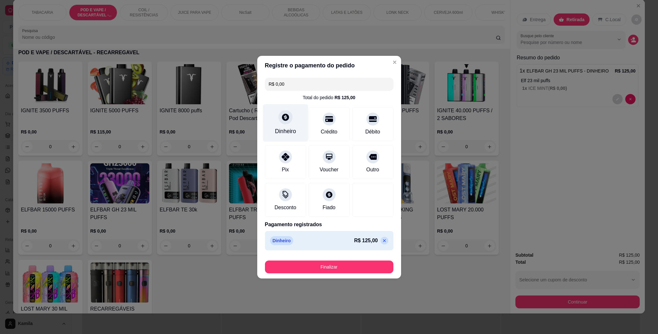
click at [285, 124] on div "Dinheiro" at bounding box center [285, 123] width 45 height 38
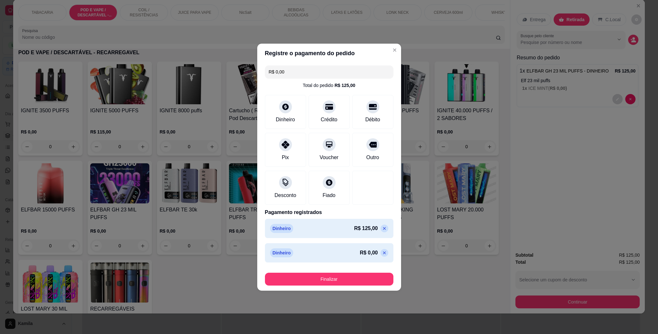
click at [383, 254] on icon at bounding box center [384, 252] width 3 height 3
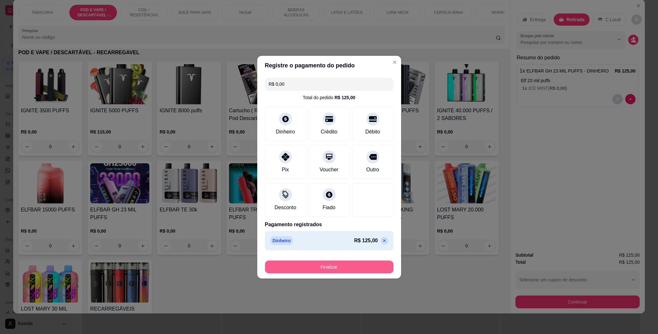
click at [355, 265] on button "Finalizar" at bounding box center [329, 267] width 128 height 13
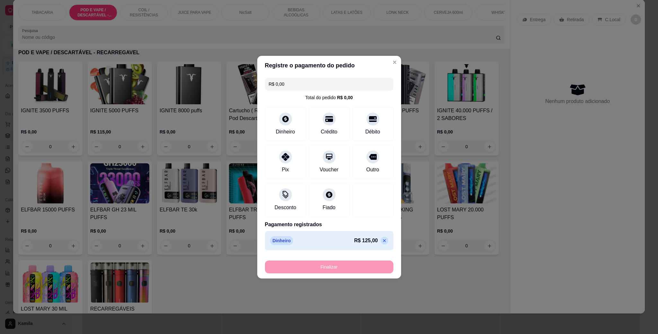
type input "-R$ 125,00"
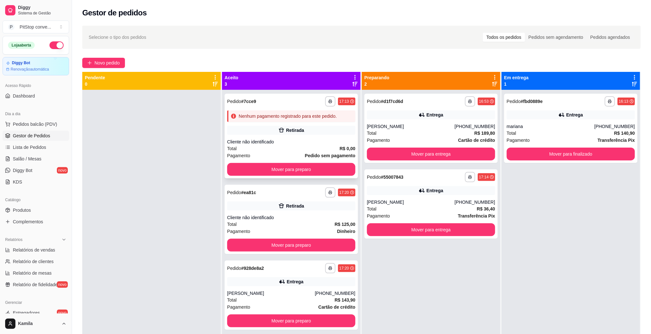
click at [277, 134] on div "Retirada" at bounding box center [291, 130] width 128 height 9
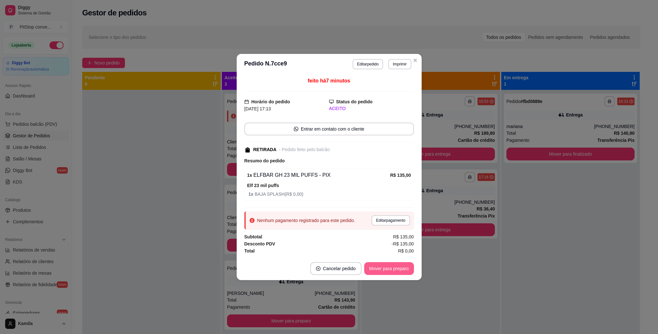
click at [391, 274] on button "Mover para preparo" at bounding box center [389, 268] width 50 height 13
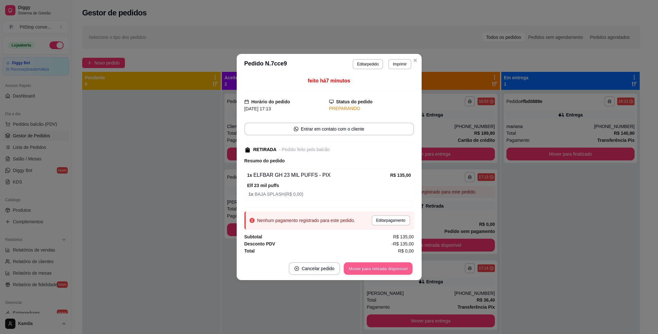
click at [390, 273] on button "Mover para retirada disponível" at bounding box center [378, 269] width 69 height 13
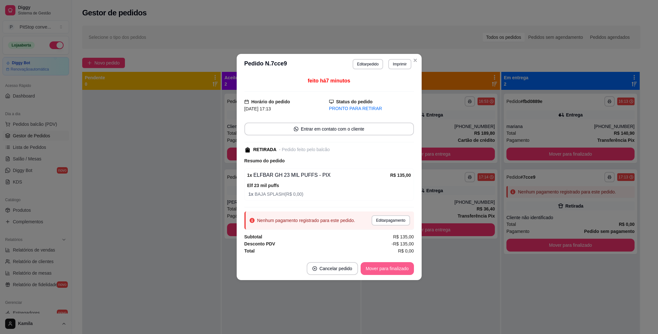
click at [392, 272] on button "Mover para finalizado" at bounding box center [387, 268] width 53 height 13
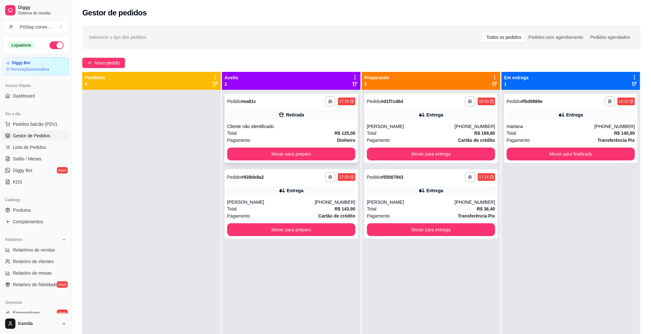
click at [331, 118] on div "Retirada" at bounding box center [291, 114] width 128 height 9
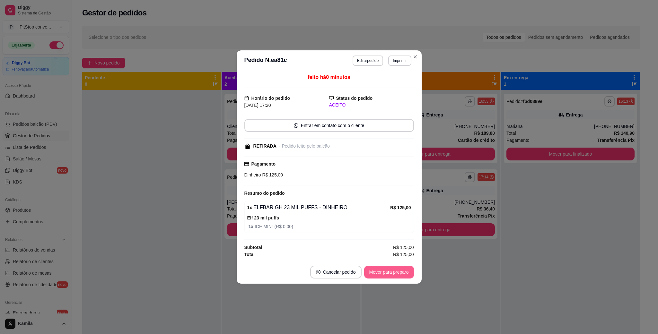
click at [399, 274] on button "Mover para preparo" at bounding box center [389, 272] width 50 height 13
click at [399, 274] on div "Mover para preparo" at bounding box center [384, 272] width 59 height 13
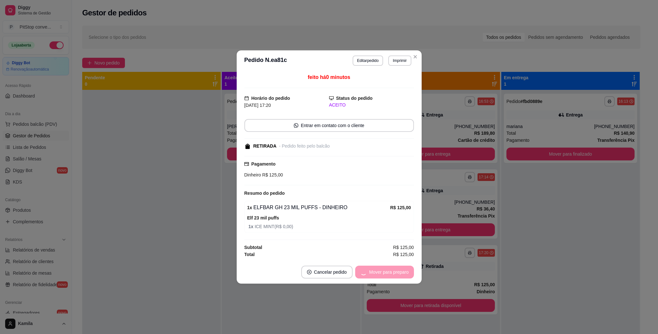
click at [399, 274] on div "Mover para preparo" at bounding box center [384, 272] width 59 height 13
click at [399, 274] on button "Mover para retirada disponível" at bounding box center [378, 272] width 69 height 13
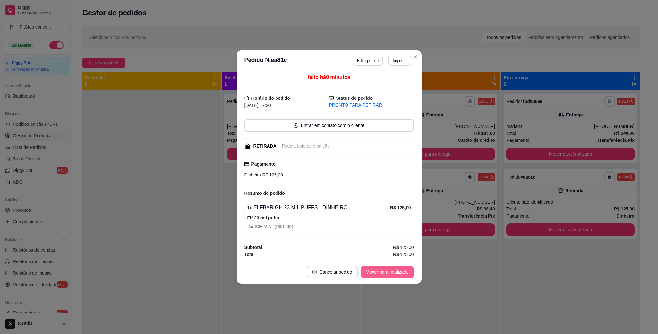
click at [372, 268] on button "Mover para finalizado" at bounding box center [387, 272] width 53 height 13
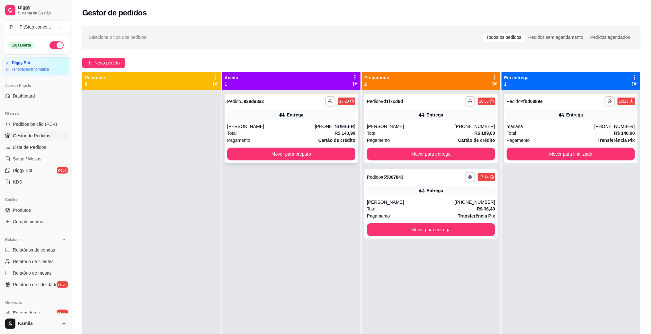
click at [310, 118] on div "Entrega" at bounding box center [291, 114] width 128 height 9
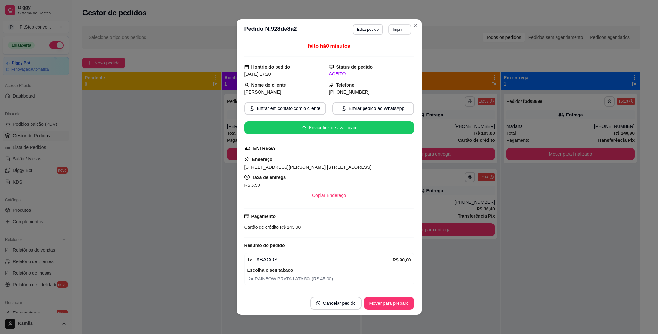
click at [395, 25] on button "Imprimir" at bounding box center [399, 29] width 23 height 10
click at [387, 54] on button "IMPRESSORA" at bounding box center [385, 52] width 47 height 10
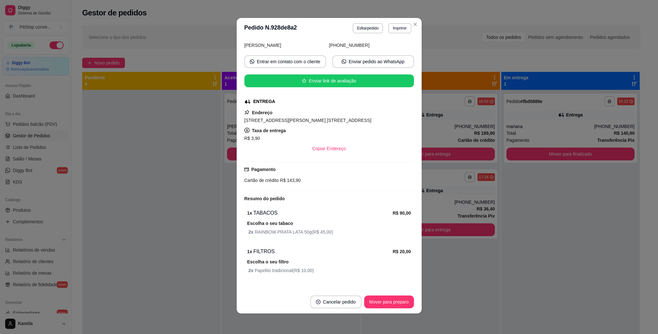
scroll to position [5, 0]
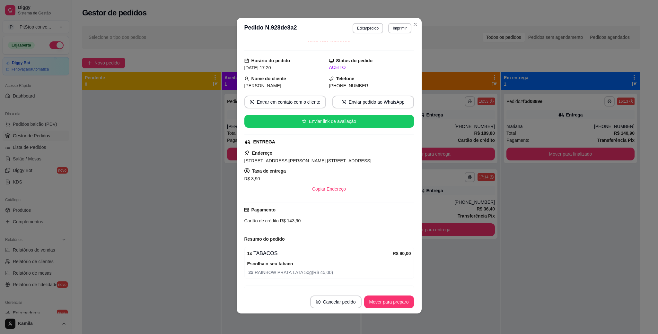
drag, startPoint x: 372, startPoint y: 160, endPoint x: 229, endPoint y: 164, distance: 142.6
click at [229, 164] on div "**********" at bounding box center [329, 167] width 658 height 334
copy span "Rua Ludwik Macal, n. 1166, Jardim da Penha - 29060030 Apt 403"
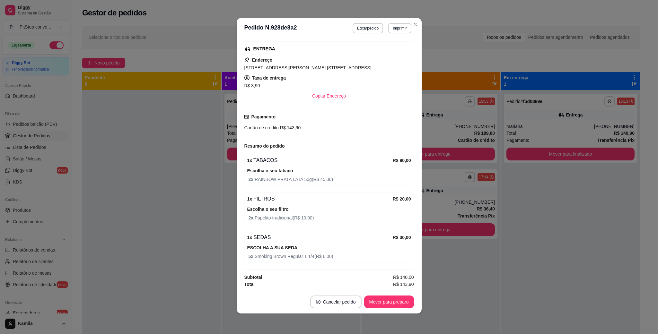
scroll to position [53, 0]
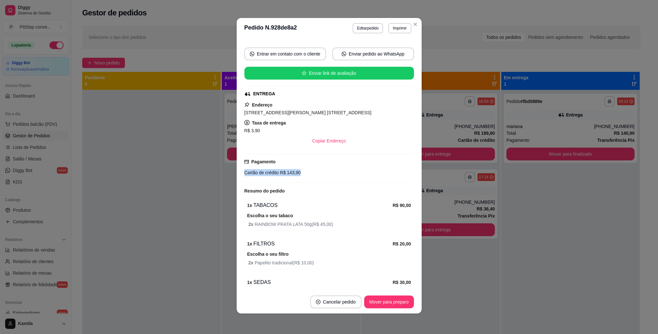
drag, startPoint x: 305, startPoint y: 175, endPoint x: 234, endPoint y: 172, distance: 71.3
click at [237, 172] on div "feito há 1 minutos Horário do pedido 18/09/2025 17:20 Status do pedido ACEITO N…" at bounding box center [329, 165] width 185 height 252
copy div "Cartão de crédito R$ 143,90"
click at [380, 302] on button "Mover para preparo" at bounding box center [389, 302] width 50 height 13
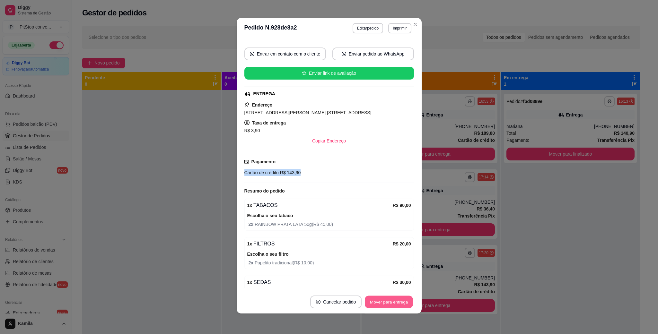
click at [380, 302] on button "Mover para entrega" at bounding box center [389, 302] width 48 height 13
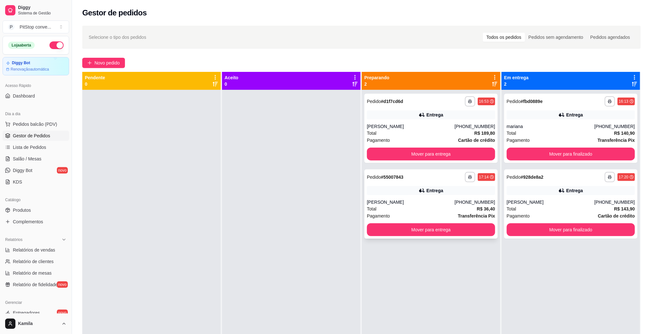
click at [432, 206] on div "Total R$ 36,40" at bounding box center [431, 208] width 128 height 7
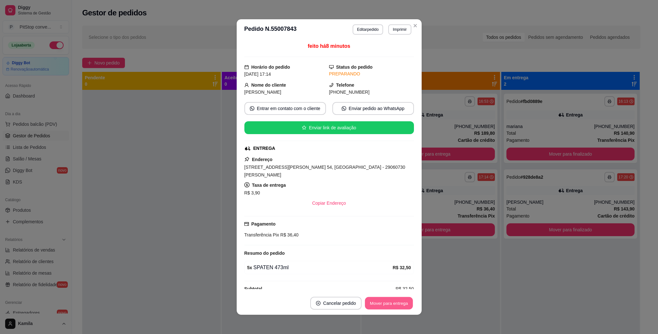
click at [392, 299] on button "Mover para entrega" at bounding box center [389, 303] width 48 height 13
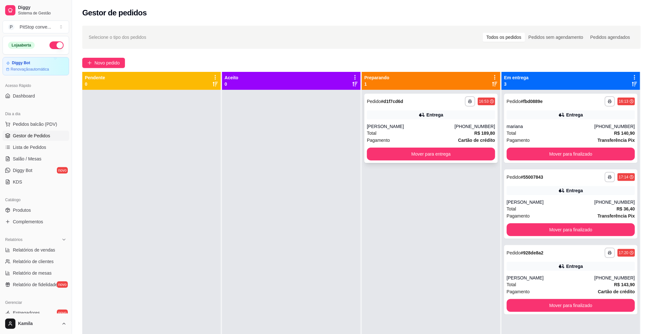
click at [446, 119] on div "**********" at bounding box center [430, 128] width 133 height 69
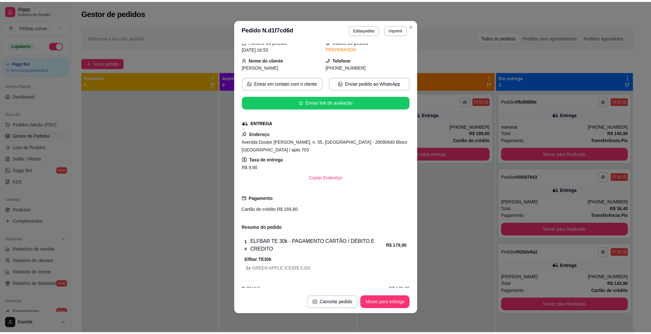
scroll to position [39, 0]
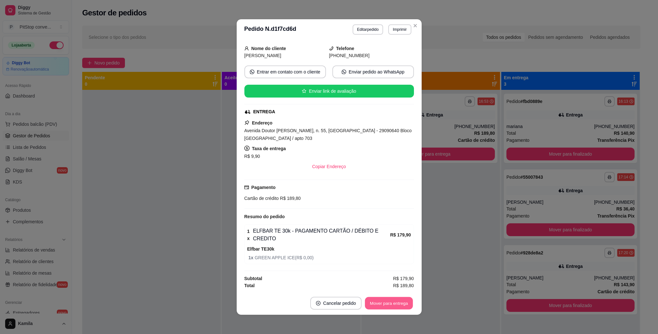
click at [391, 304] on button "Mover para entrega" at bounding box center [389, 303] width 48 height 13
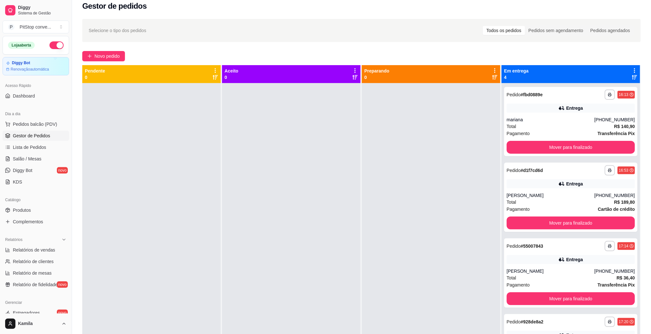
scroll to position [0, 0]
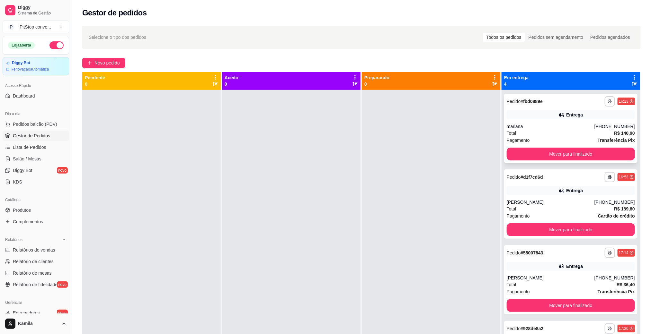
click at [584, 119] on div "Entrega" at bounding box center [570, 114] width 128 height 9
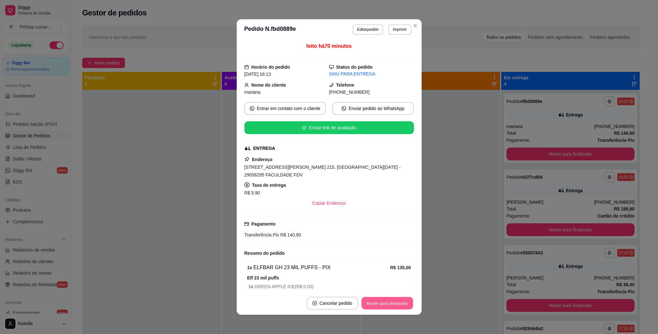
click at [383, 305] on button "Mover para finalizado" at bounding box center [387, 303] width 52 height 13
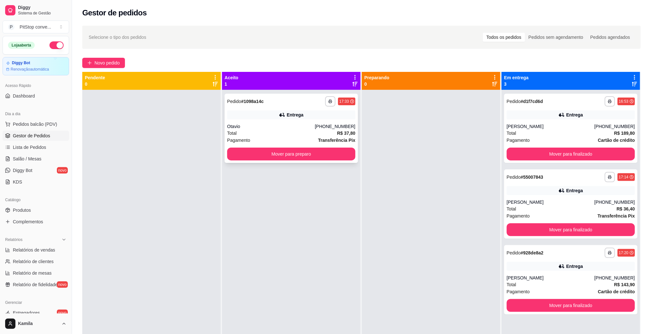
click at [314, 120] on div "**********" at bounding box center [290, 128] width 133 height 69
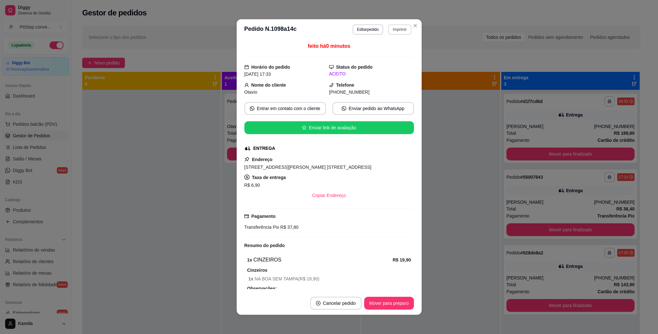
click at [395, 33] on button "Imprimir" at bounding box center [399, 29] width 23 height 10
click at [390, 52] on button "IMPRESSORA" at bounding box center [385, 52] width 47 height 10
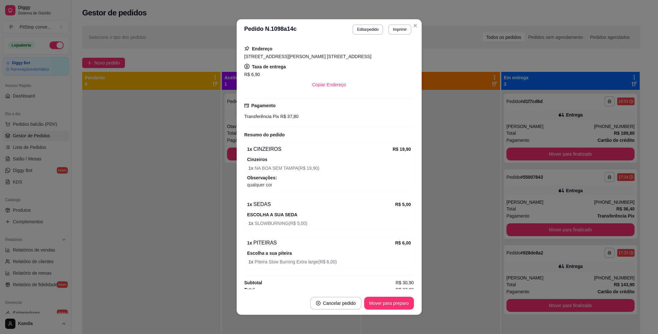
scroll to position [118, 0]
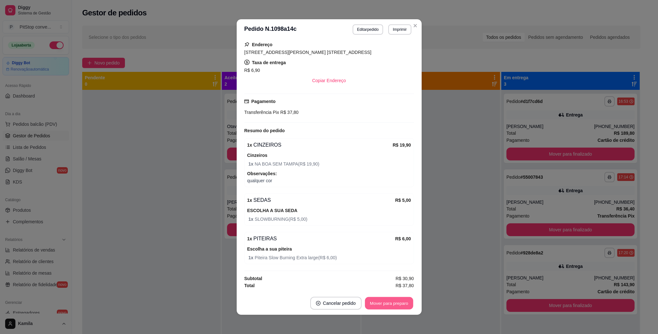
click at [378, 301] on button "Mover para preparo" at bounding box center [389, 303] width 48 height 13
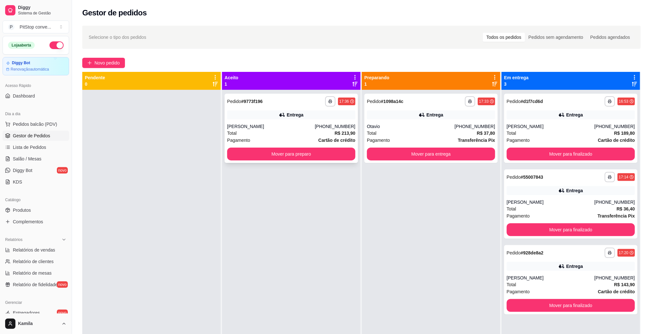
click at [313, 129] on div "Murilo Rabello" at bounding box center [271, 126] width 88 height 6
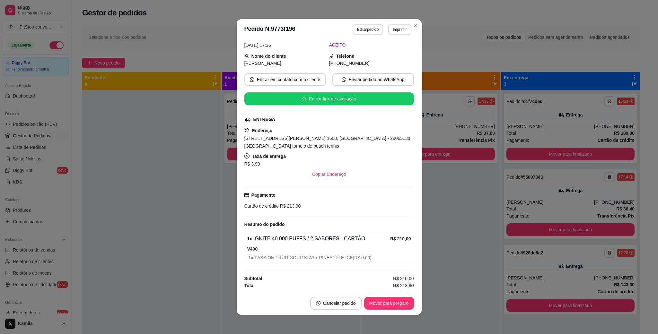
scroll to position [0, 0]
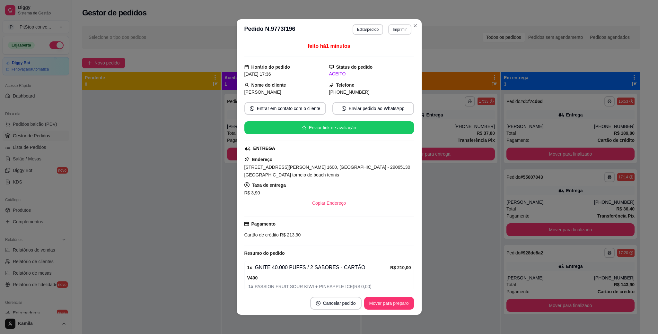
click at [396, 32] on button "Imprimir" at bounding box center [399, 29] width 23 height 10
click at [386, 53] on button "IMPRESSORA" at bounding box center [384, 52] width 45 height 10
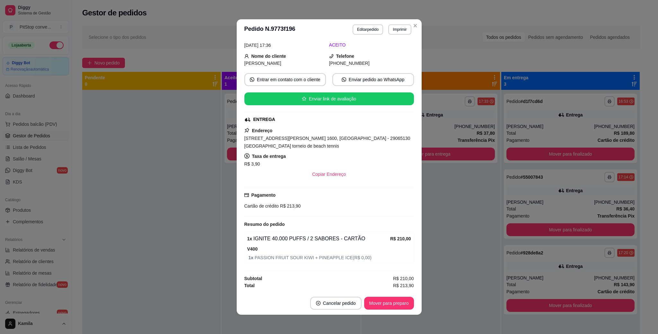
scroll to position [1, 0]
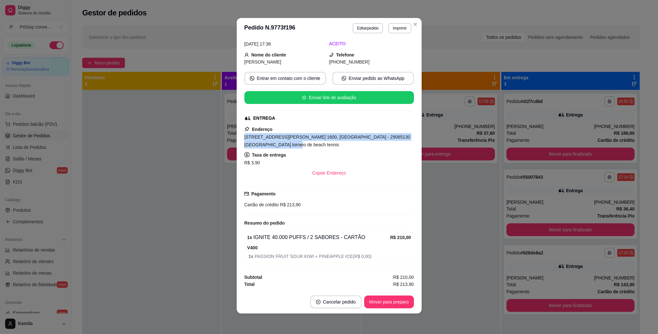
drag, startPoint x: 287, startPoint y: 143, endPoint x: 237, endPoint y: 138, distance: 50.0
click at [237, 138] on div "feito há 3 minutos Horário do pedido 18/09/2025 17:36 Status do pedido ACEITO N…" at bounding box center [329, 165] width 185 height 252
copy span "Avenida Dante Michelini, n. 1600, Mata da Praia - 29065130 Macho torneio de bea…"
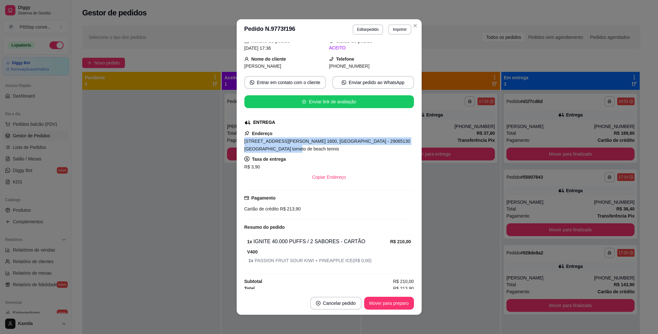
scroll to position [32, 0]
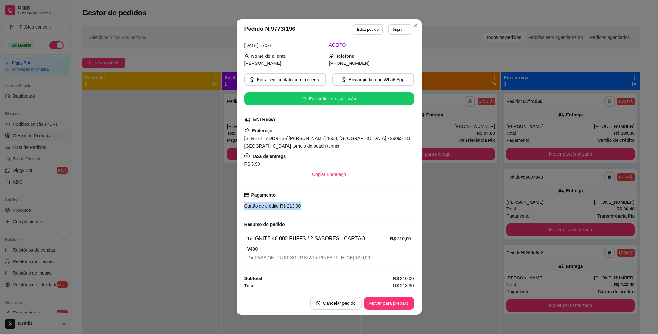
drag, startPoint x: 306, startPoint y: 209, endPoint x: 240, endPoint y: 205, distance: 66.3
click at [244, 205] on div "Pagamento Cartão de crédito R$ 213,90" at bounding box center [329, 202] width 170 height 30
copy div "Cartão de crédito R$ 213,90"
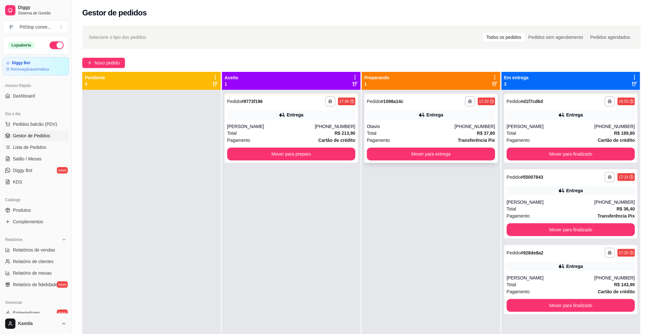
click at [431, 125] on div "Otavio" at bounding box center [411, 126] width 88 height 6
click at [30, 147] on span "Lista de Pedidos" at bounding box center [29, 147] width 33 height 6
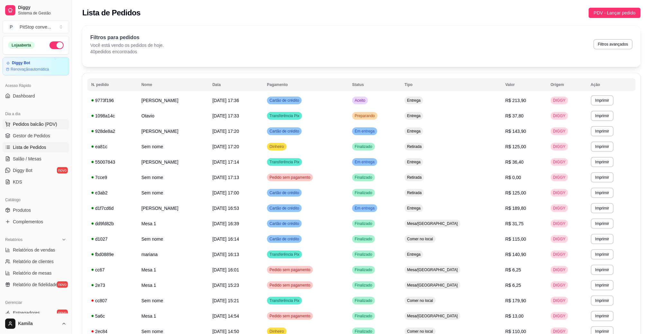
click at [30, 126] on span "Pedidos balcão (PDV)" at bounding box center [35, 124] width 44 height 6
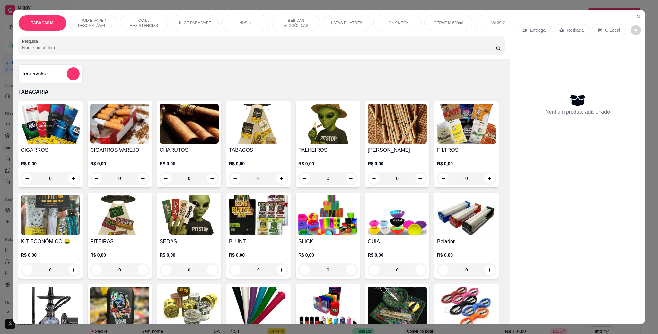
click at [105, 29] on div "POD E VAPE / DESCARTÁVEL - RECARREGAVEL" at bounding box center [93, 23] width 48 height 16
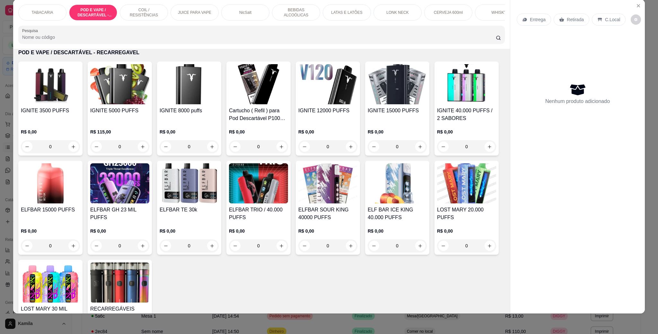
click at [80, 191] on img at bounding box center [50, 183] width 59 height 40
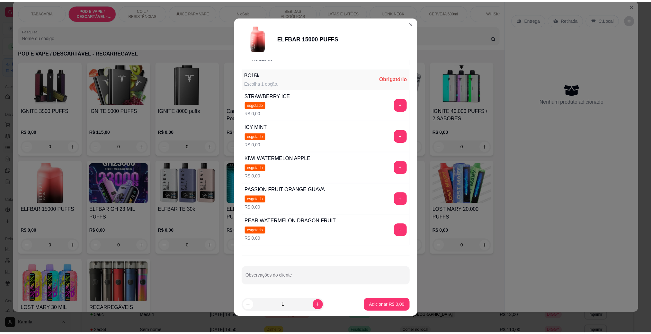
scroll to position [31, 0]
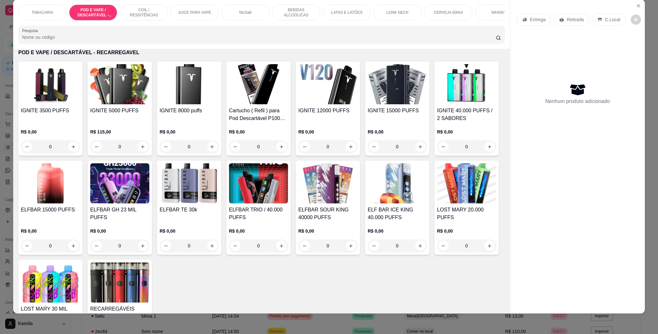
click at [192, 104] on img at bounding box center [189, 84] width 59 height 40
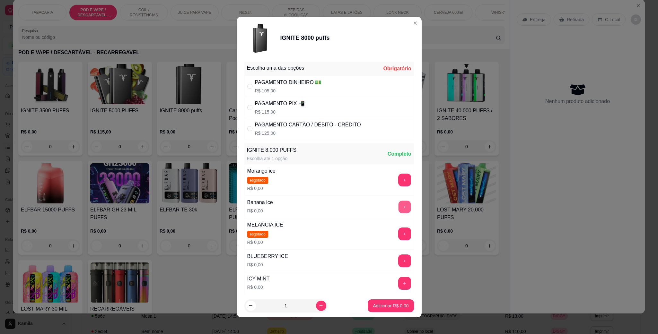
click at [398, 206] on button "+" at bounding box center [404, 207] width 13 height 13
click at [270, 107] on div "PAGAMENTO PIX 📲" at bounding box center [280, 104] width 50 height 8
radio input "true"
click at [385, 307] on p "Adicionar R$ 115,00" at bounding box center [388, 306] width 41 height 6
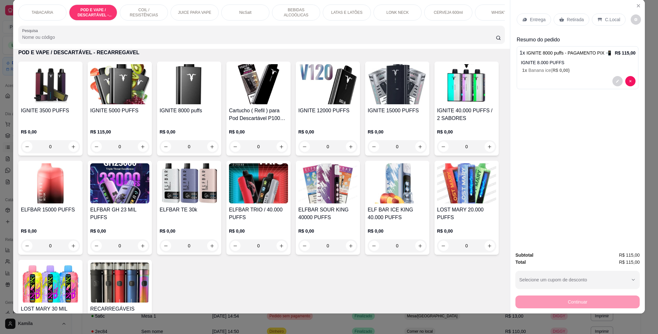
click at [609, 23] on div "C.Local" at bounding box center [609, 19] width 34 height 12
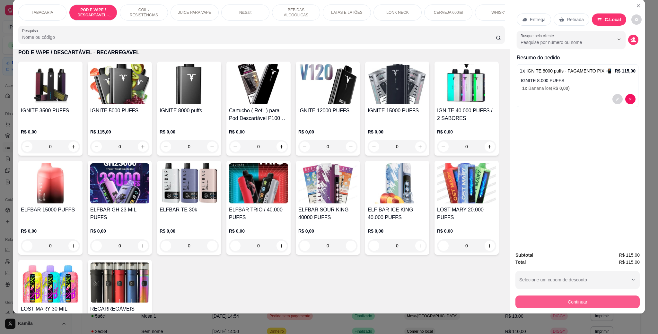
click at [586, 301] on button "Continuar" at bounding box center [577, 302] width 124 height 13
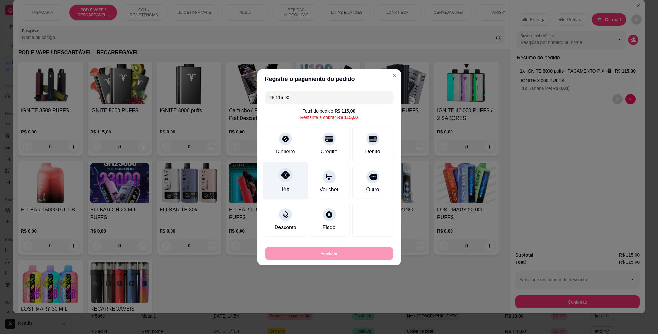
click at [284, 178] on icon at bounding box center [285, 175] width 8 height 8
type input "R$ 0,00"
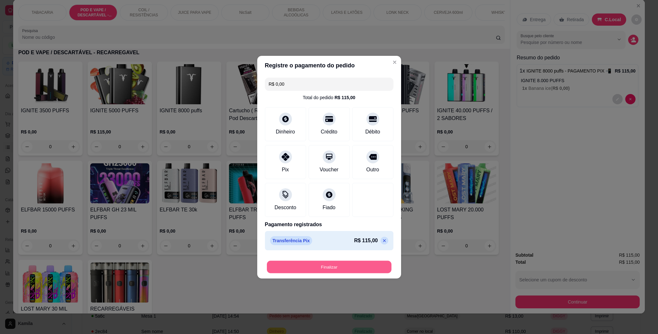
click at [350, 268] on button "Finalizar" at bounding box center [329, 267] width 125 height 13
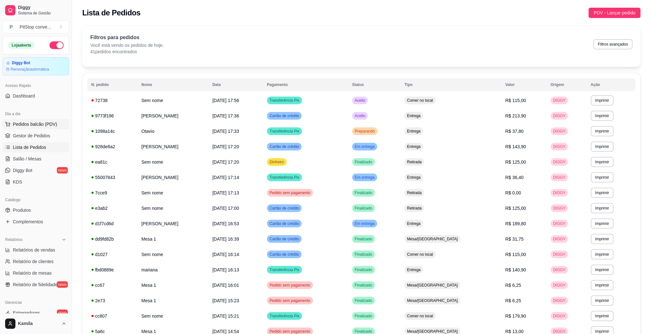
click at [32, 125] on span "Pedidos balcão (PDV)" at bounding box center [35, 124] width 44 height 6
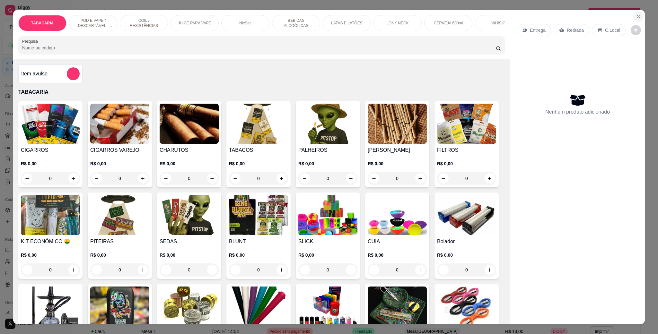
click at [637, 17] on icon "Close" at bounding box center [638, 16] width 3 height 3
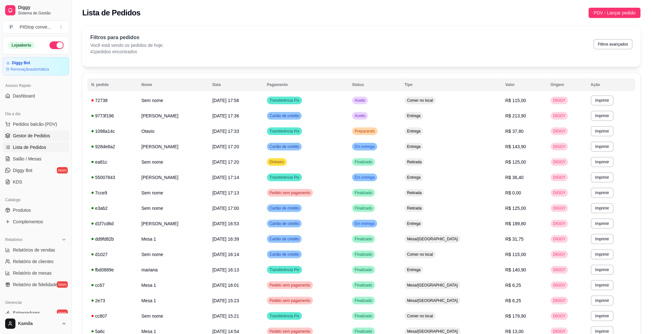
click at [12, 137] on link "Gestor de Pedidos" at bounding box center [36, 136] width 66 height 10
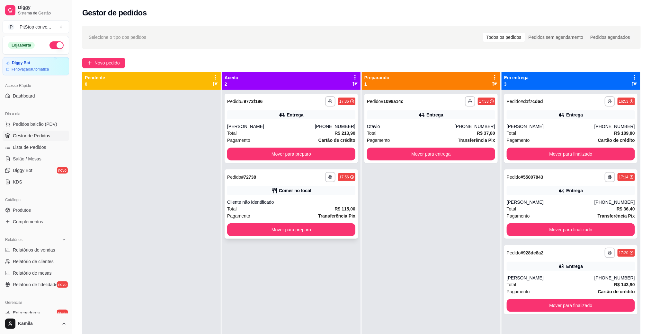
click at [305, 207] on div "Total R$ 115,00" at bounding box center [291, 208] width 128 height 7
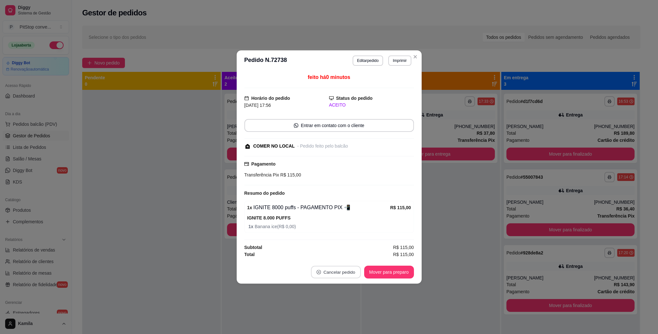
click at [329, 276] on button "Cancelar pedido" at bounding box center [336, 272] width 50 height 13
click at [357, 259] on button "Sim" at bounding box center [354, 257] width 26 height 13
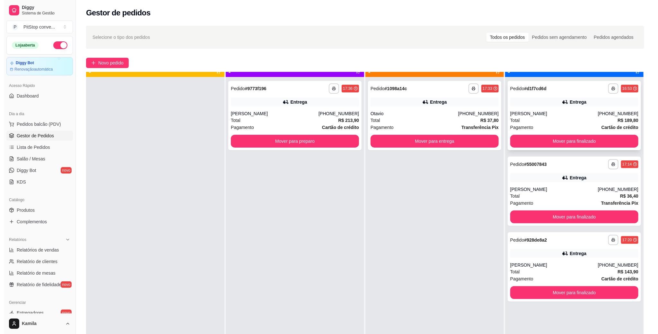
scroll to position [18, 0]
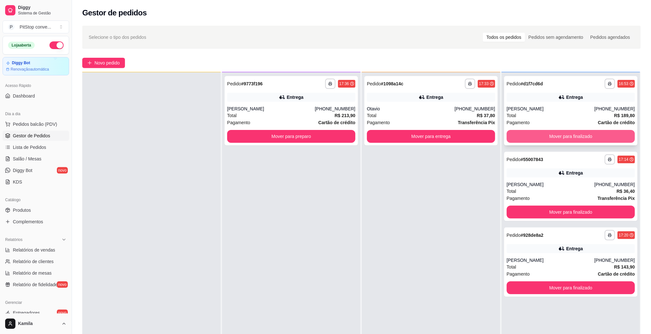
click at [563, 136] on button "Mover para finalizado" at bounding box center [570, 136] width 128 height 13
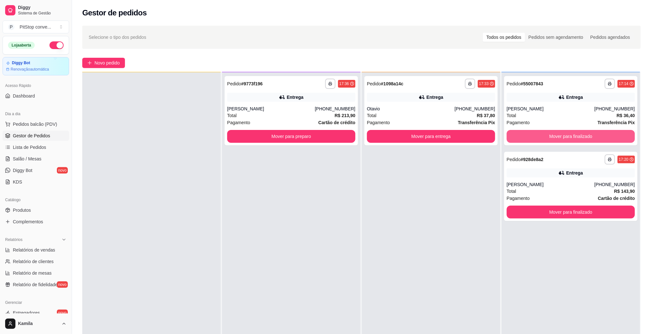
click at [563, 136] on button "Mover para finalizado" at bounding box center [570, 136] width 128 height 13
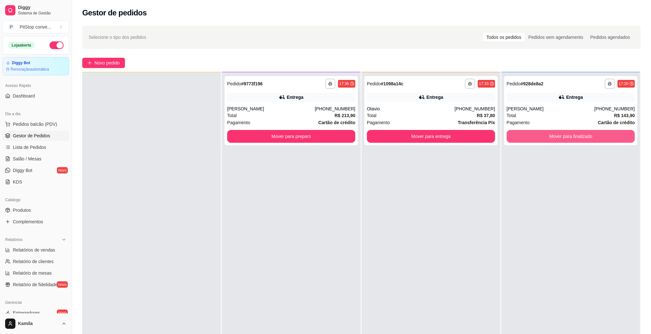
click at [563, 136] on button "Mover para finalizado" at bounding box center [570, 136] width 128 height 13
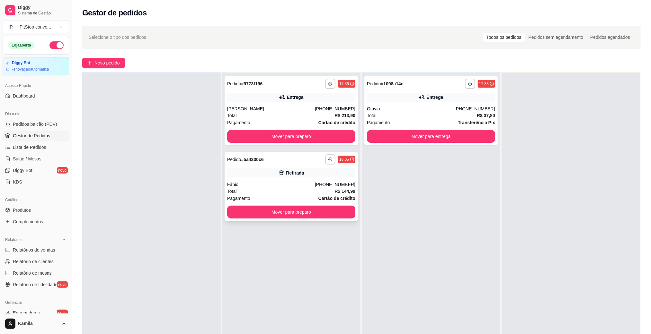
click at [297, 195] on div "Pagamento Cartão de crédito" at bounding box center [291, 198] width 128 height 7
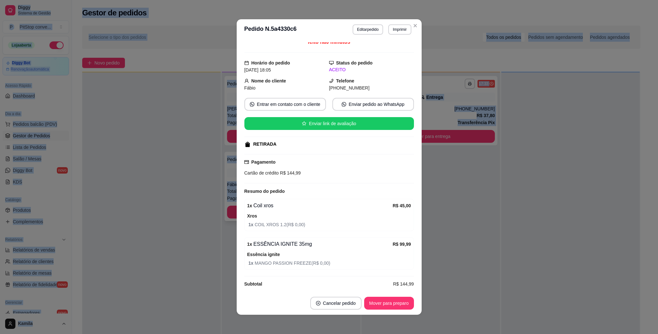
scroll to position [0, 0]
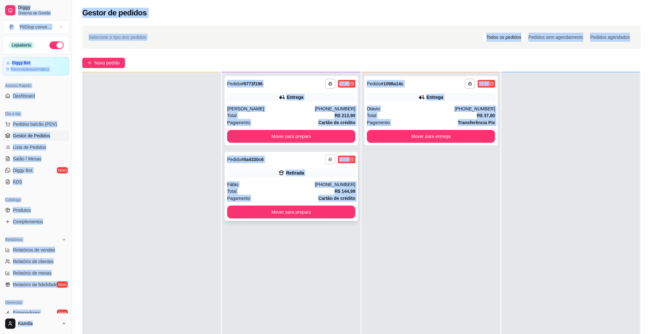
click at [327, 156] on button "button" at bounding box center [330, 159] width 10 height 10
click at [301, 182] on button "IMPRESSORA" at bounding box center [310, 182] width 47 height 10
click at [462, 138] on button "Mover para entrega" at bounding box center [431, 136] width 128 height 13
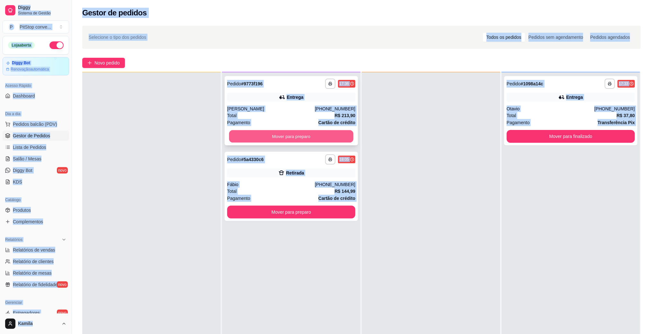
click at [331, 135] on button "Mover para preparo" at bounding box center [291, 136] width 124 height 13
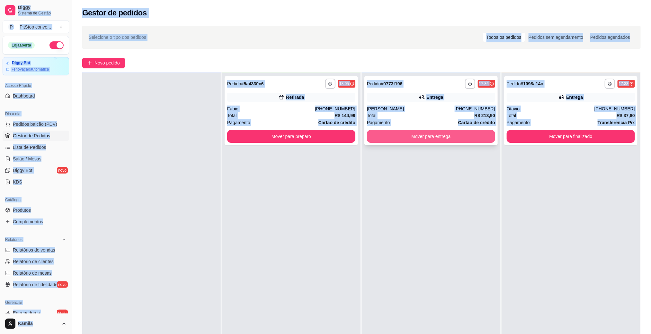
click at [425, 134] on button "Mover para entrega" at bounding box center [431, 136] width 128 height 13
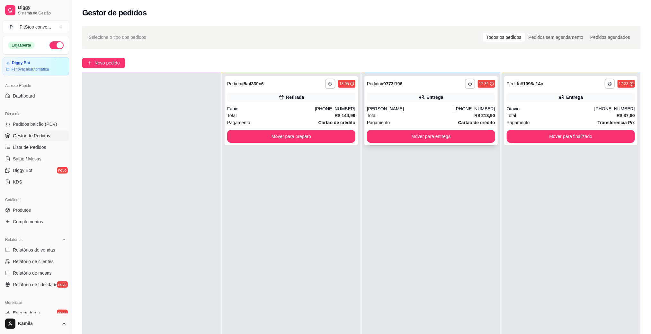
click at [419, 144] on div "**********" at bounding box center [430, 110] width 133 height 69
click at [441, 133] on button "Mover para entrega" at bounding box center [431, 136] width 124 height 13
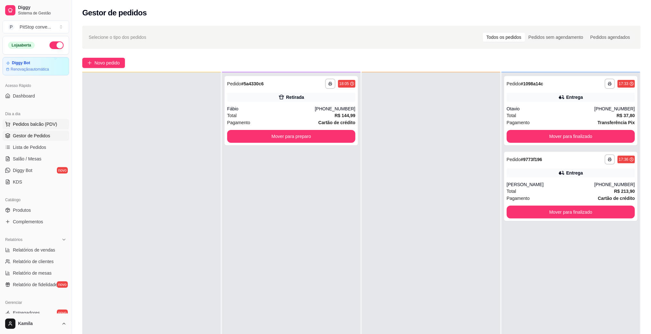
click at [26, 126] on span "Pedidos balcão (PDV)" at bounding box center [35, 124] width 44 height 6
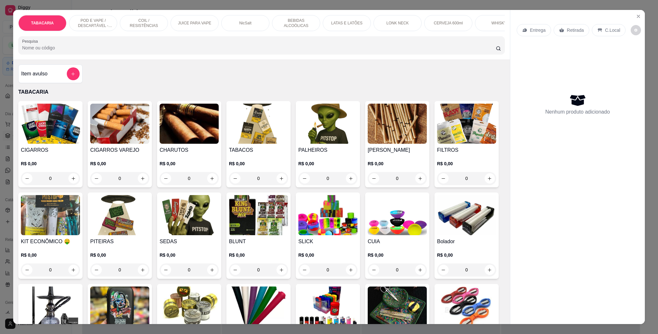
click at [85, 17] on div "POD E VAPE / DESCARTÁVEL - RECARREGAVEL" at bounding box center [93, 23] width 48 height 16
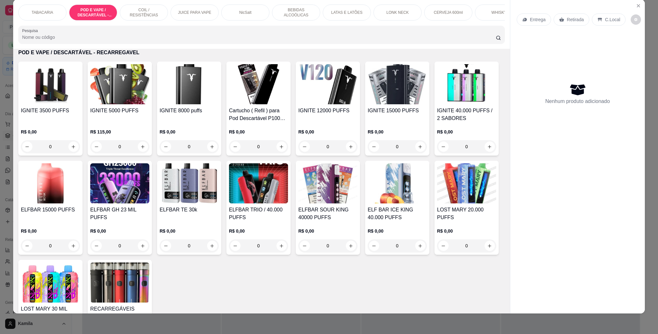
scroll to position [464, 0]
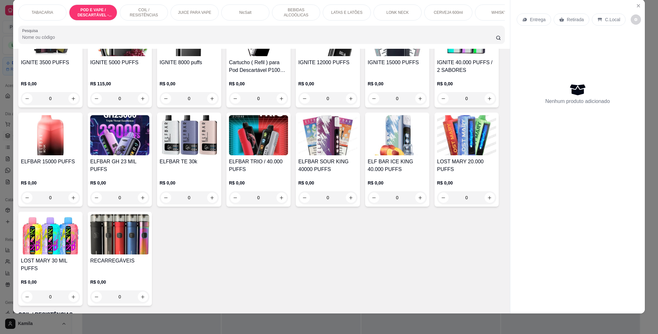
click at [437, 155] on img at bounding box center [466, 135] width 59 height 40
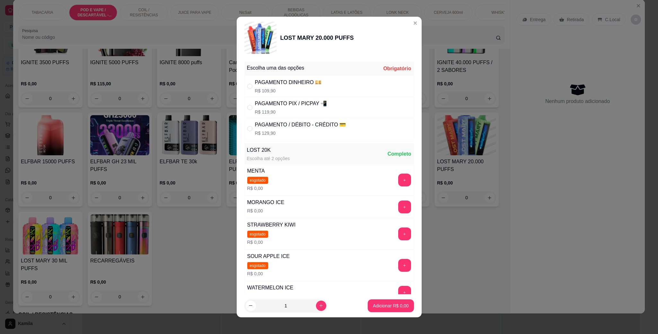
click at [295, 106] on div "PAGAMENTO PIX / PICPAY 📲" at bounding box center [291, 104] width 72 height 8
radio input "true"
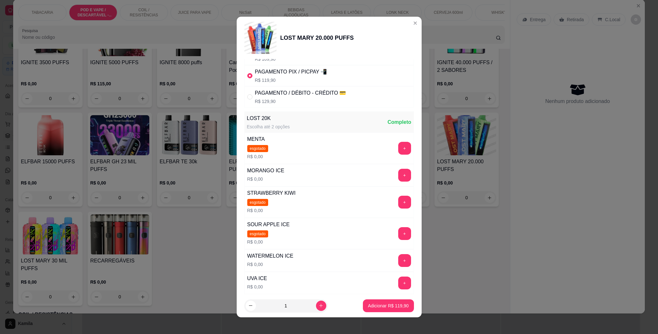
scroll to position [48, 0]
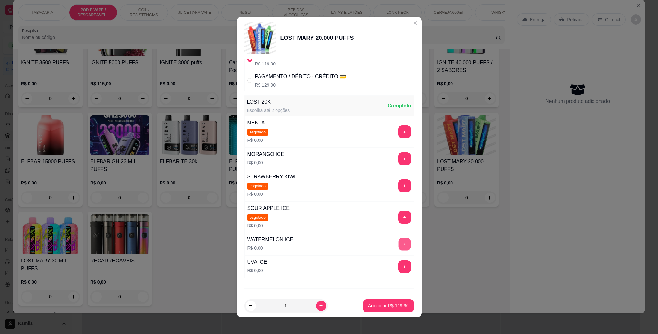
click at [398, 244] on button "+" at bounding box center [404, 244] width 13 height 13
click at [389, 300] on button "Adicionar R$ 119,90" at bounding box center [388, 306] width 51 height 13
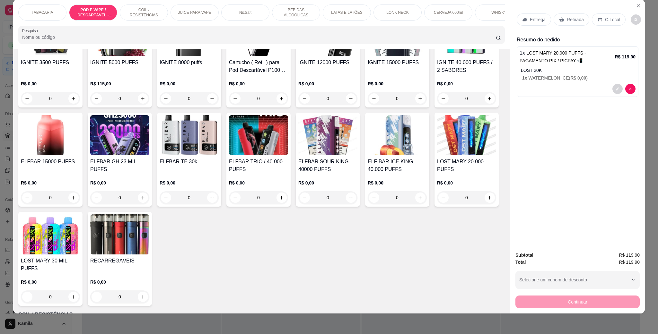
click at [605, 22] on p "C.Local" at bounding box center [612, 19] width 15 height 6
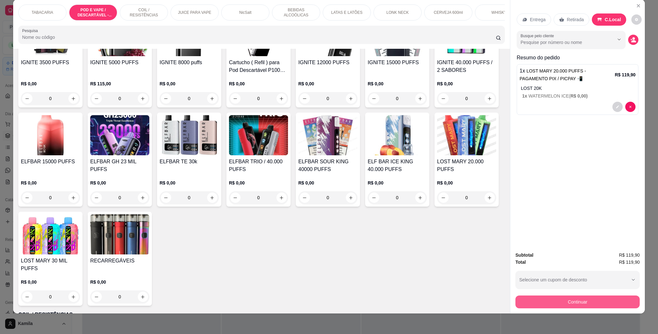
click at [592, 305] on button "Continuar" at bounding box center [577, 302] width 124 height 13
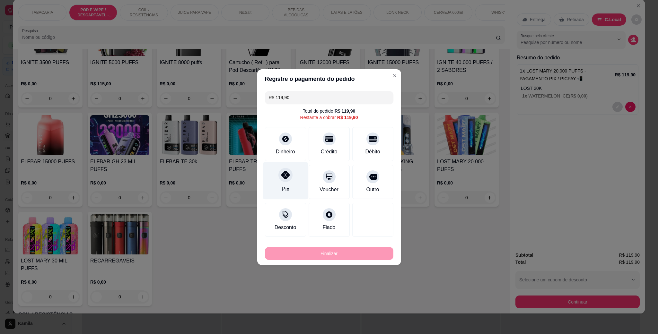
click at [291, 178] on div "Pix" at bounding box center [285, 181] width 45 height 38
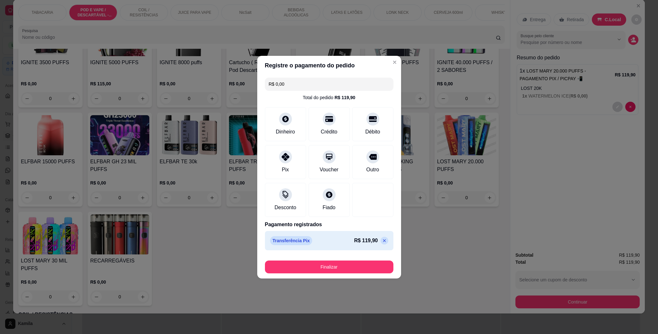
click at [327, 259] on div "Finalizar" at bounding box center [329, 265] width 128 height 15
click at [329, 264] on button "Finalizar" at bounding box center [329, 267] width 125 height 13
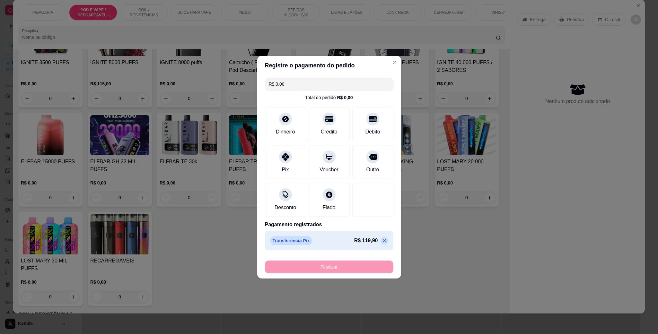
type input "-R$ 119,90"
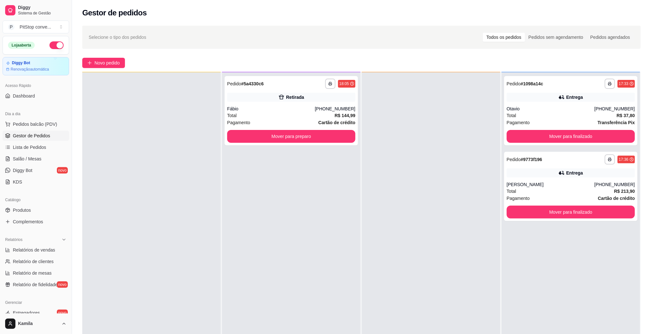
click at [448, 333] on div at bounding box center [431, 239] width 138 height 334
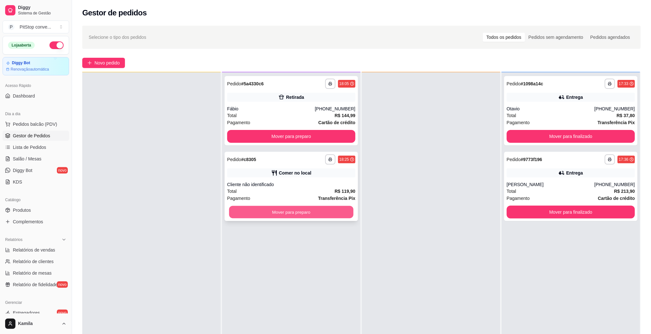
click at [340, 210] on button "Mover para preparo" at bounding box center [291, 212] width 124 height 13
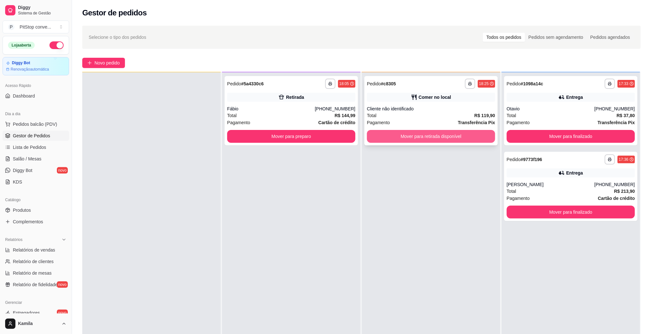
click at [412, 135] on button "Mover para retirada disponível" at bounding box center [431, 136] width 128 height 13
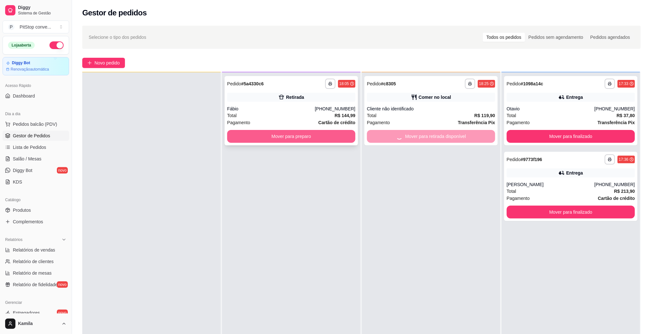
click at [336, 137] on button "Mover para preparo" at bounding box center [291, 136] width 128 height 13
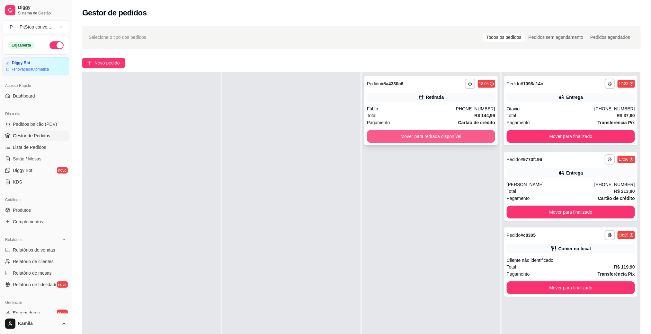
click at [463, 138] on button "Mover para retirada disponível" at bounding box center [431, 136] width 128 height 13
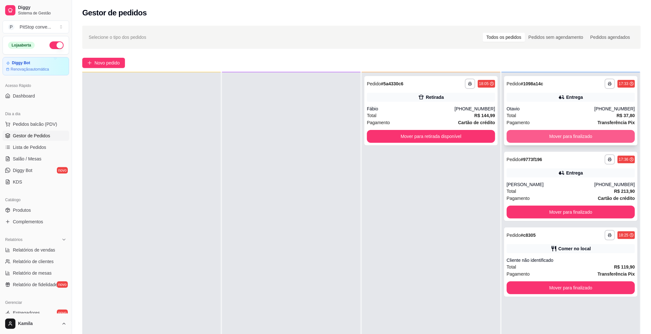
click at [543, 133] on button "Mover para finalizado" at bounding box center [570, 136] width 128 height 13
click at [543, 133] on div "Mover para finalizado" at bounding box center [570, 136] width 128 height 13
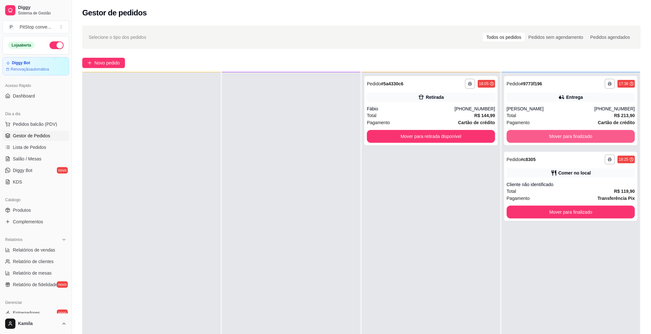
click at [543, 133] on button "Mover para finalizado" at bounding box center [570, 136] width 128 height 13
click at [543, 133] on div "Mover para finalizado" at bounding box center [570, 136] width 128 height 13
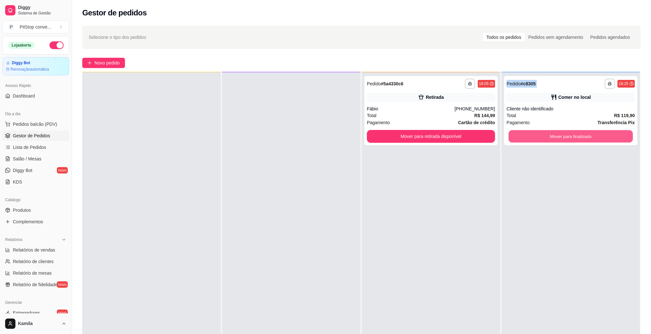
click at [543, 133] on button "Mover para finalizado" at bounding box center [570, 136] width 124 height 13
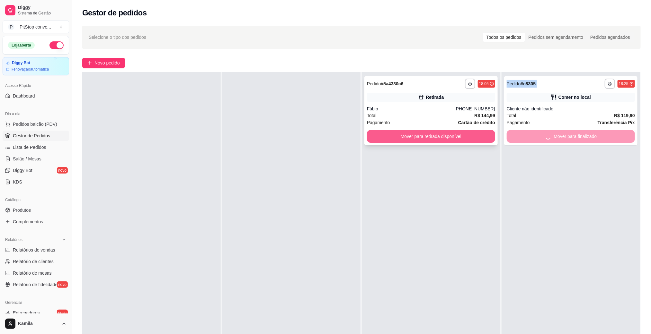
click at [464, 134] on button "Mover para retirada disponível" at bounding box center [431, 136] width 128 height 13
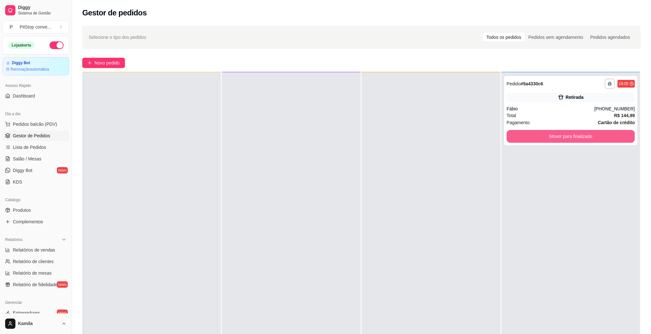
click at [547, 134] on button "Mover para finalizado" at bounding box center [570, 136] width 128 height 13
click at [547, 134] on div "Mover para finalizado" at bounding box center [570, 136] width 128 height 13
click at [546, 138] on button "Mover para finalizado" at bounding box center [570, 136] width 124 height 13
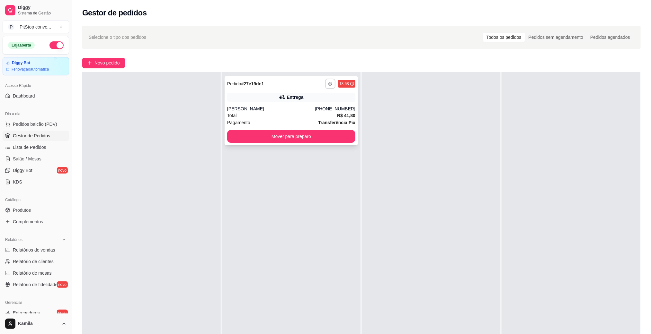
click at [328, 81] on button "button" at bounding box center [330, 84] width 10 height 10
click at [318, 104] on button "IMPRESSORA" at bounding box center [310, 106] width 47 height 10
click at [315, 106] on div "Marcos" at bounding box center [271, 109] width 88 height 6
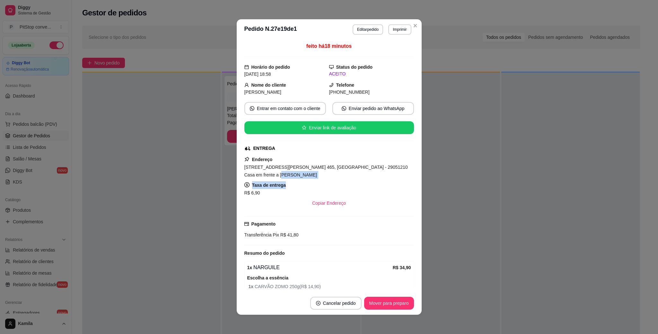
drag, startPoint x: 309, startPoint y: 180, endPoint x: 252, endPoint y: 173, distance: 57.4
click at [252, 173] on div "Endereço Rua Hermes Curry Carneiro, n. 465, Ilha de Santa Maria - 29051210 Casa…" at bounding box center [329, 183] width 170 height 54
drag, startPoint x: 250, startPoint y: 172, endPoint x: 243, endPoint y: 170, distance: 7.9
click at [244, 170] on div "Rua Hermes Curry Carneiro, n. 465, Ilha de Santa Maria - 29051210 Casa em frent…" at bounding box center [329, 170] width 170 height 15
click at [315, 177] on div "Rua Hermes Curry Carneiro, n. 465, Ilha de Santa Maria - 29051210 Casa em frent…" at bounding box center [329, 170] width 170 height 15
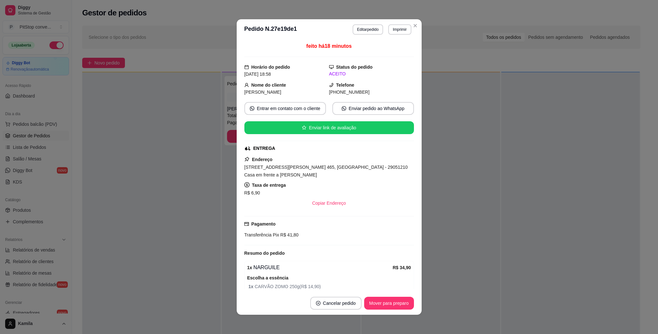
drag, startPoint x: 277, startPoint y: 174, endPoint x: 237, endPoint y: 169, distance: 40.8
click at [237, 169] on div "feito há 18 minutos Horário do pedido 18/09/2025 18:58 Status do pedido ACEITO …" at bounding box center [329, 166] width 185 height 252
click at [270, 168] on span "Rua Hermes Curry Carneiro, n. 465, Ilha de Santa Maria - 29051210 Casa em frent…" at bounding box center [325, 171] width 163 height 13
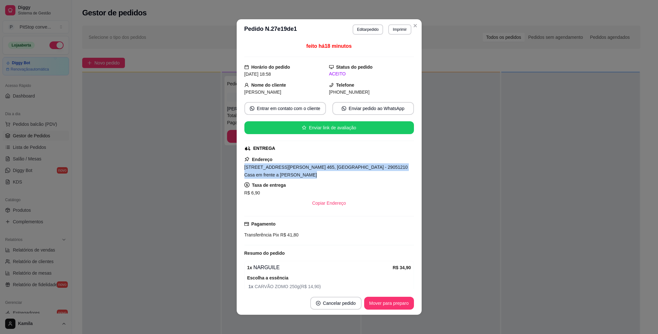
click at [270, 168] on span "Rua Hermes Curry Carneiro, n. 465, Ilha de Santa Maria - 29051210 Casa em frent…" at bounding box center [325, 171] width 163 height 13
